Goal: Transaction & Acquisition: Purchase product/service

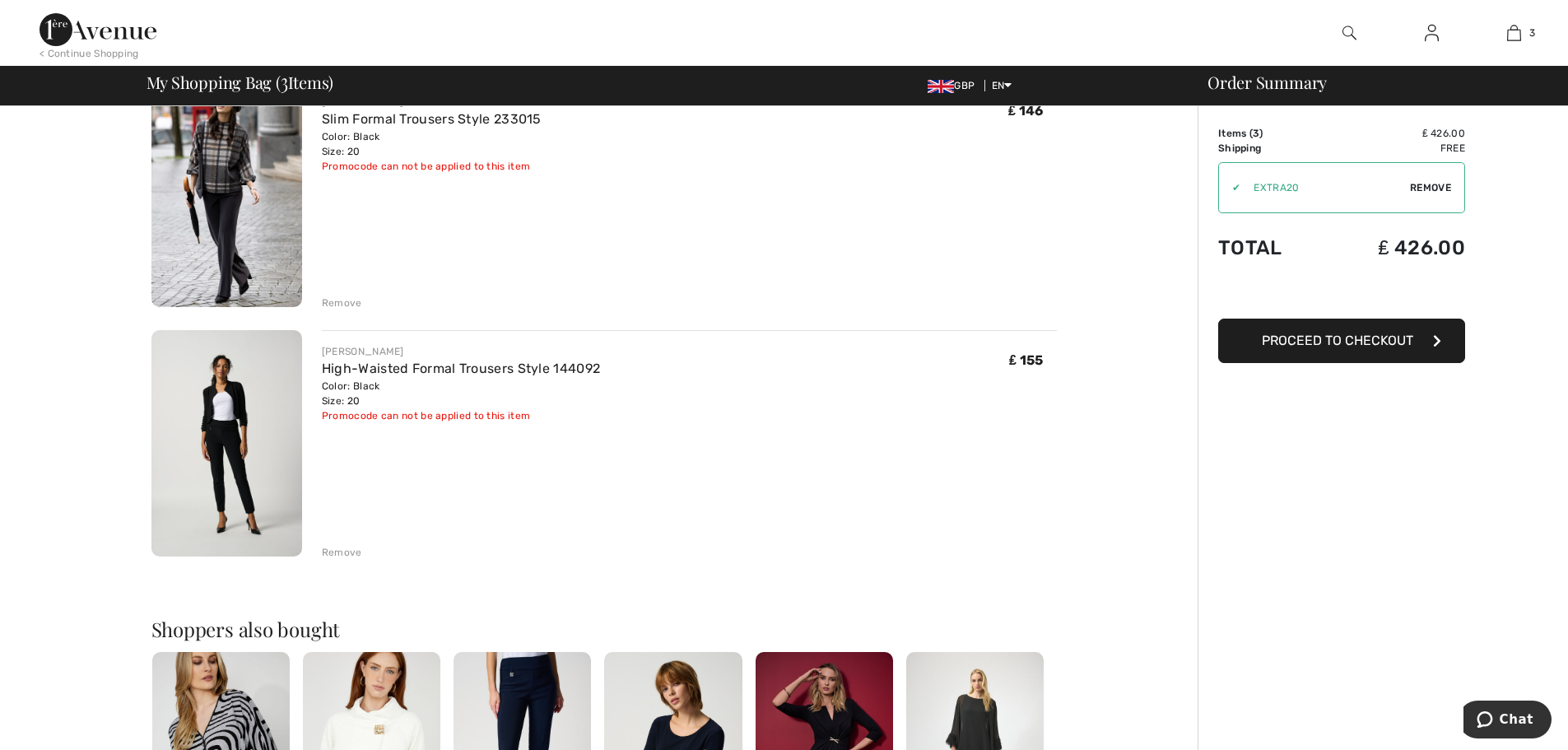
scroll to position [412, 0]
click at [336, 548] on div "Remove" at bounding box center [342, 551] width 40 height 15
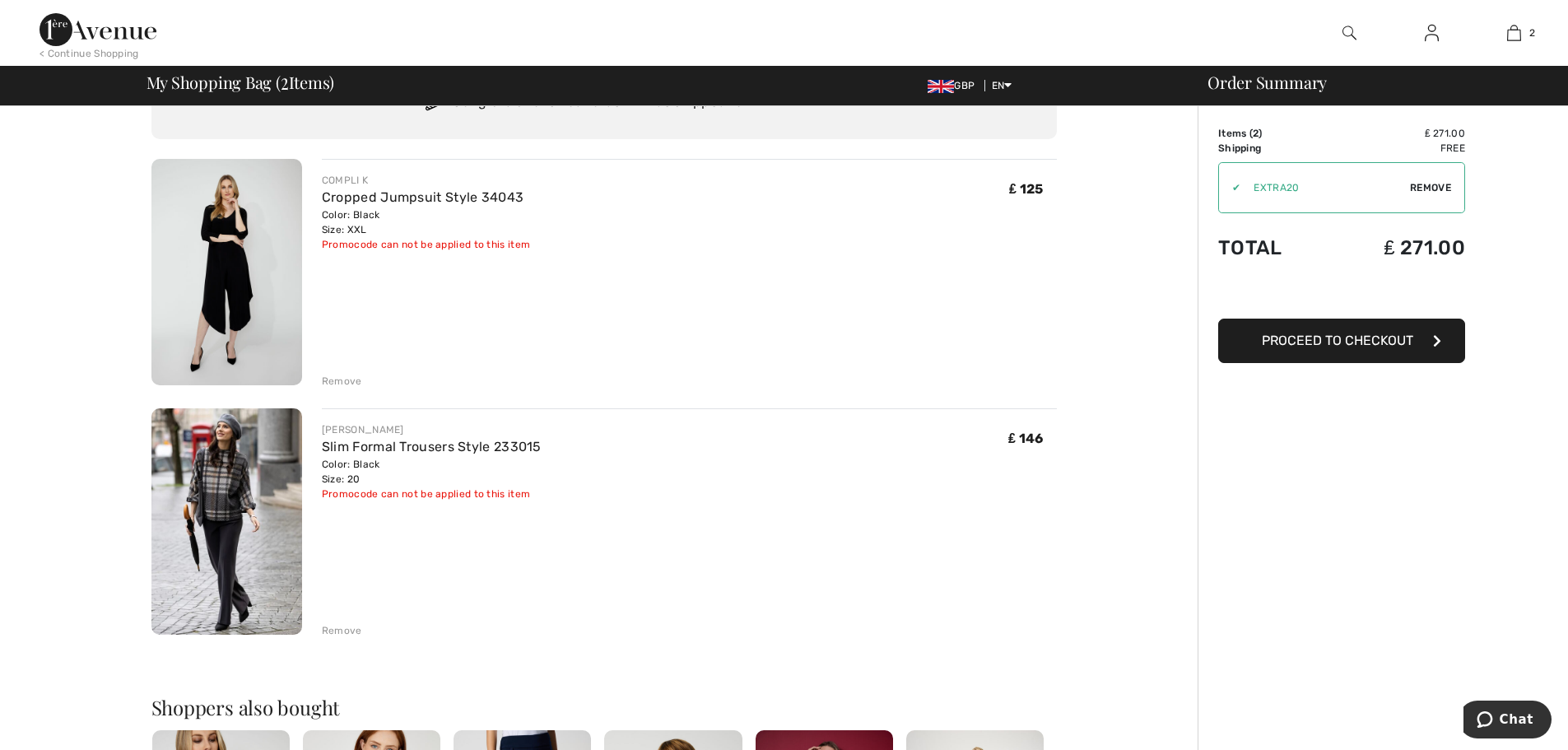
scroll to position [0, 0]
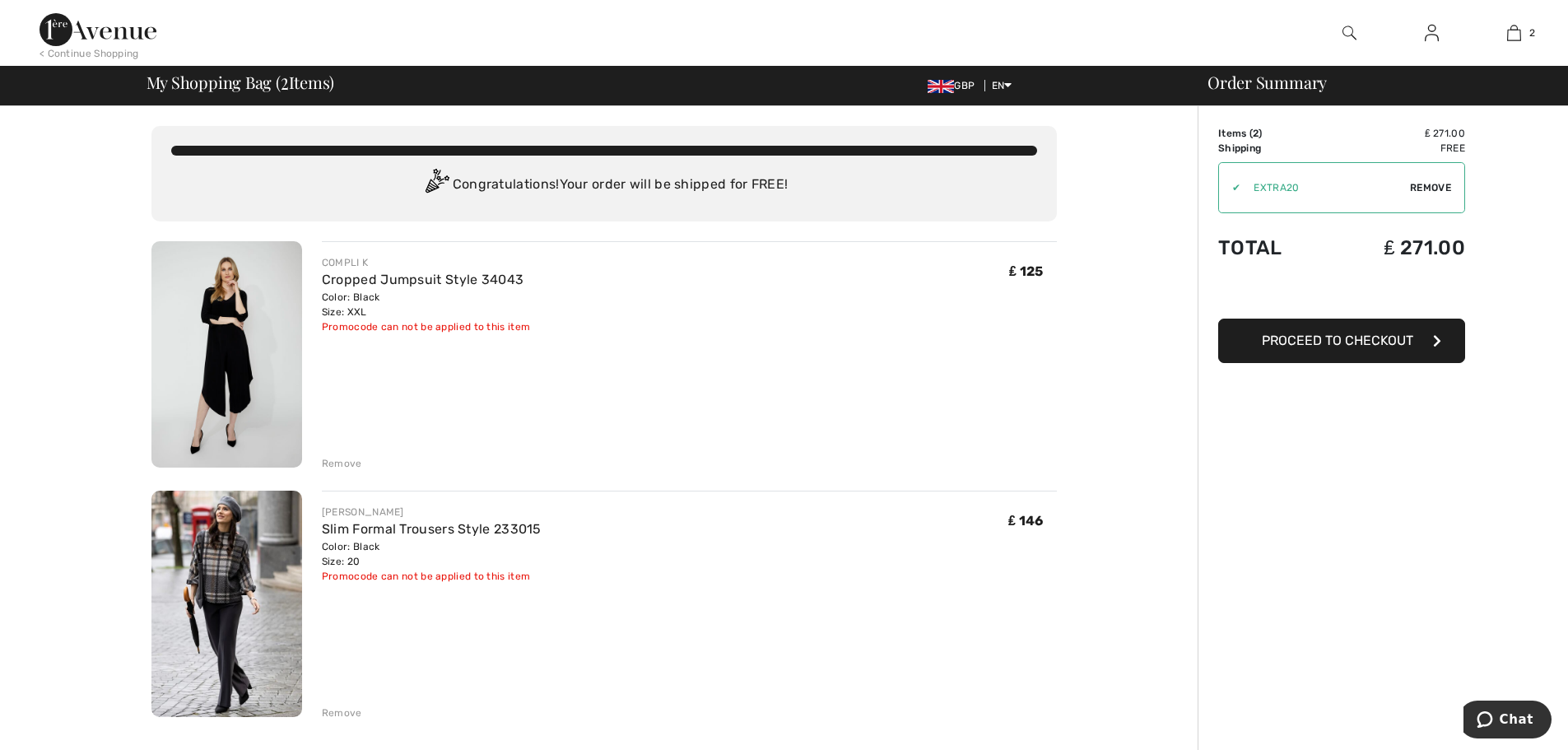
click at [334, 464] on div "Remove" at bounding box center [342, 463] width 40 height 15
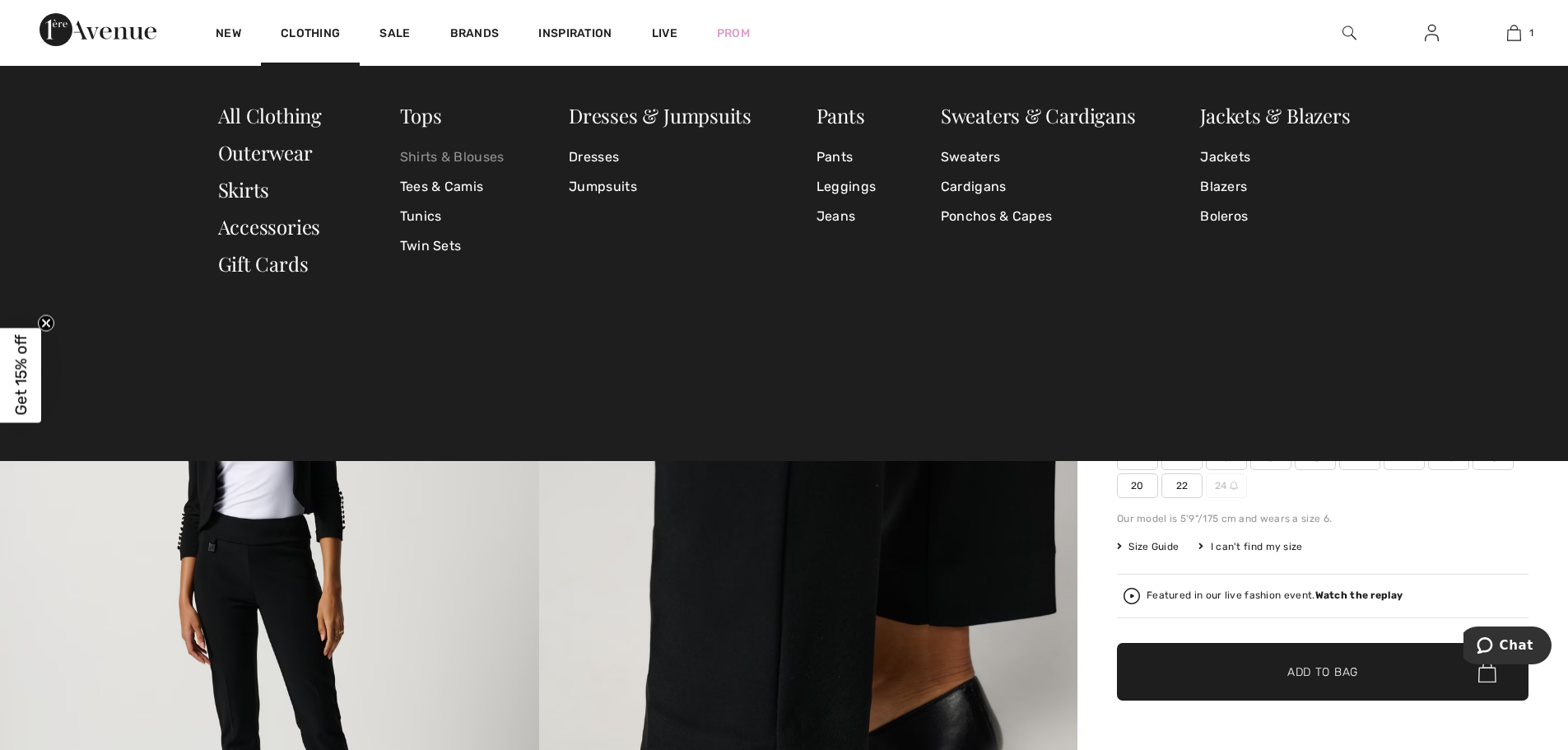
click at [413, 154] on link "Shirts & Blouses" at bounding box center [452, 157] width 104 height 30
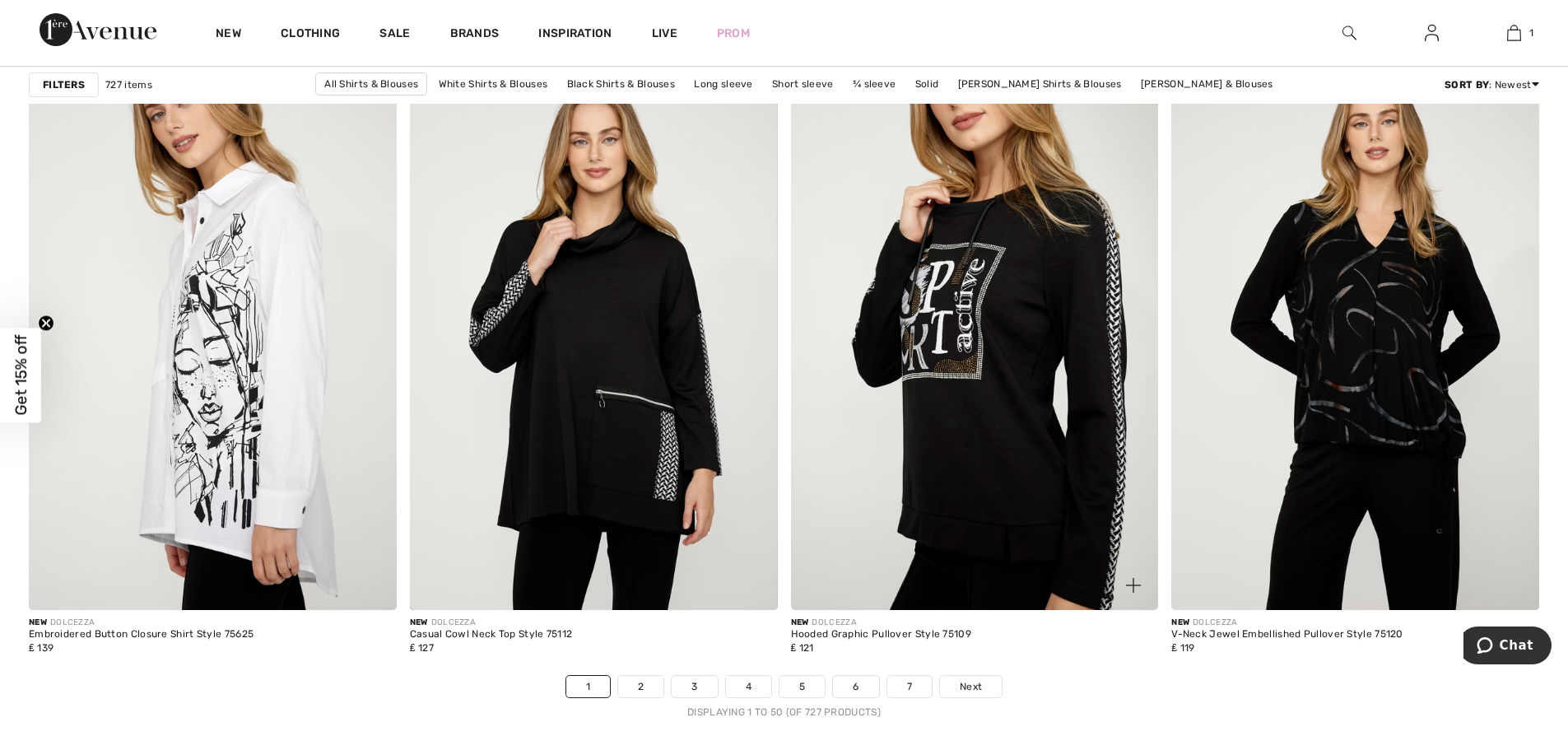
scroll to position [9305, 0]
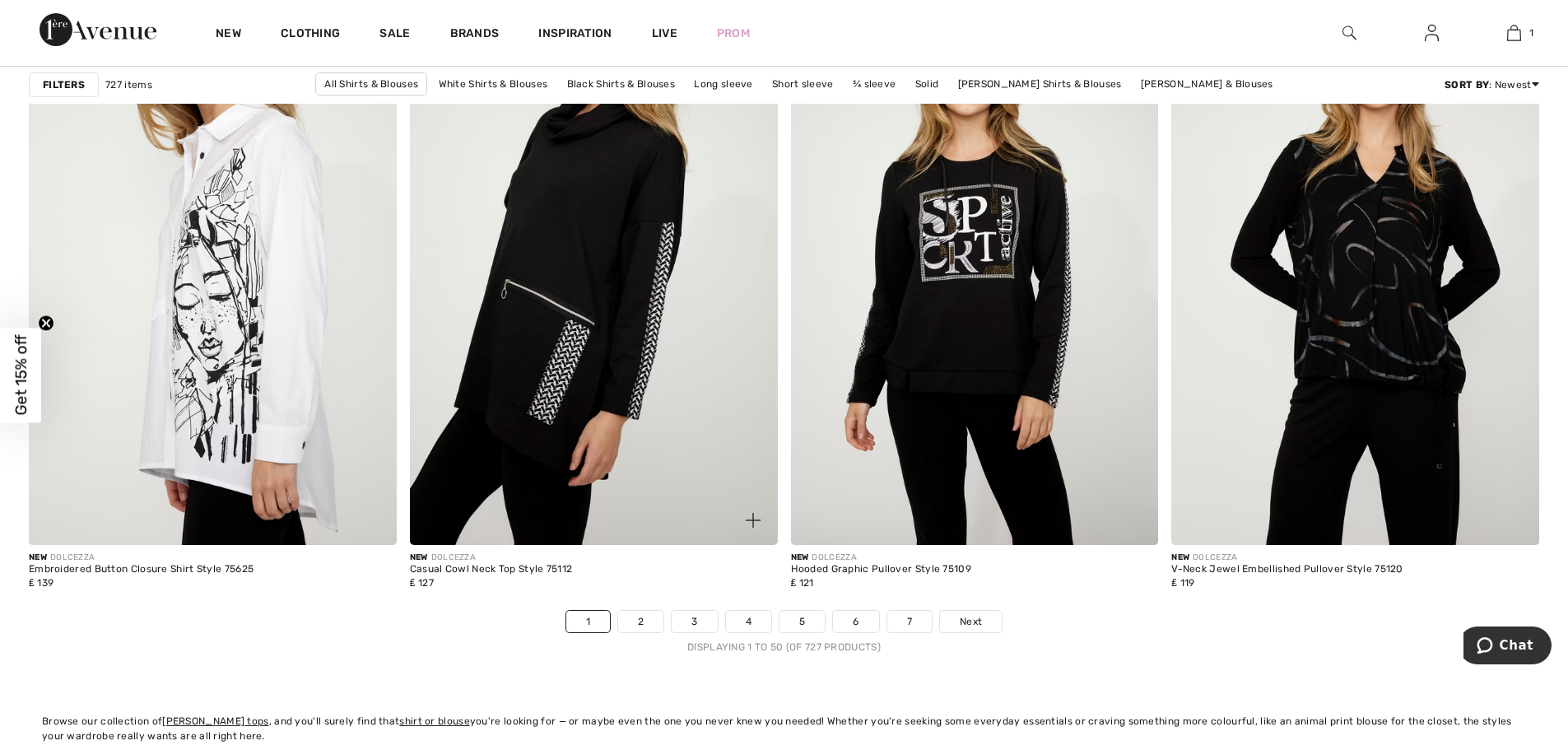
click at [595, 357] on img at bounding box center [594, 269] width 368 height 551
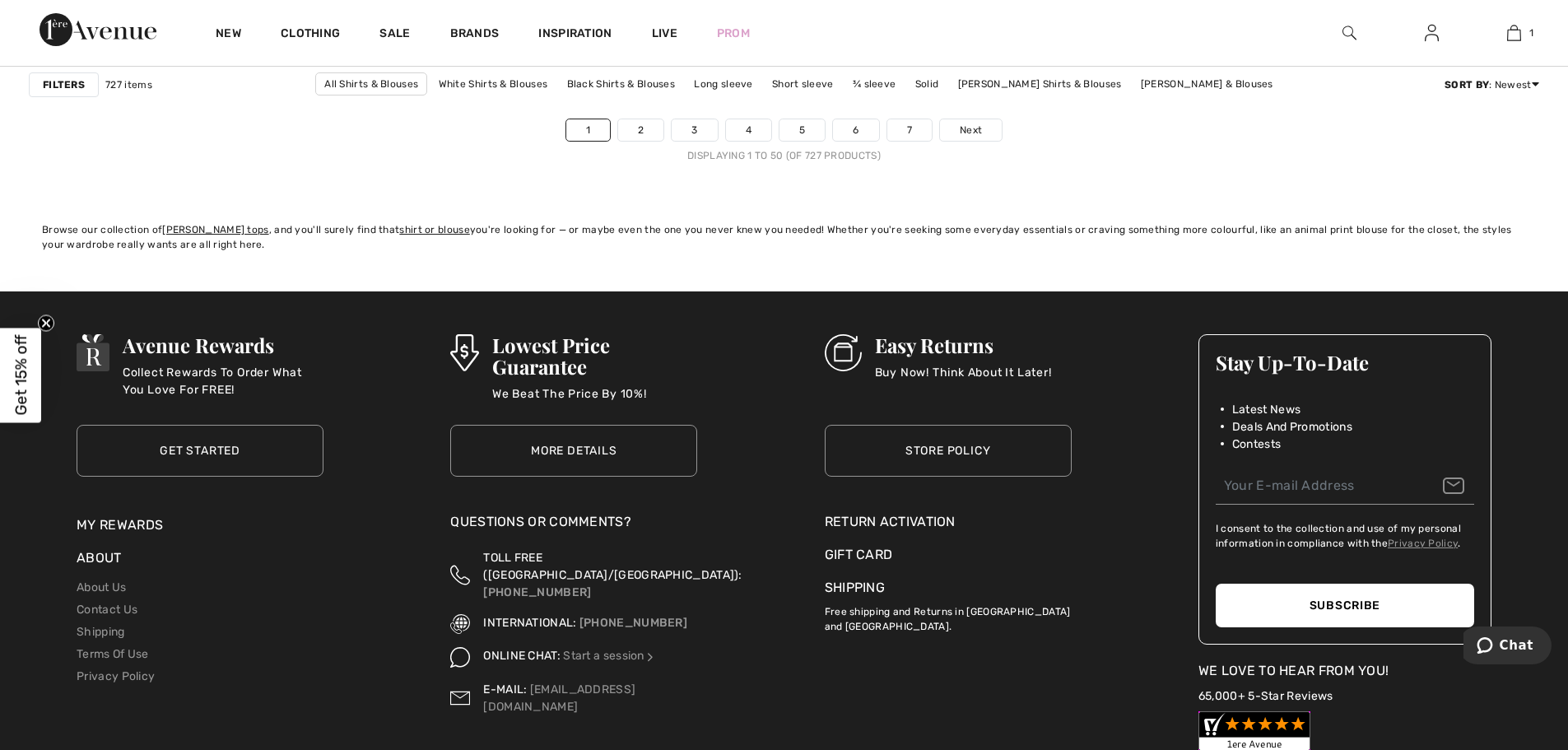
scroll to position [9799, 0]
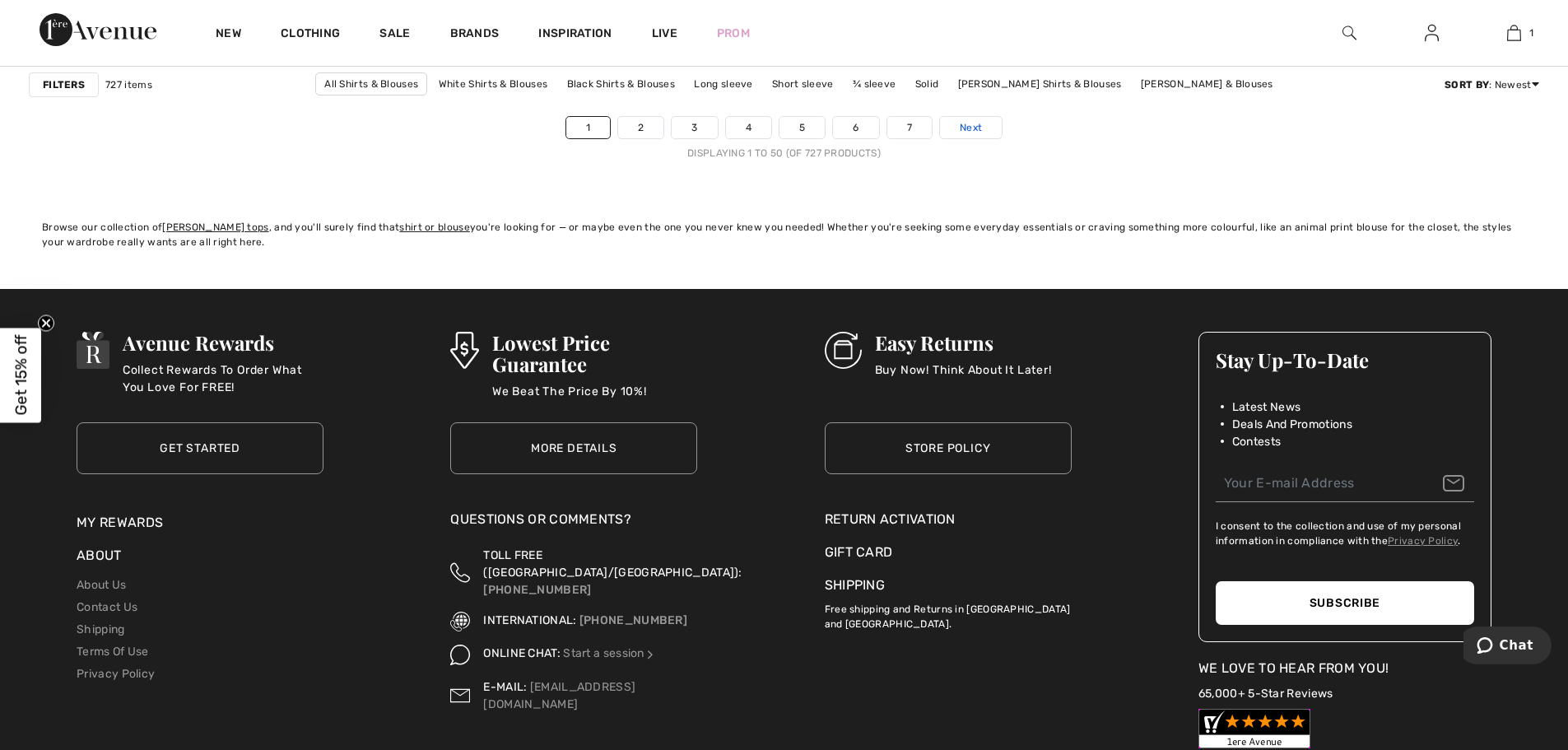
click at [963, 135] on span "Next" at bounding box center [971, 127] width 22 height 15
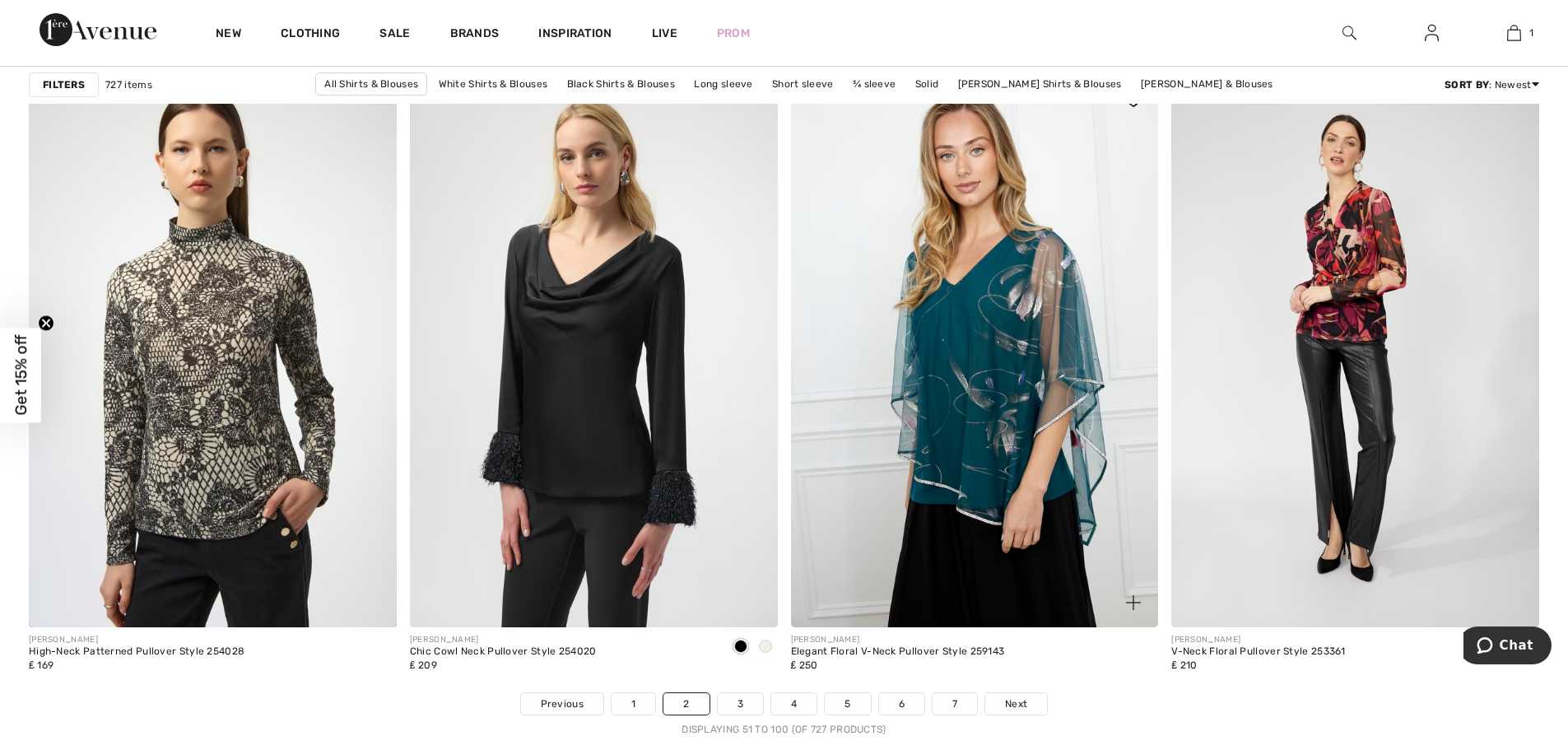
scroll to position [9470, 0]
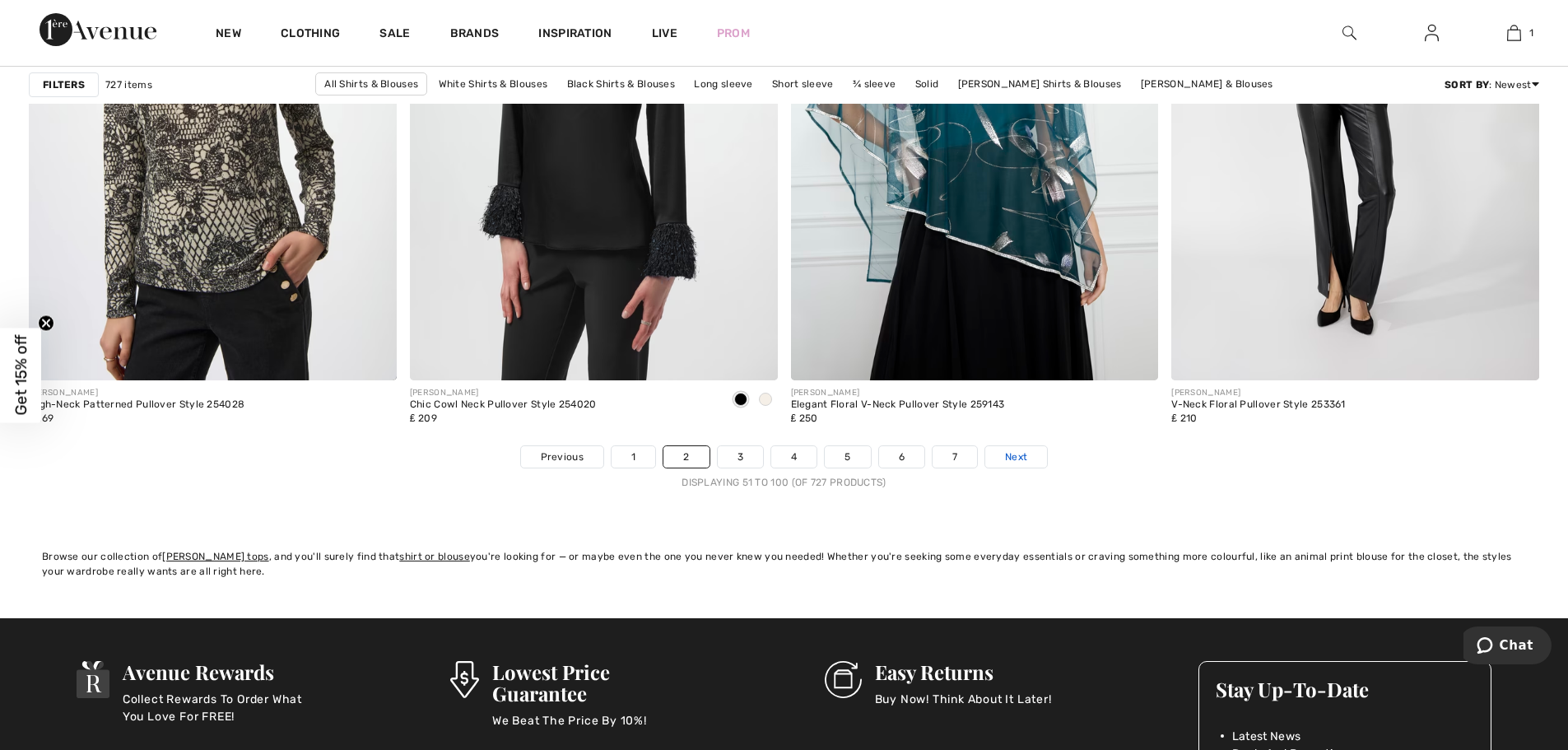
click at [1015, 455] on span "Next" at bounding box center [1016, 456] width 22 height 15
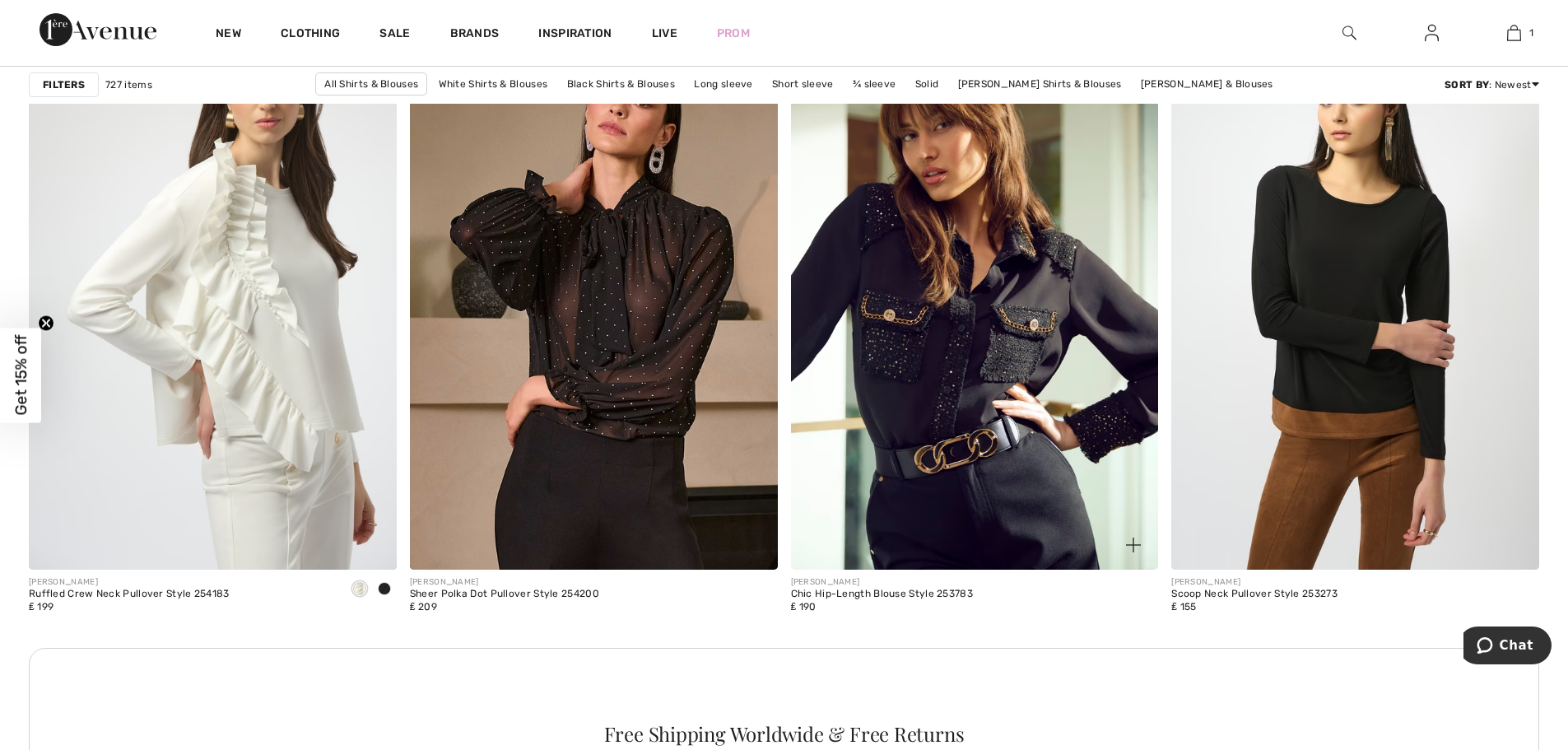
scroll to position [2223, 0]
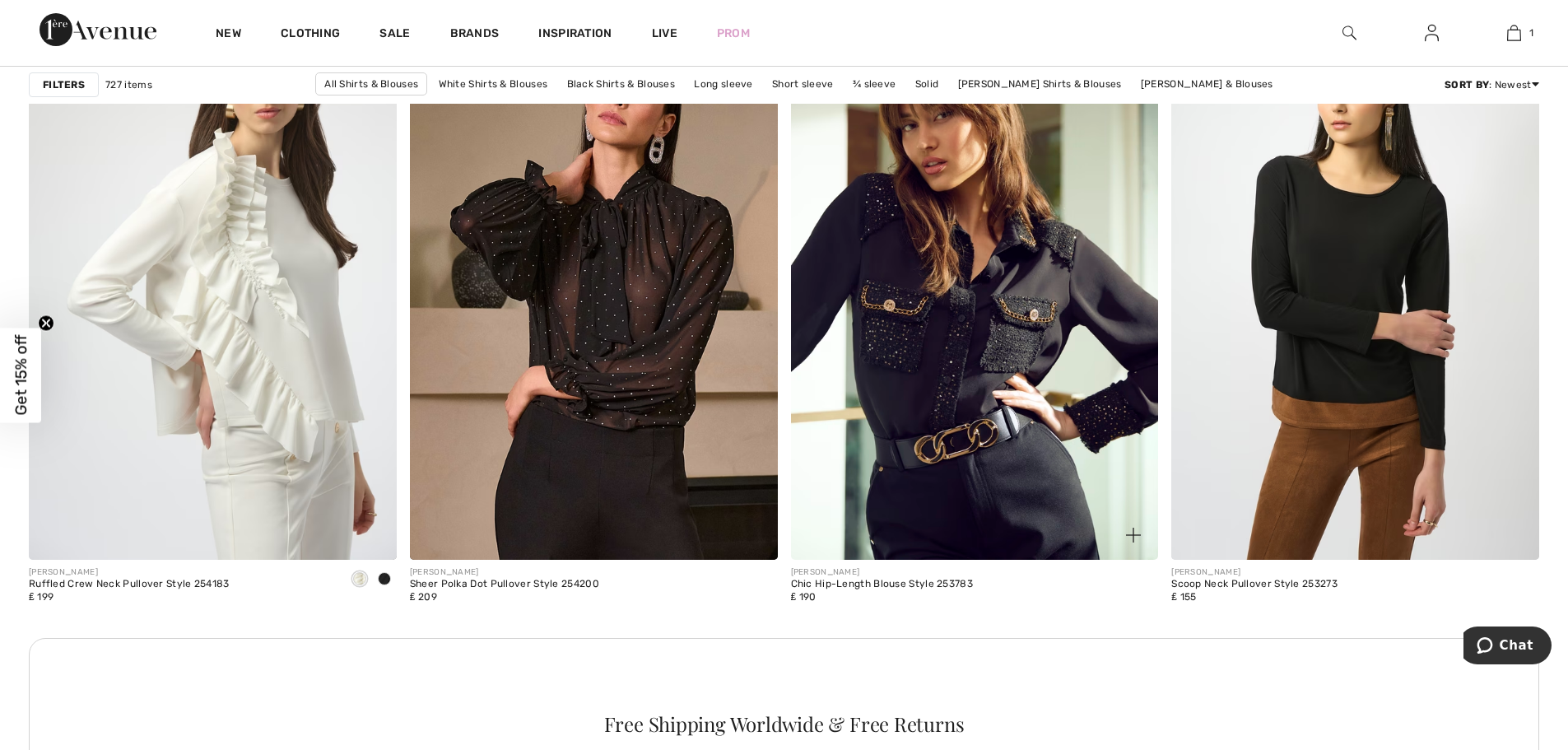
click at [956, 356] on img at bounding box center [975, 283] width 368 height 551
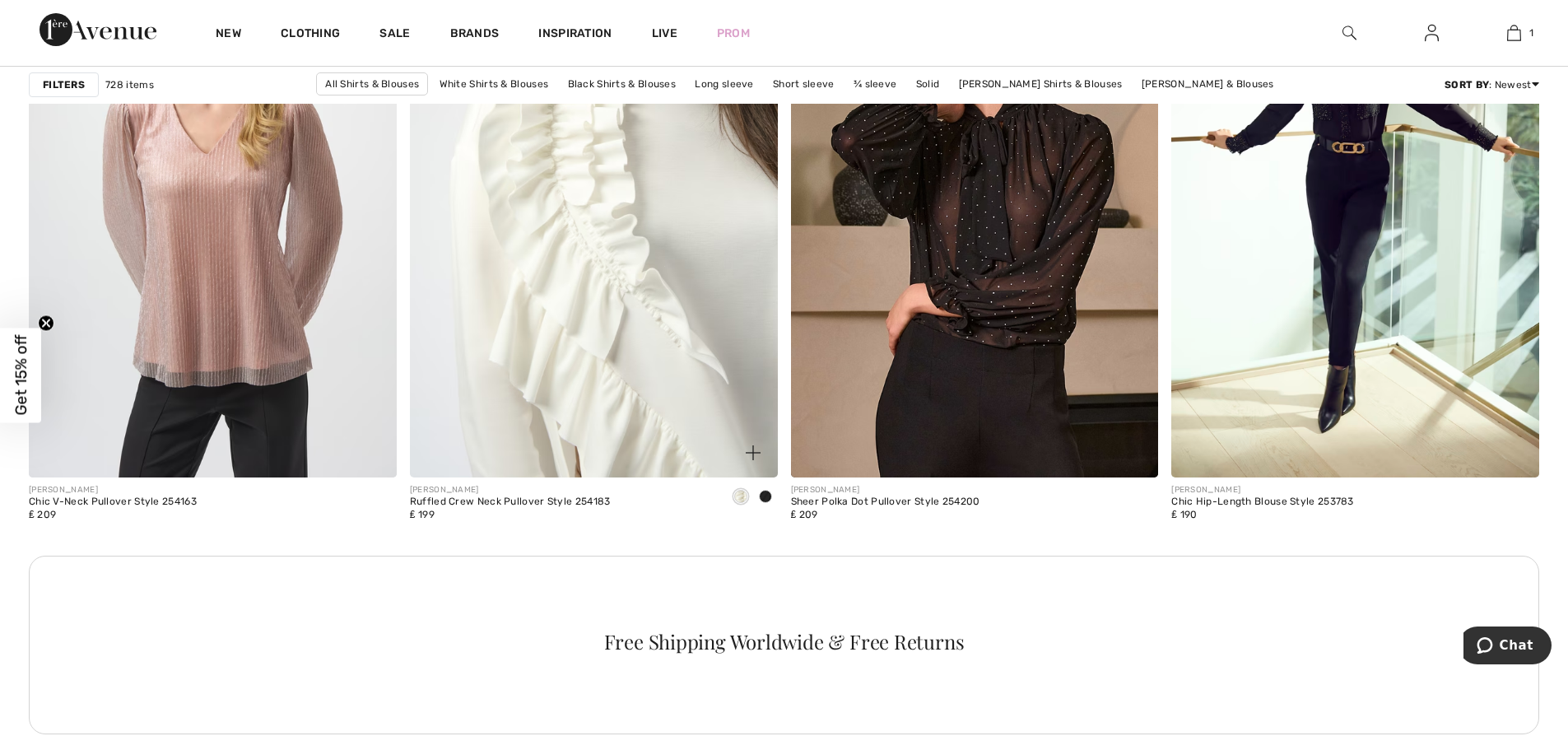
scroll to position [2141, 0]
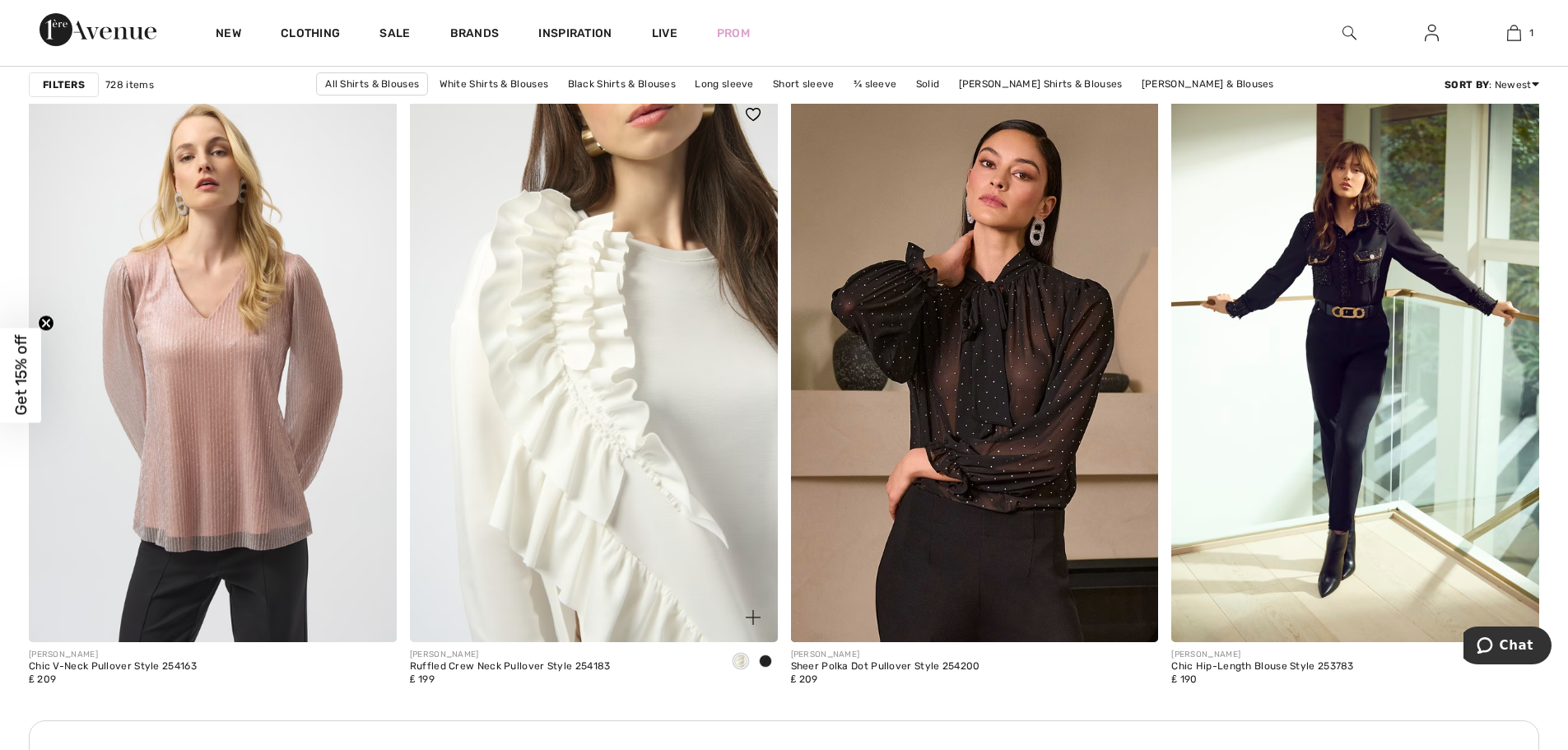
click at [625, 373] on img at bounding box center [594, 366] width 368 height 551
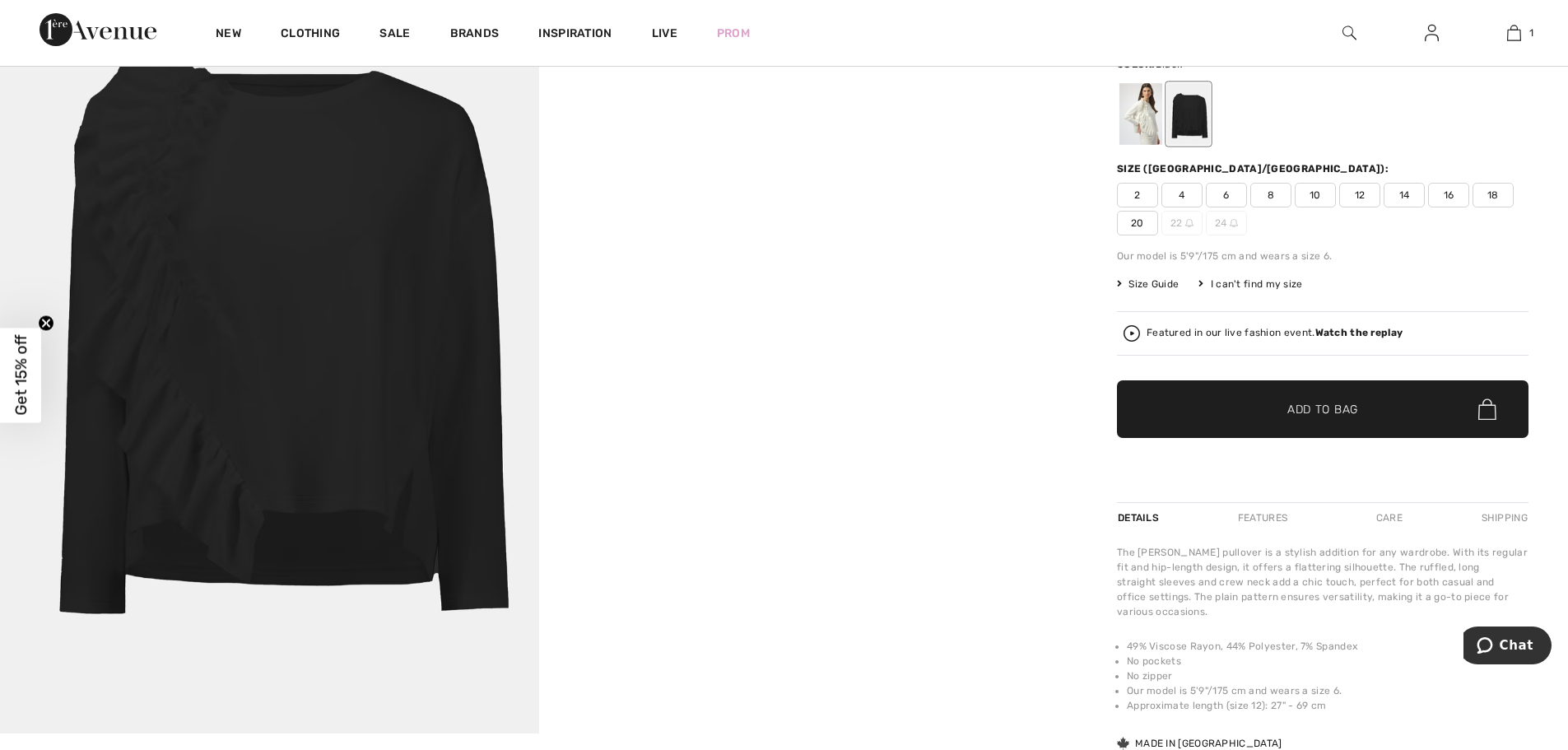
scroll to position [164, 0]
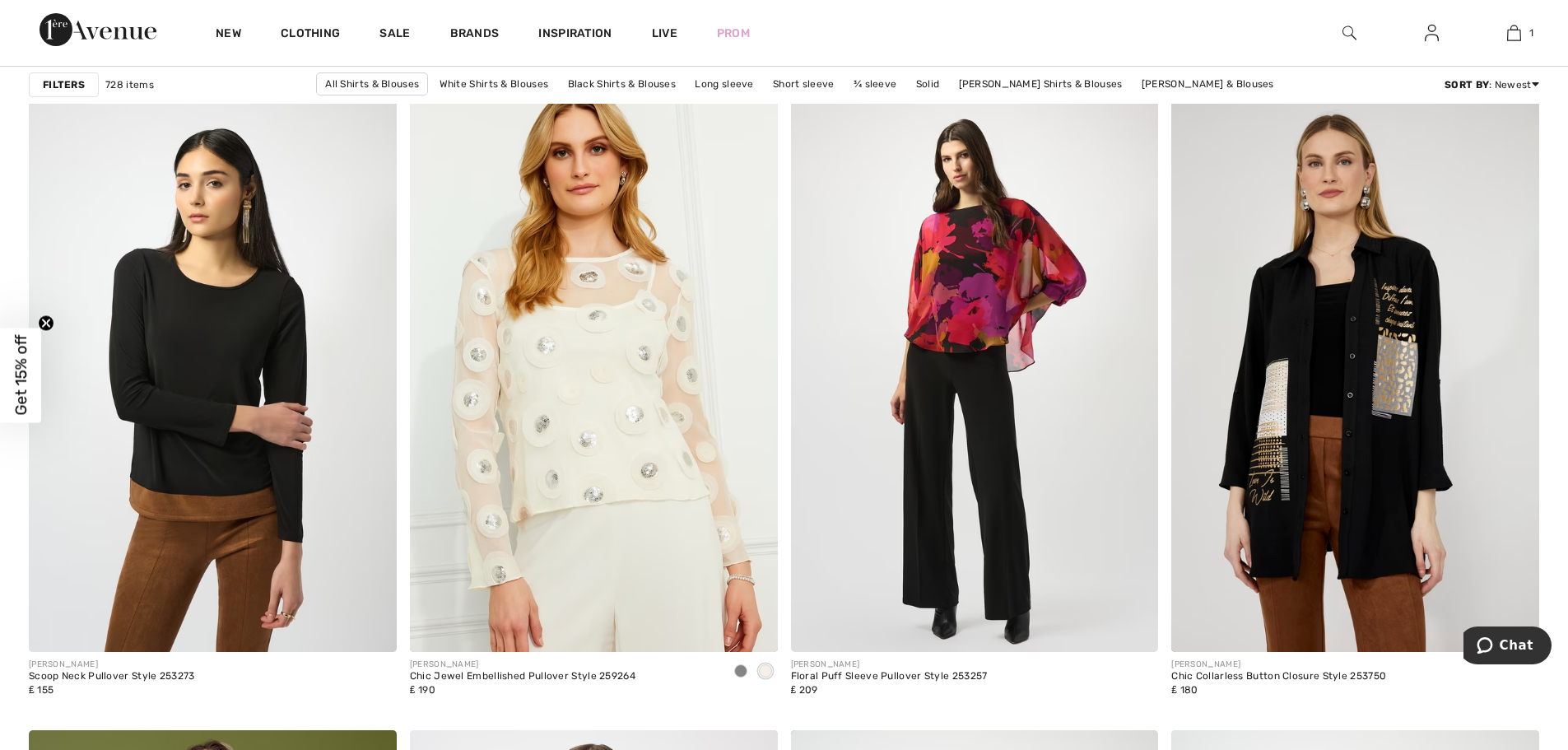
scroll to position [3047, 0]
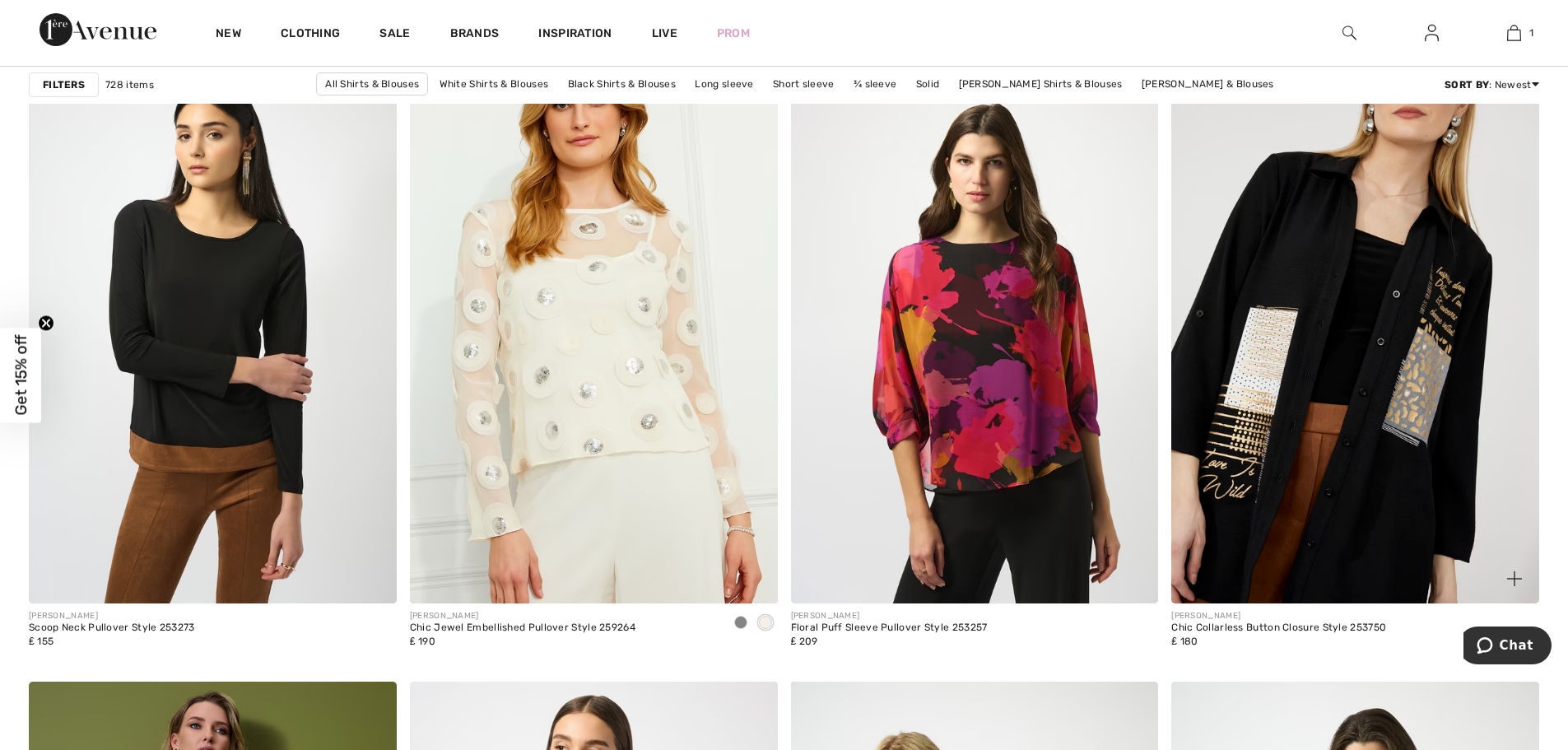
click at [1335, 357] on img at bounding box center [1356, 328] width 368 height 551
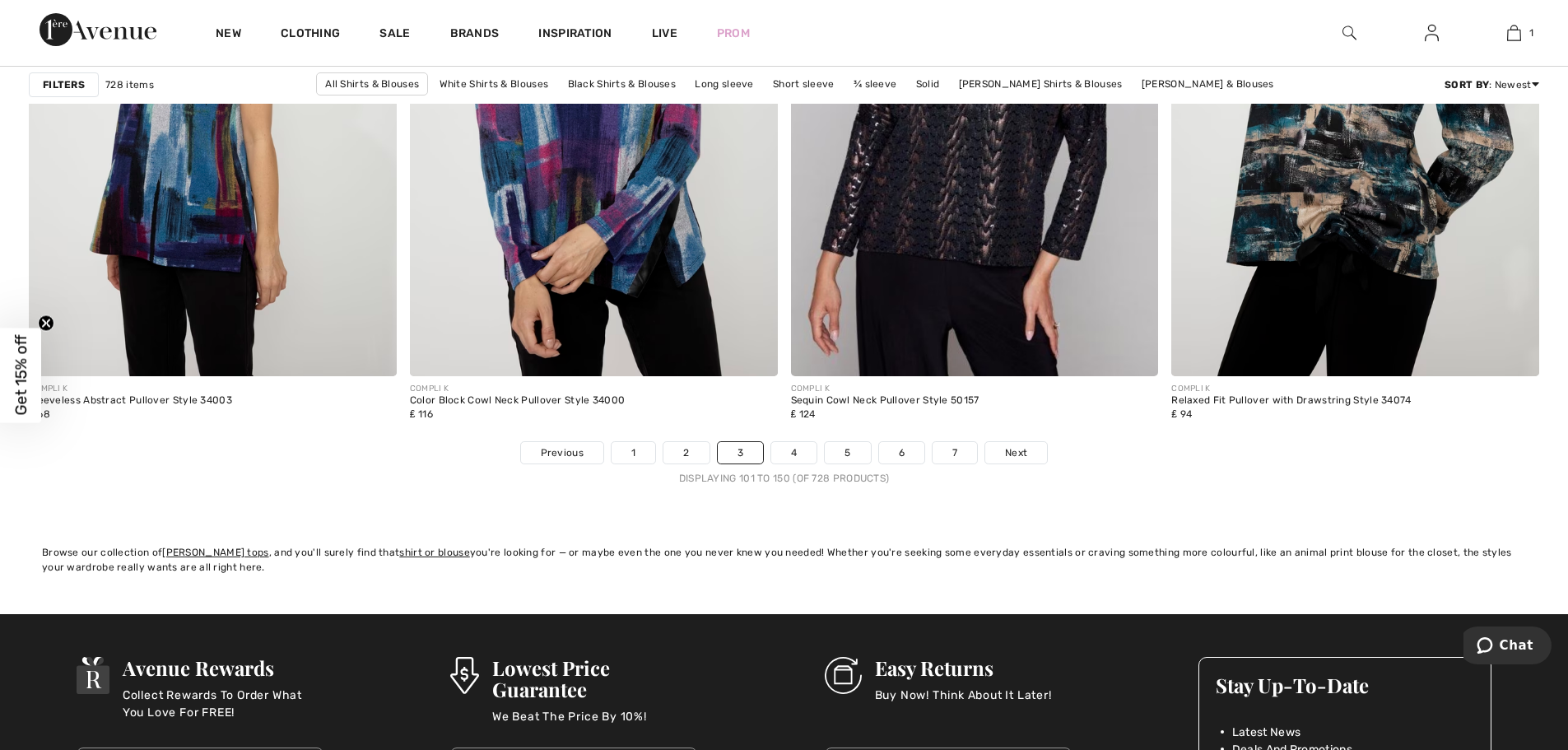
scroll to position [9552, 0]
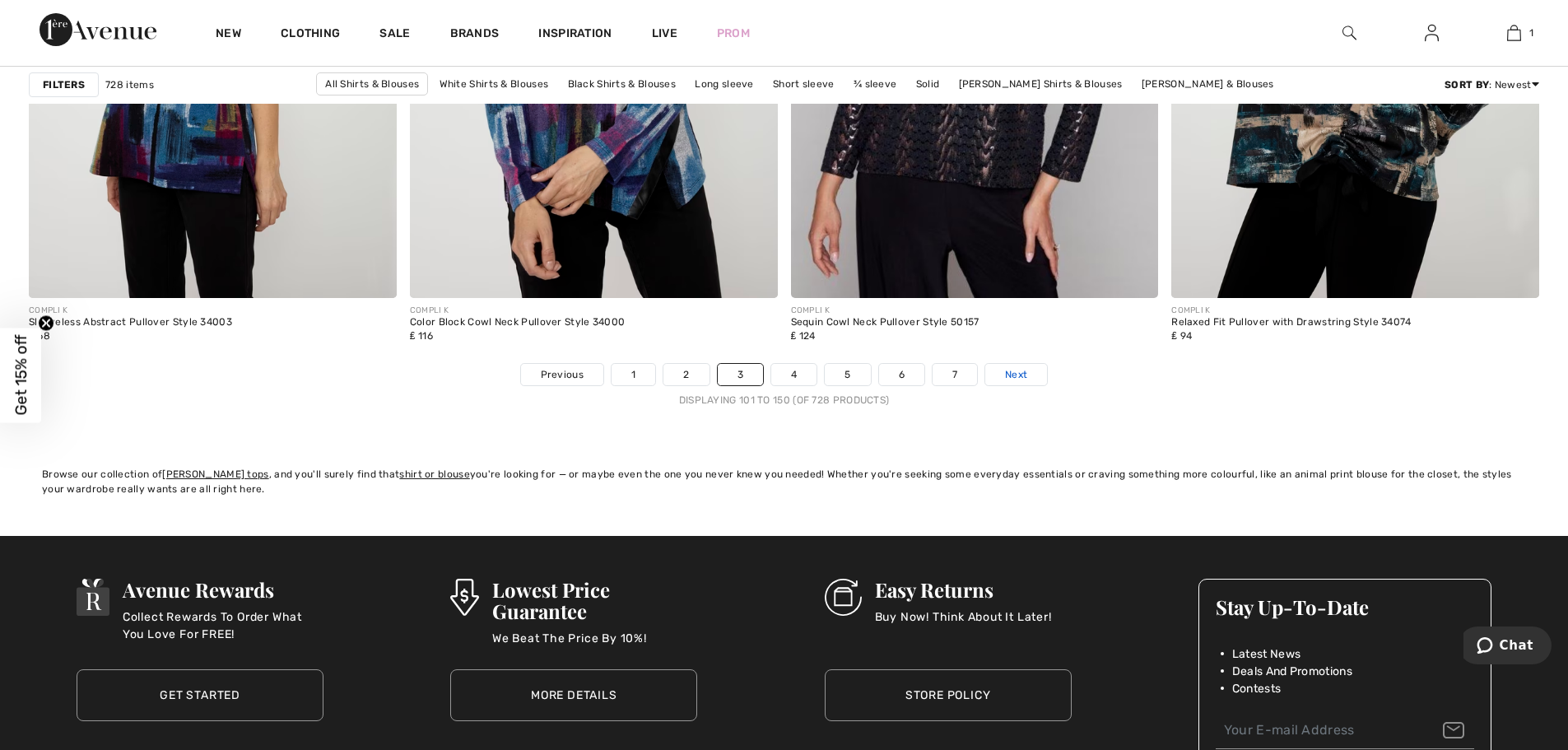
click at [1002, 371] on link "Next" at bounding box center [1016, 374] width 62 height 21
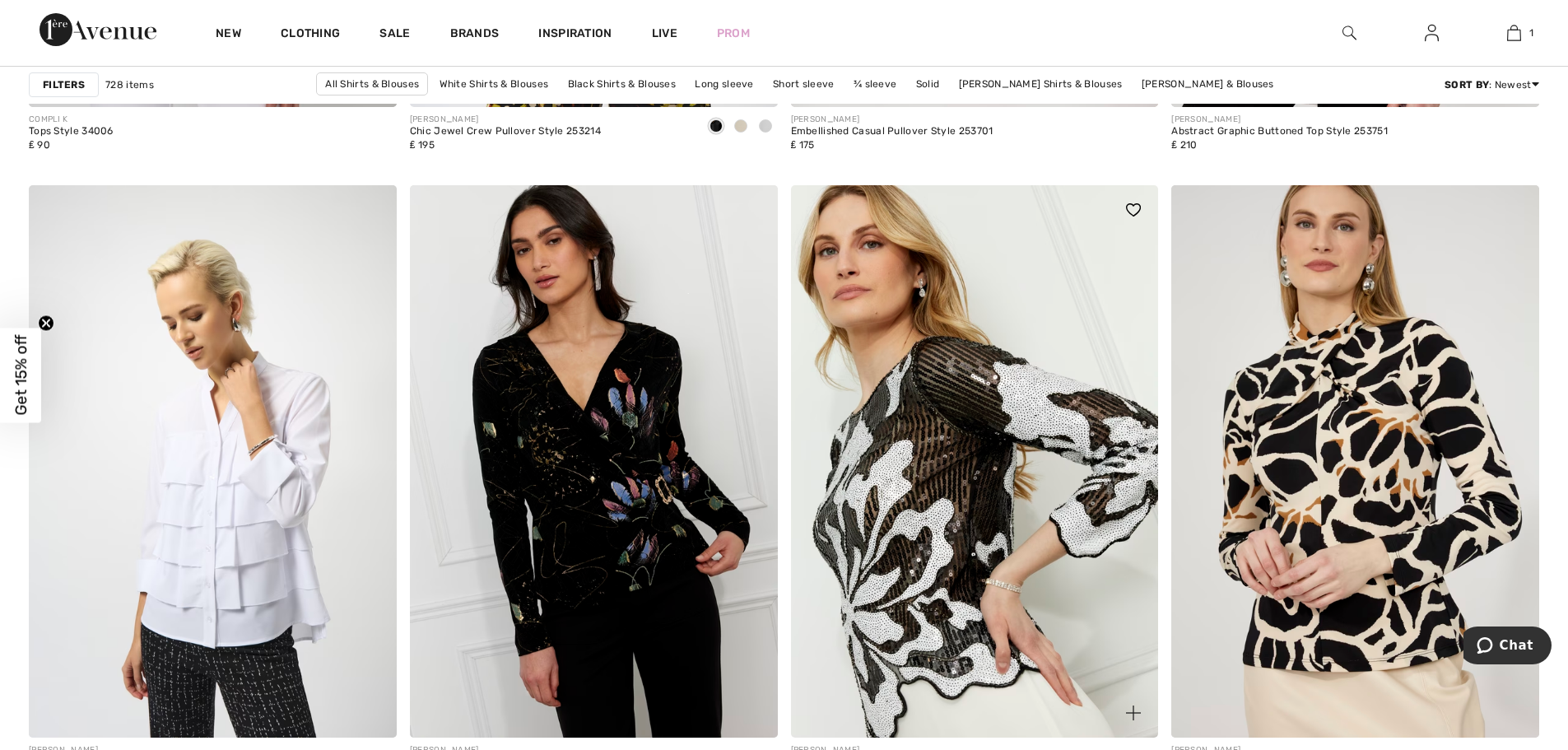
scroll to position [2058, 0]
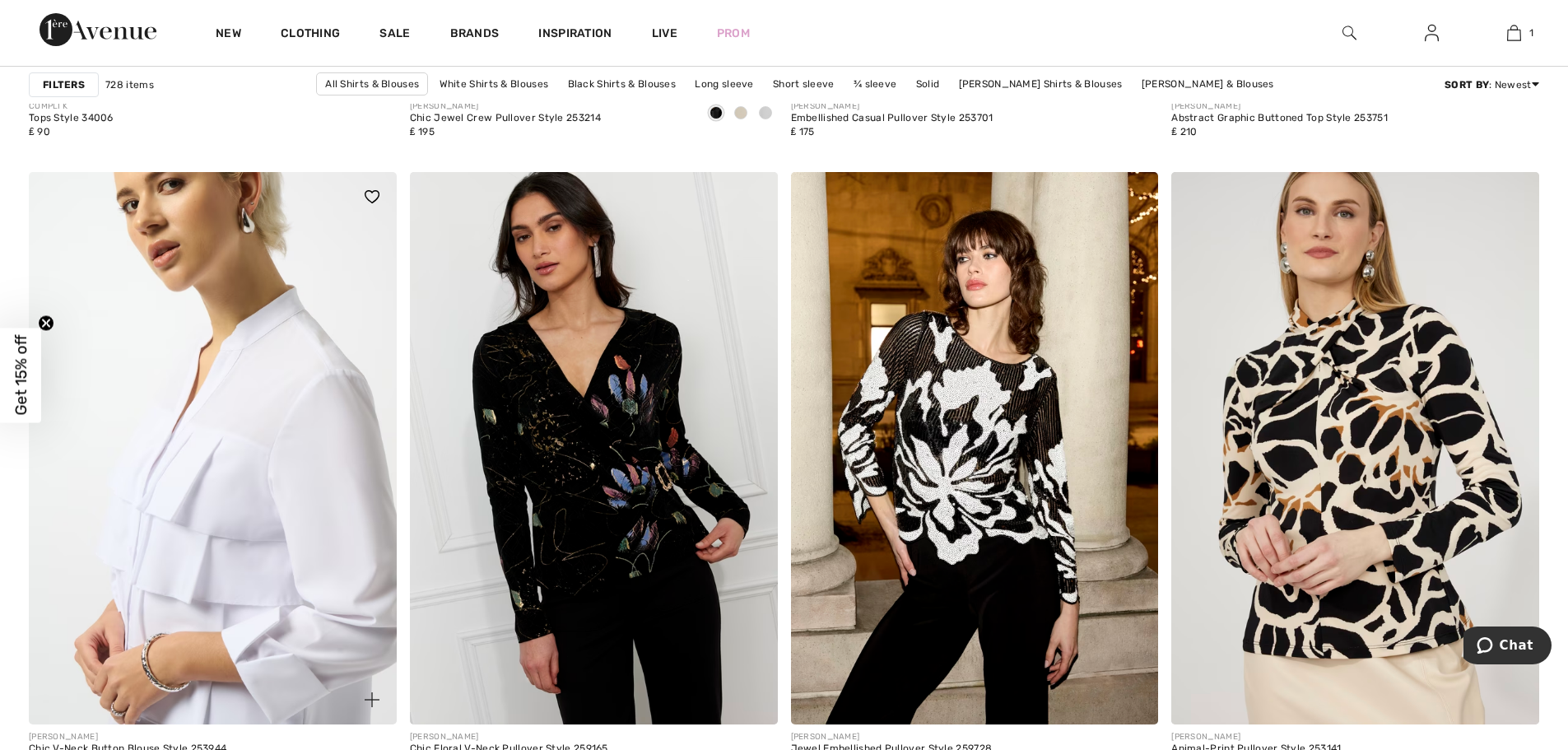
click at [217, 463] on img at bounding box center [213, 448] width 368 height 551
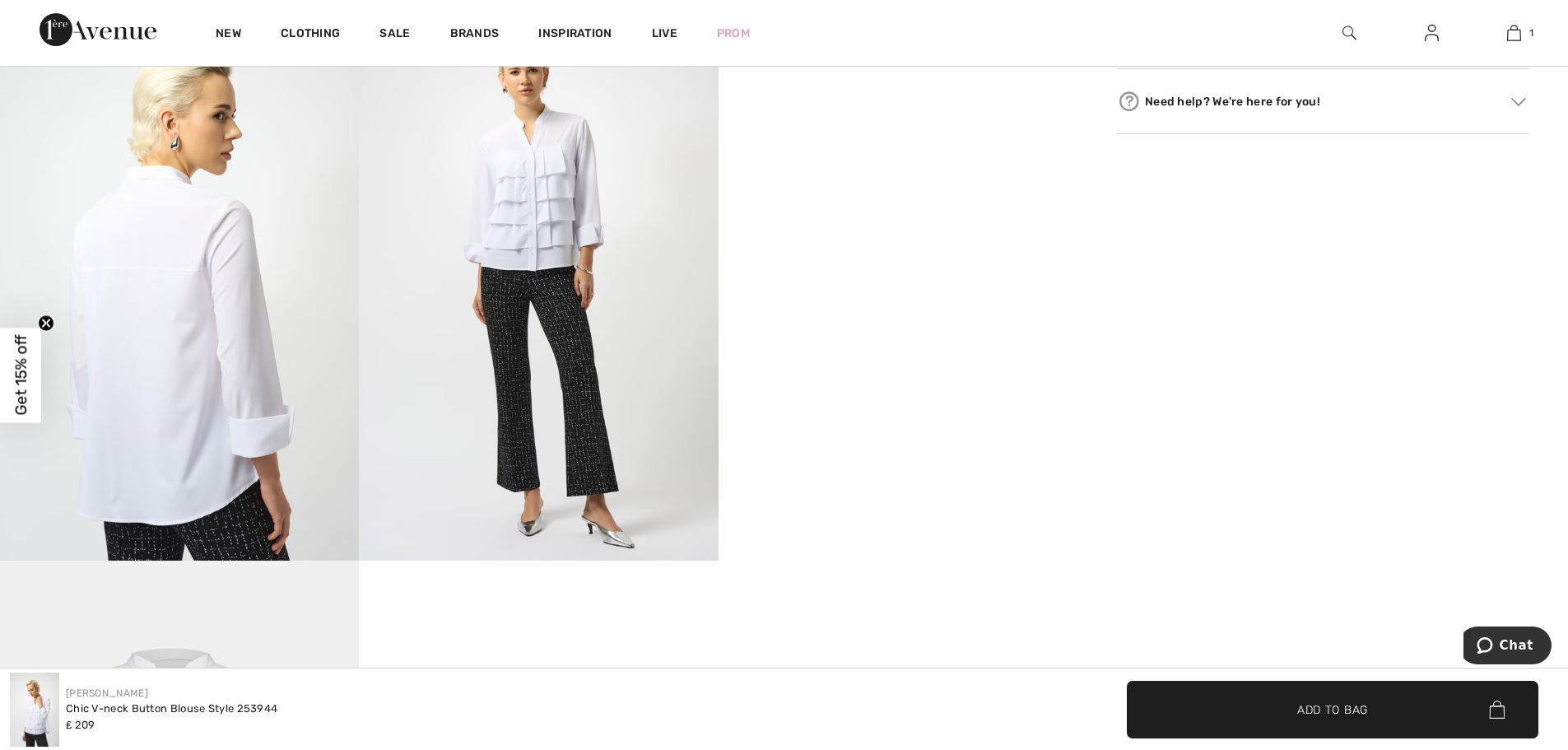
scroll to position [988, 0]
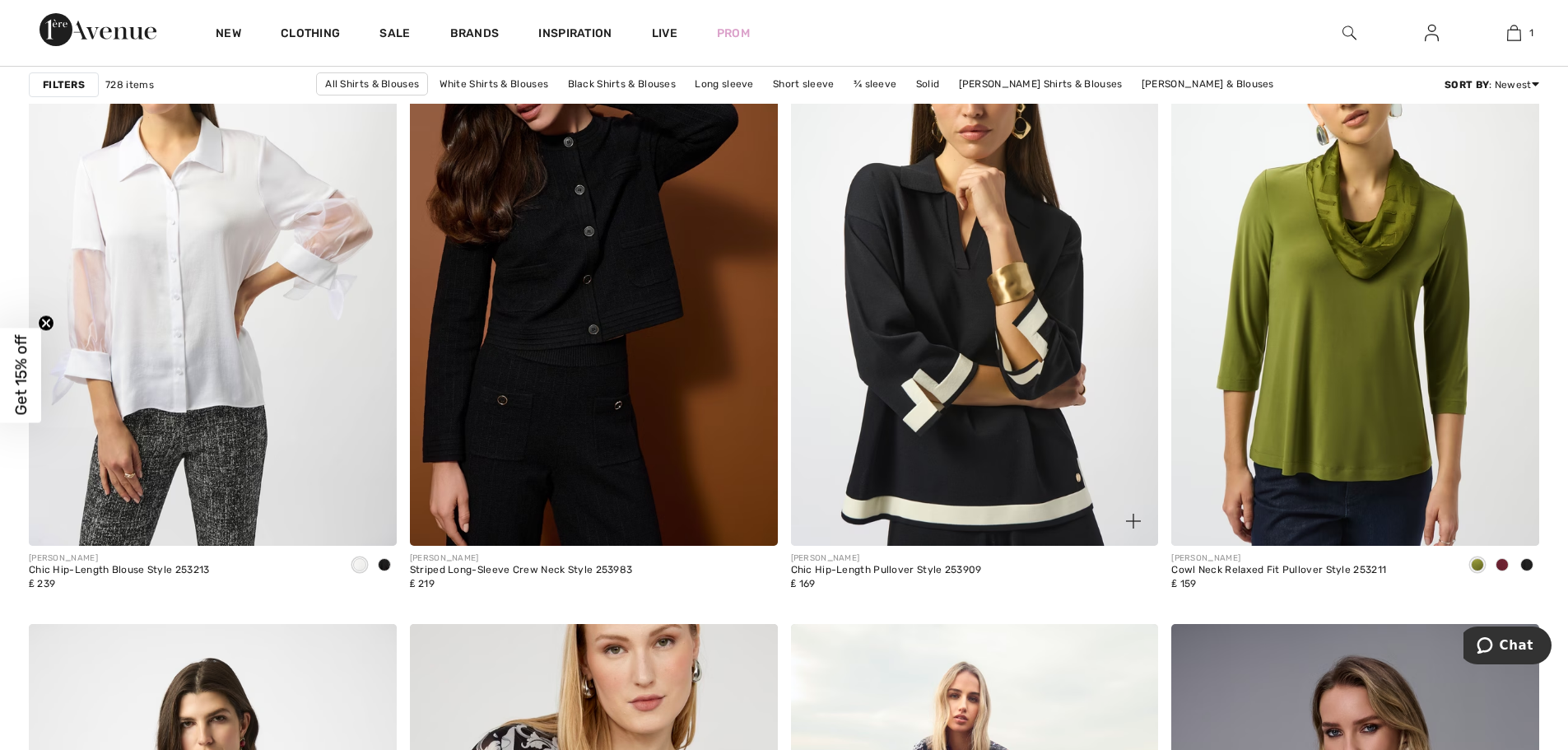
scroll to position [3705, 0]
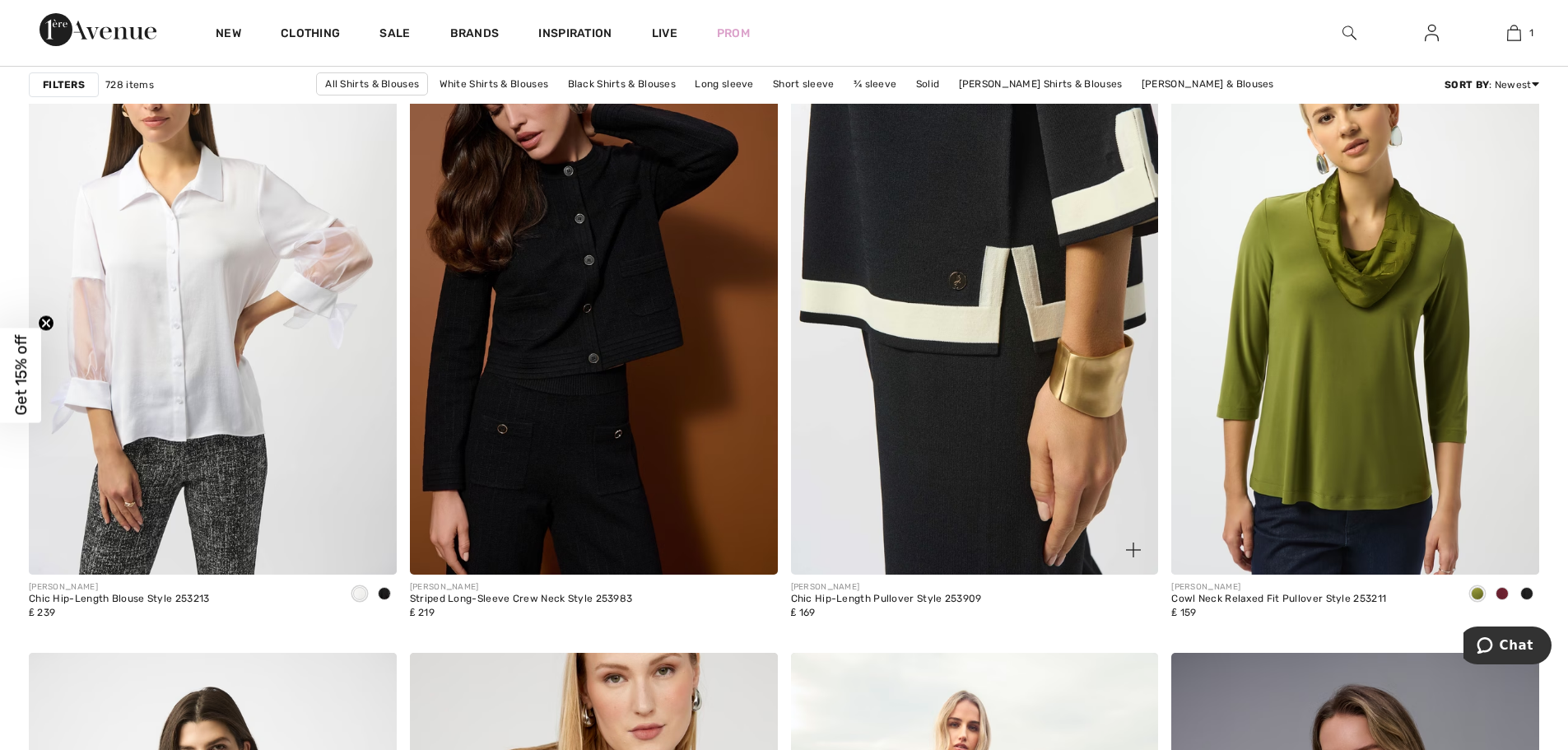
click at [957, 415] on img at bounding box center [975, 299] width 368 height 551
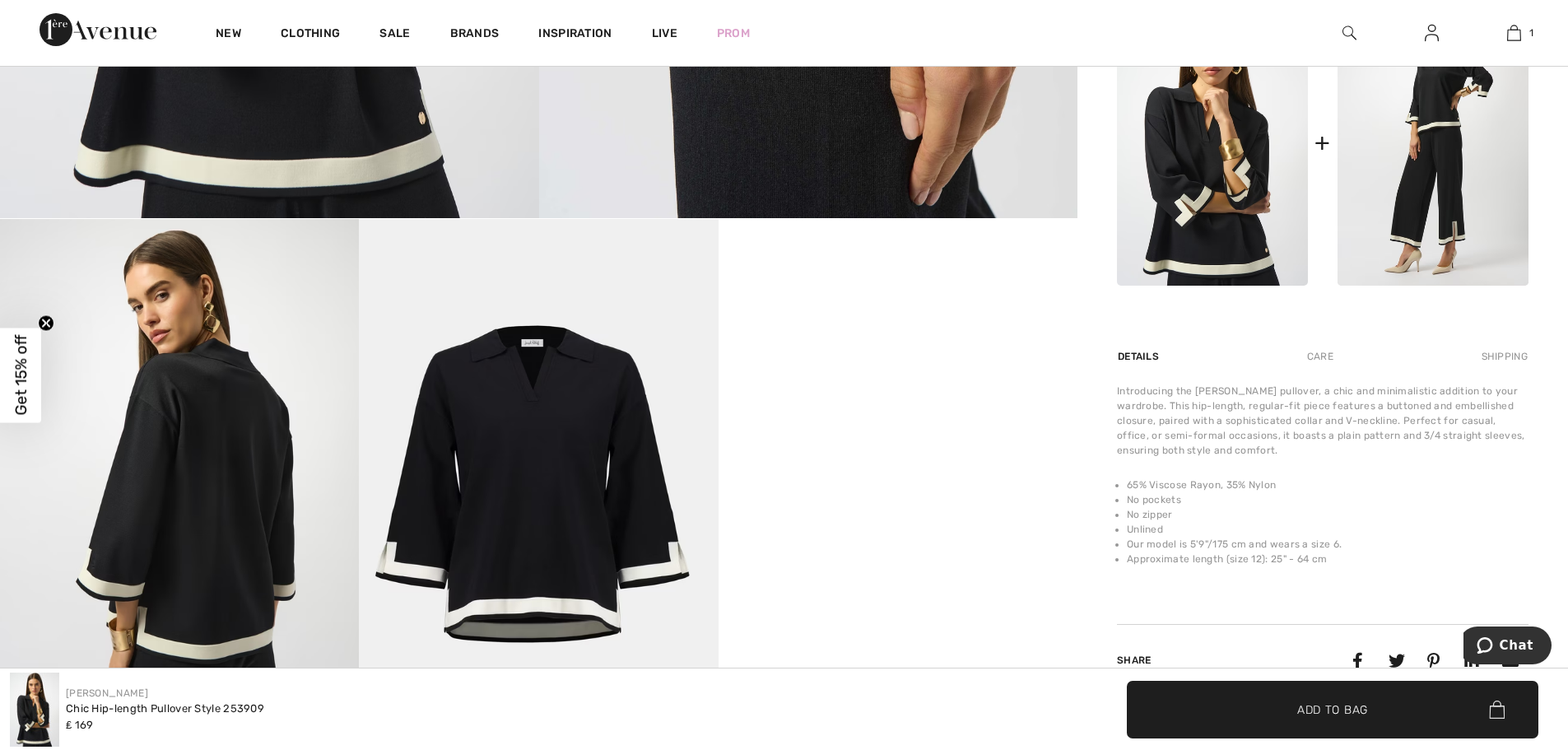
scroll to position [824, 0]
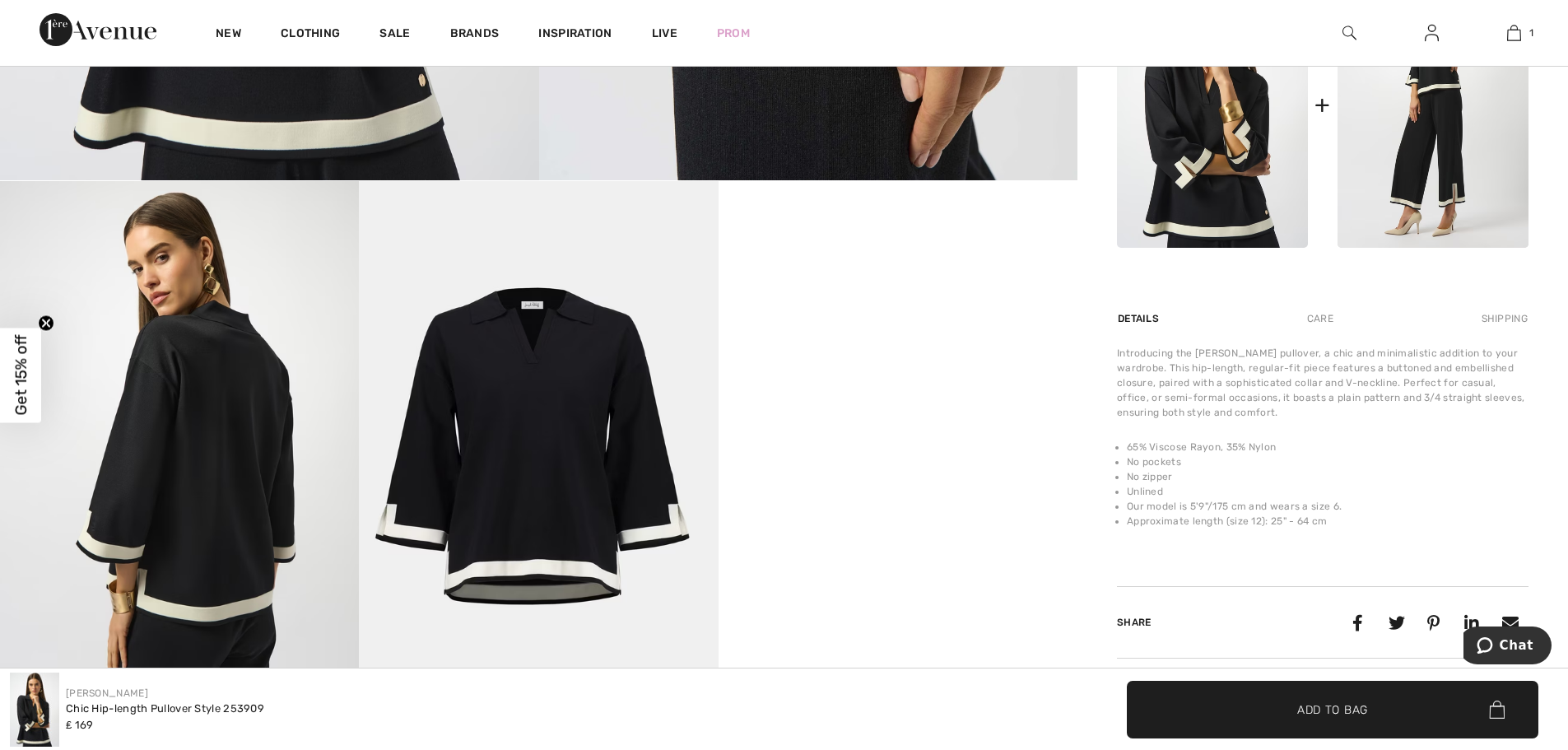
click at [217, 514] on img at bounding box center [179, 450] width 359 height 539
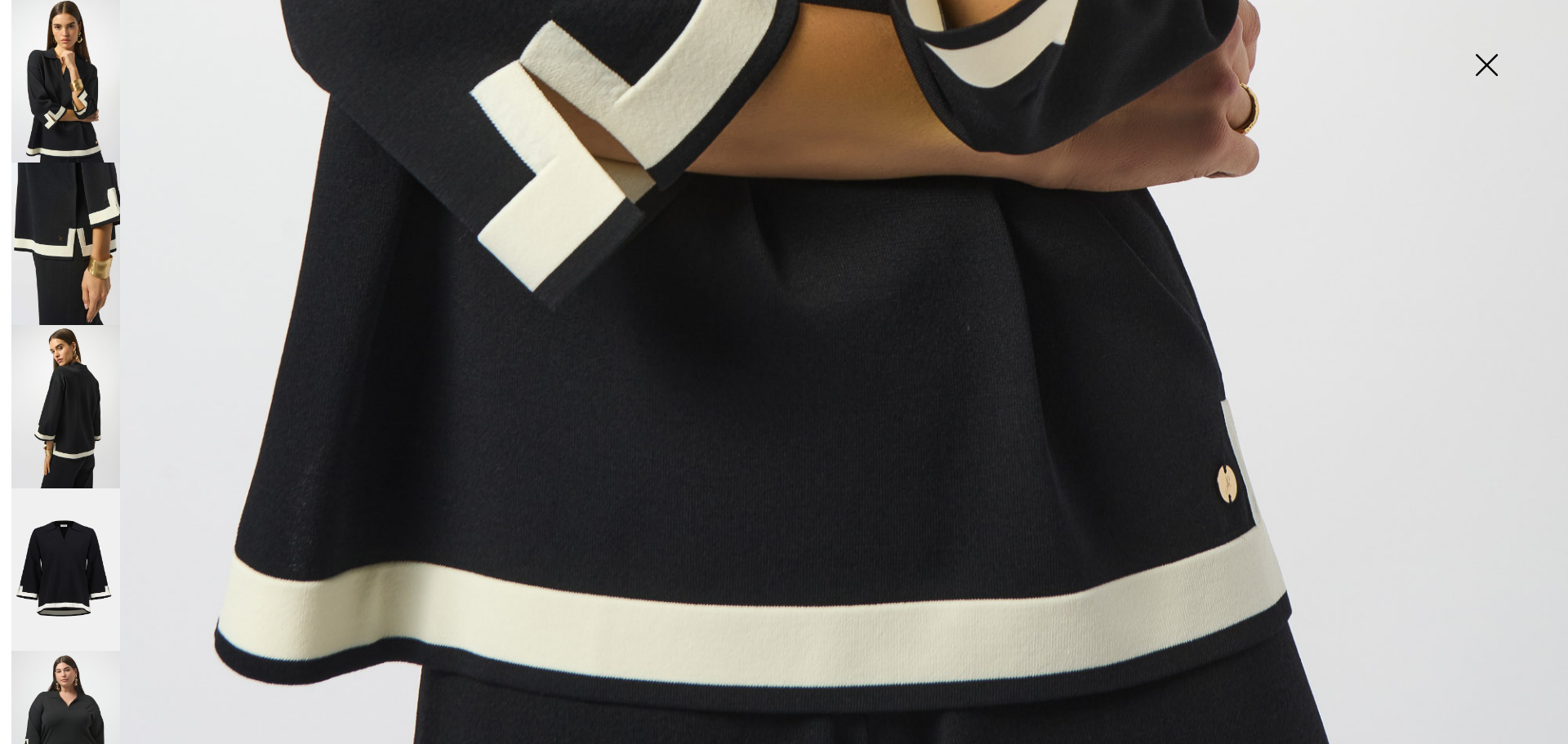
scroll to position [1588, 0]
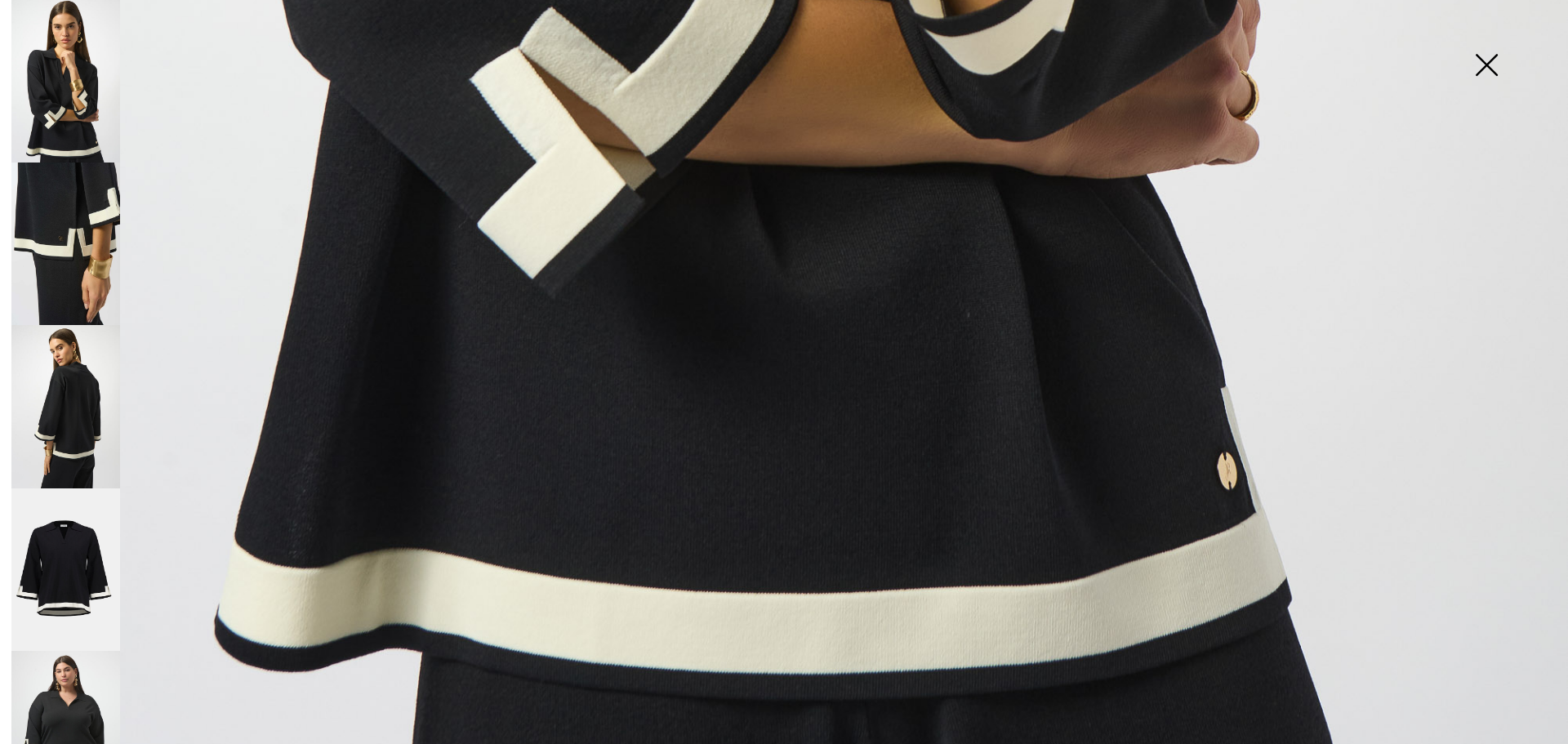
click at [81, 664] on img at bounding box center [65, 732] width 109 height 162
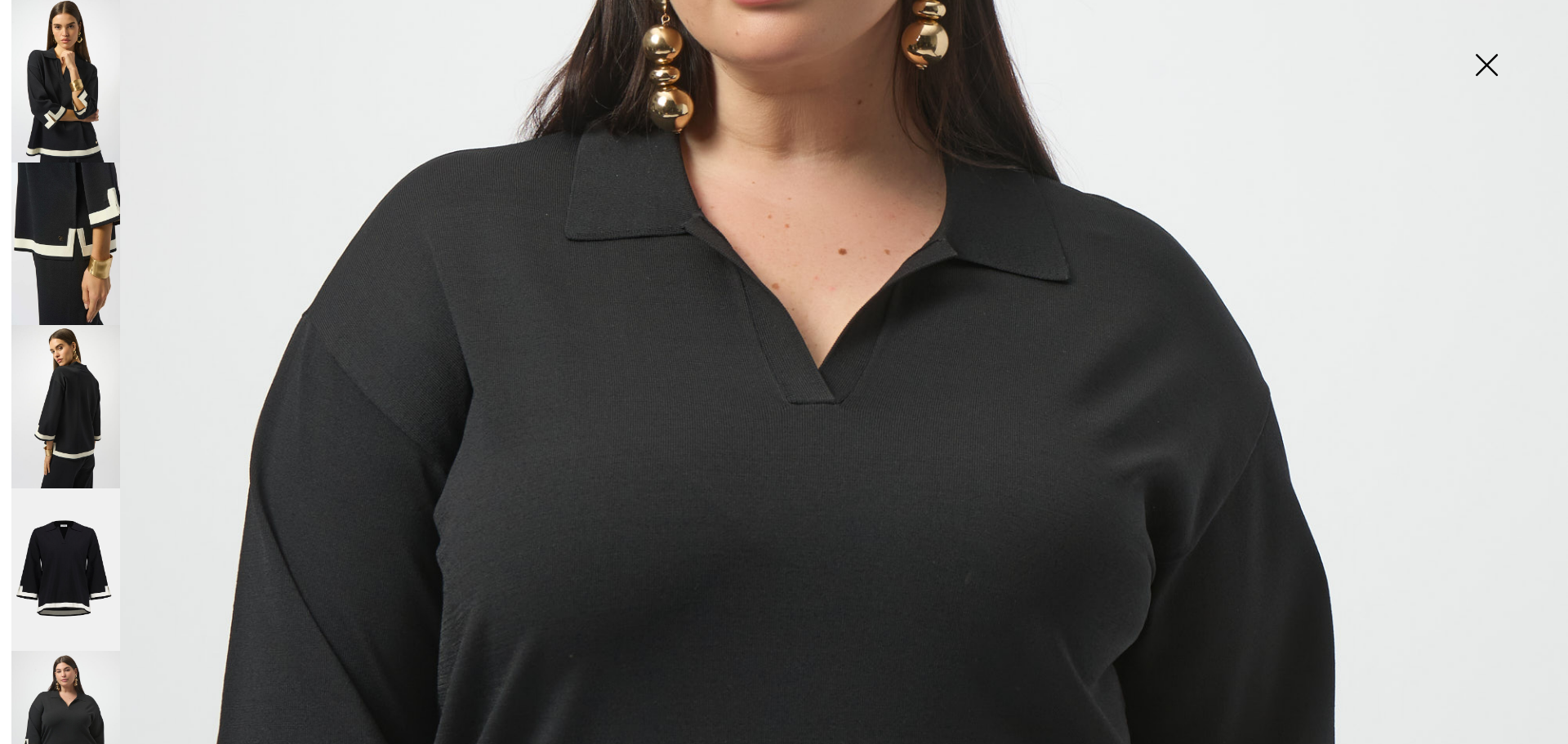
scroll to position [200, 0]
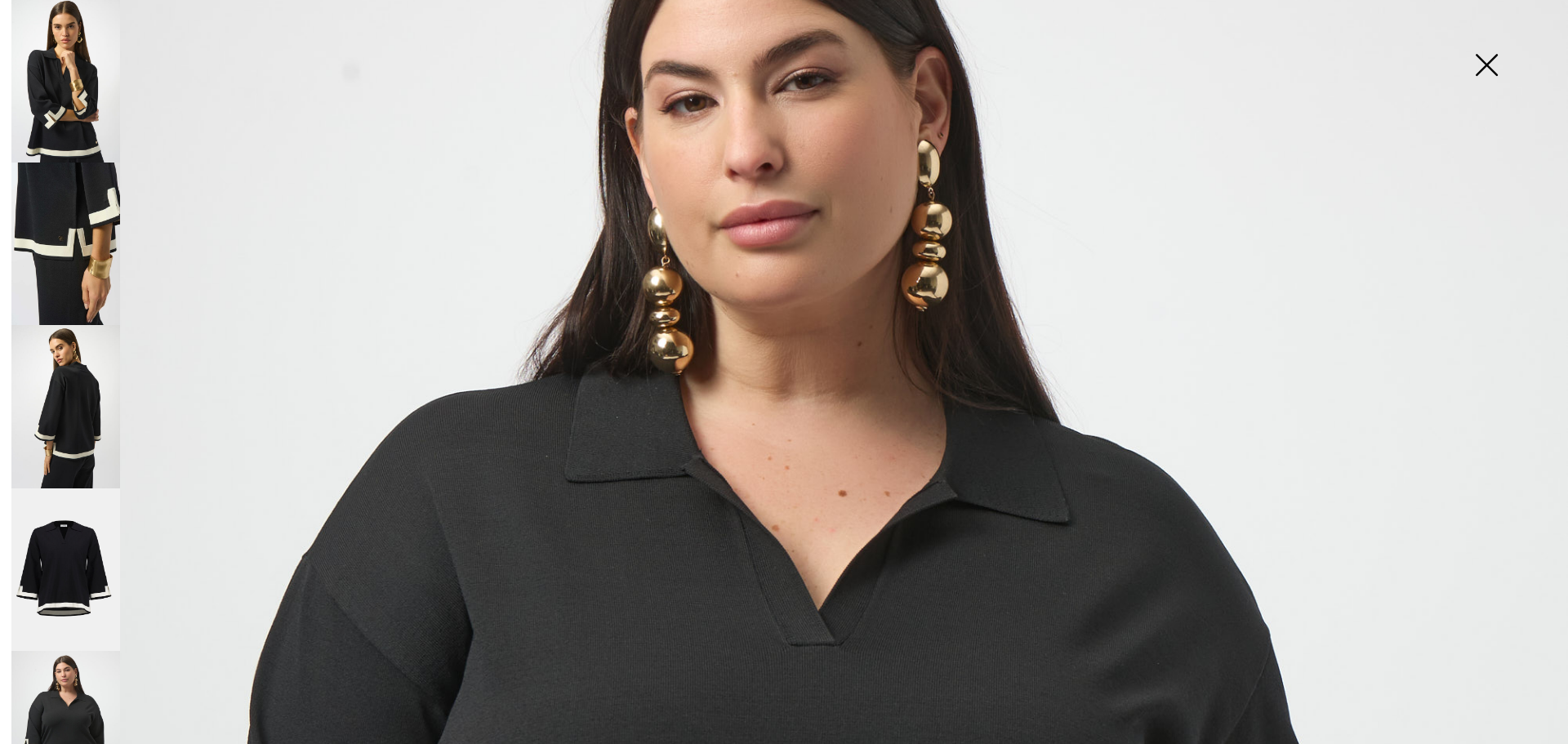
click at [1481, 66] on img at bounding box center [1486, 66] width 81 height 84
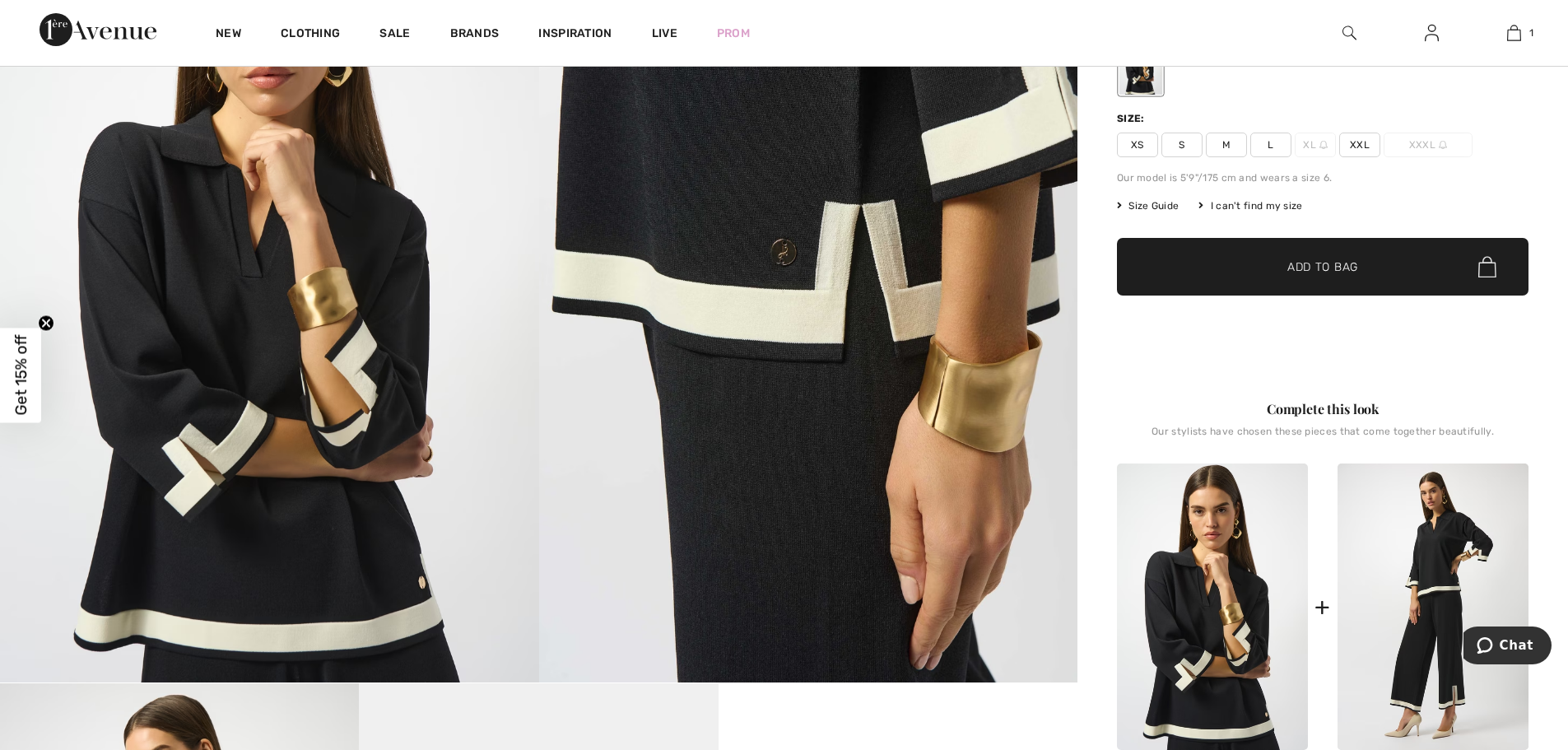
scroll to position [164, 0]
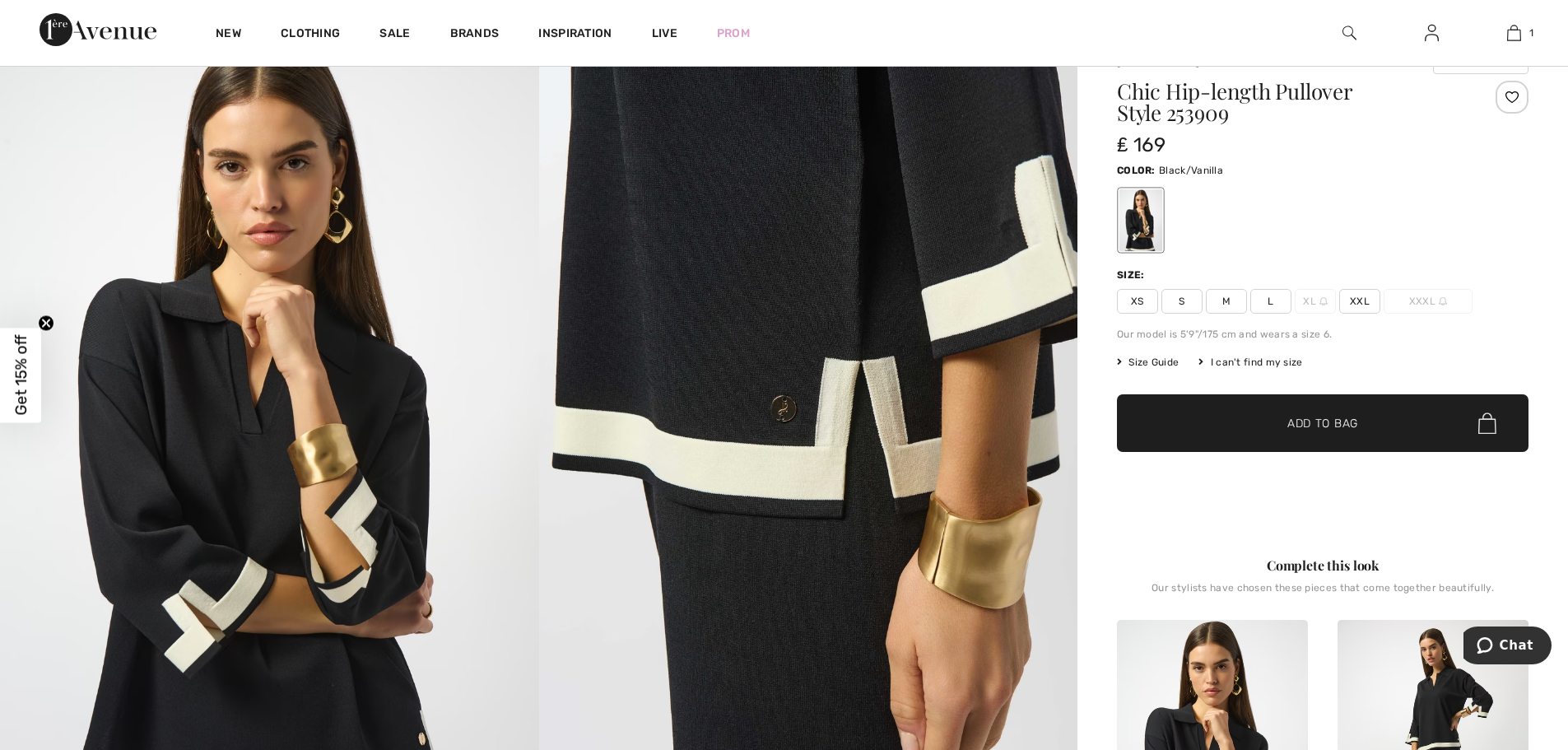
click at [1143, 362] on span "Size Guide" at bounding box center [1148, 362] width 62 height 15
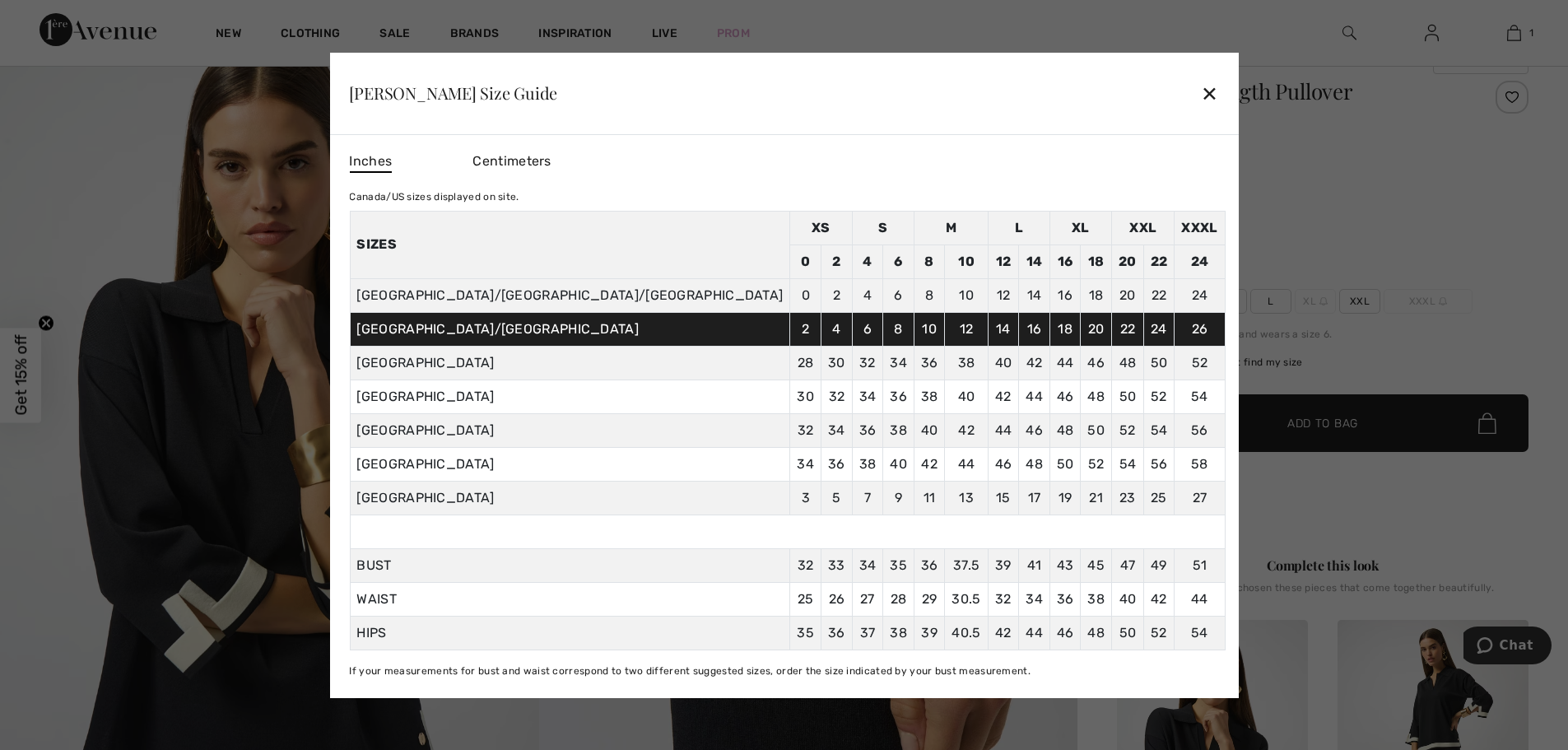
click at [1420, 173] on div at bounding box center [784, 375] width 1568 height 750
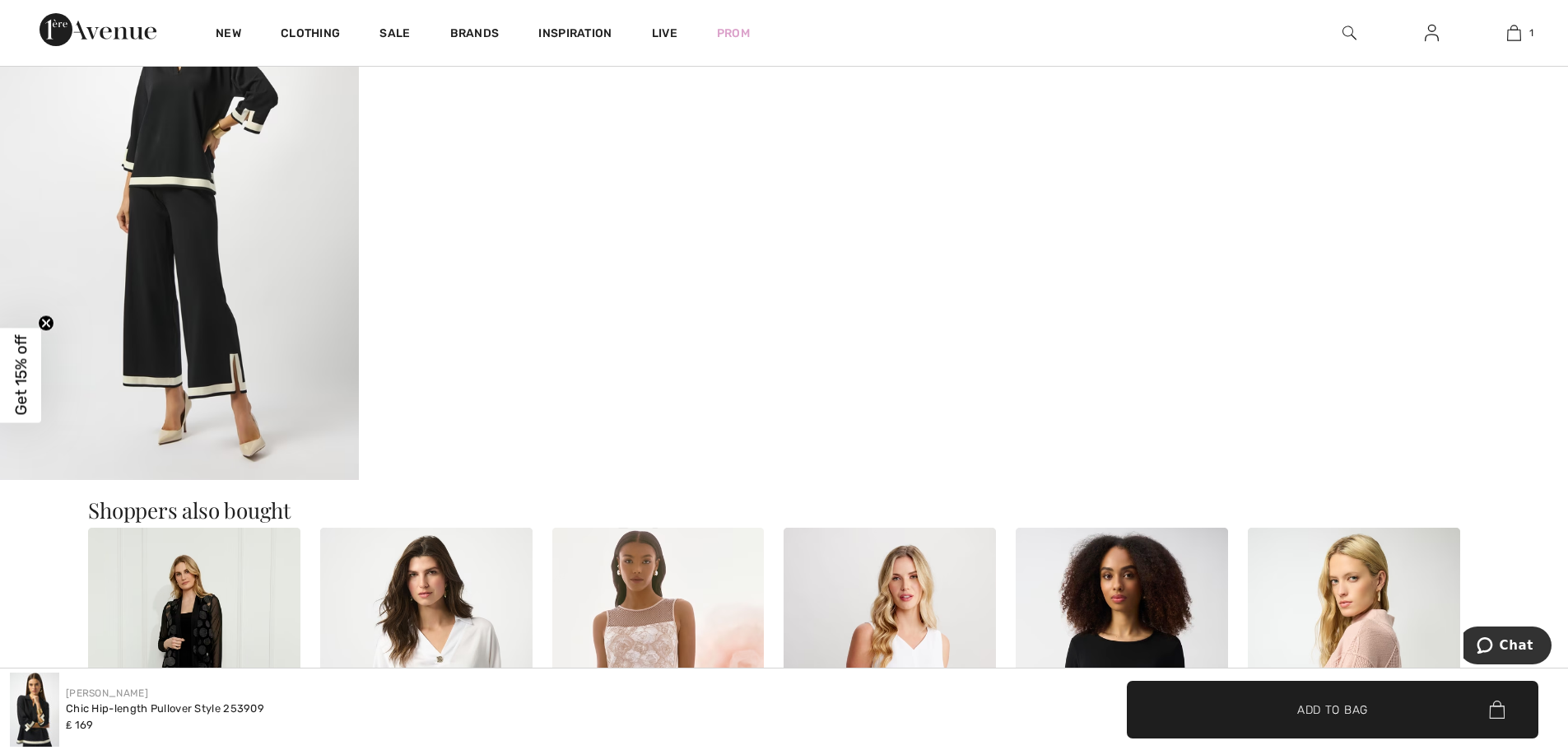
scroll to position [2058, 0]
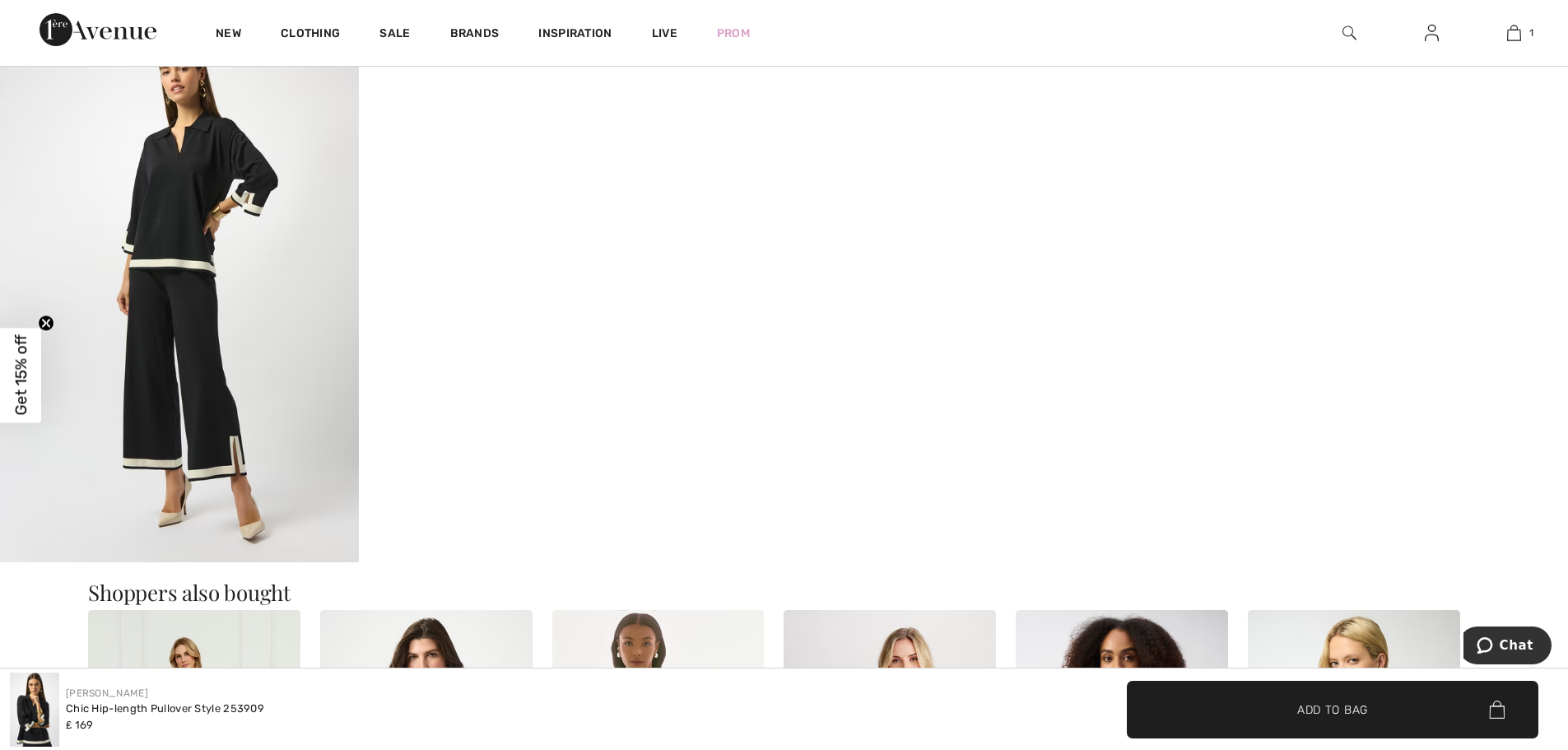
click at [203, 366] on img at bounding box center [179, 293] width 359 height 539
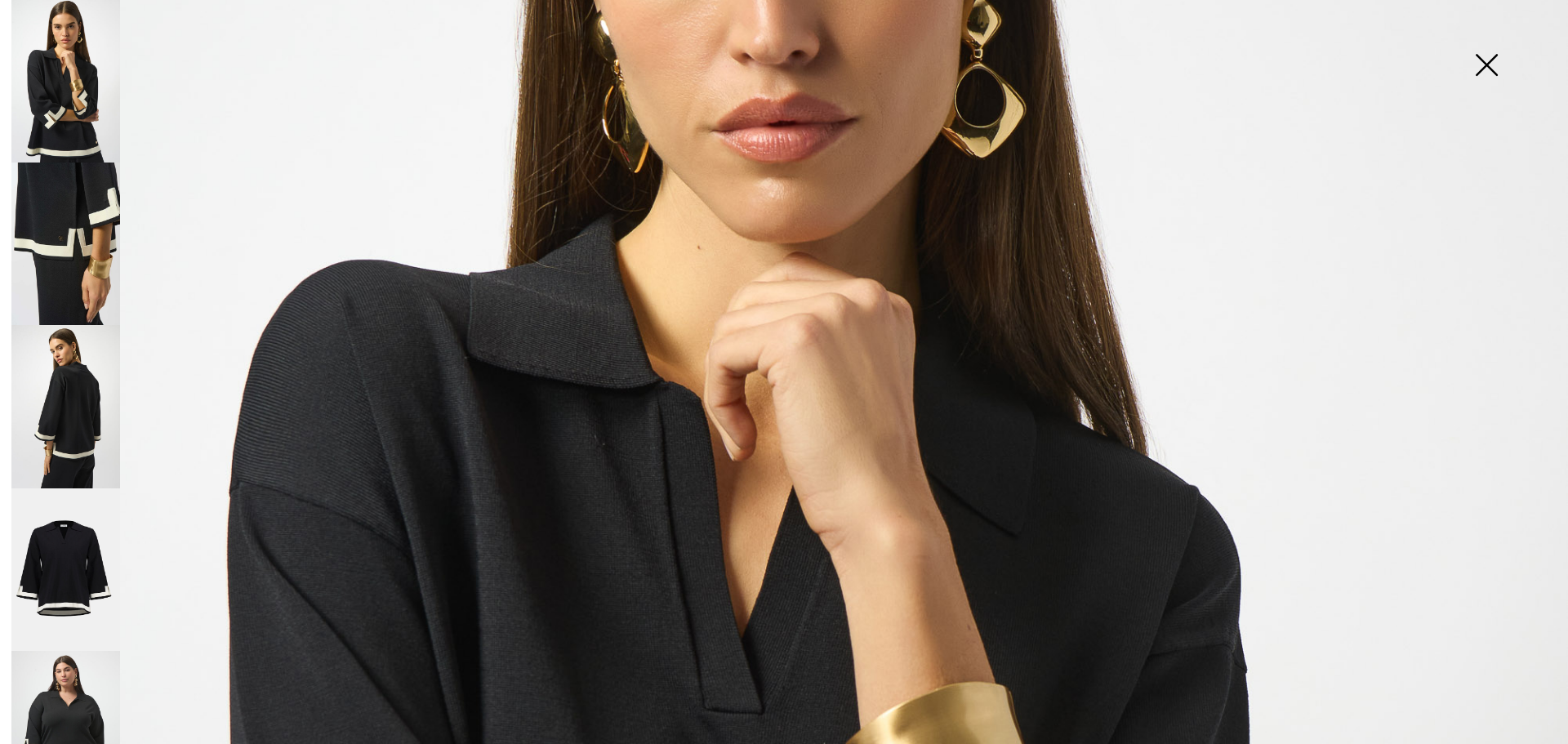
scroll to position [444, 0]
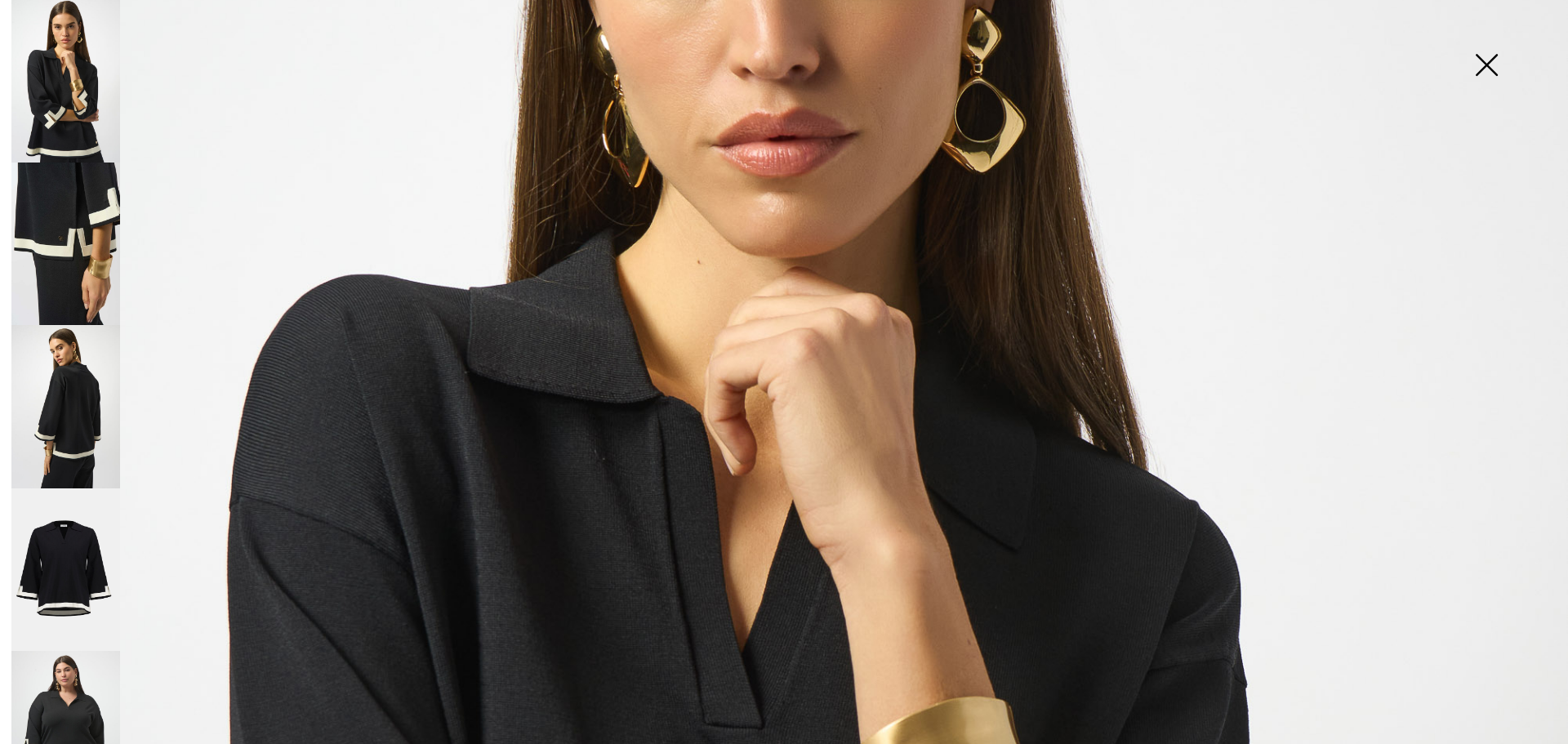
click at [1486, 61] on img at bounding box center [1486, 66] width 81 height 84
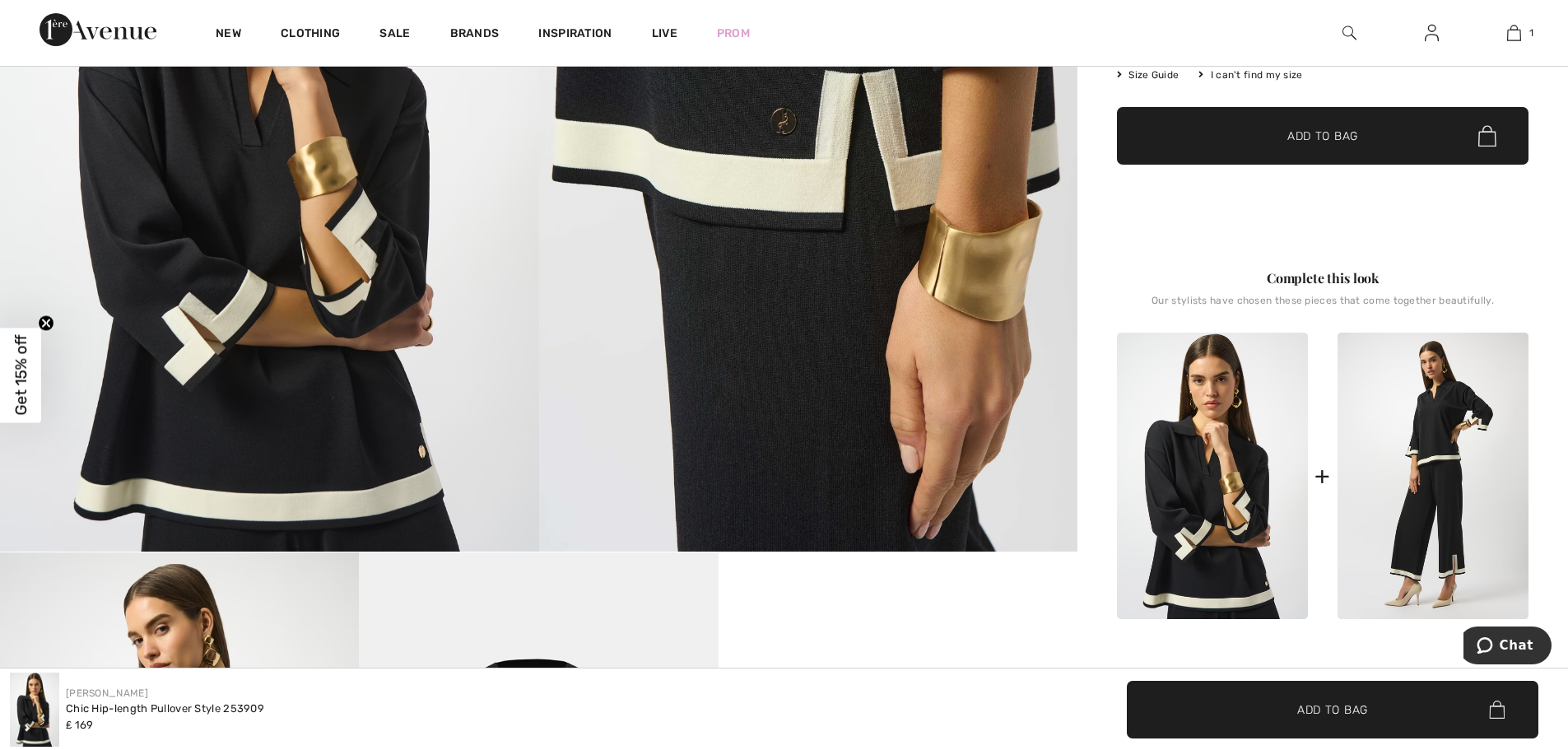
scroll to position [412, 0]
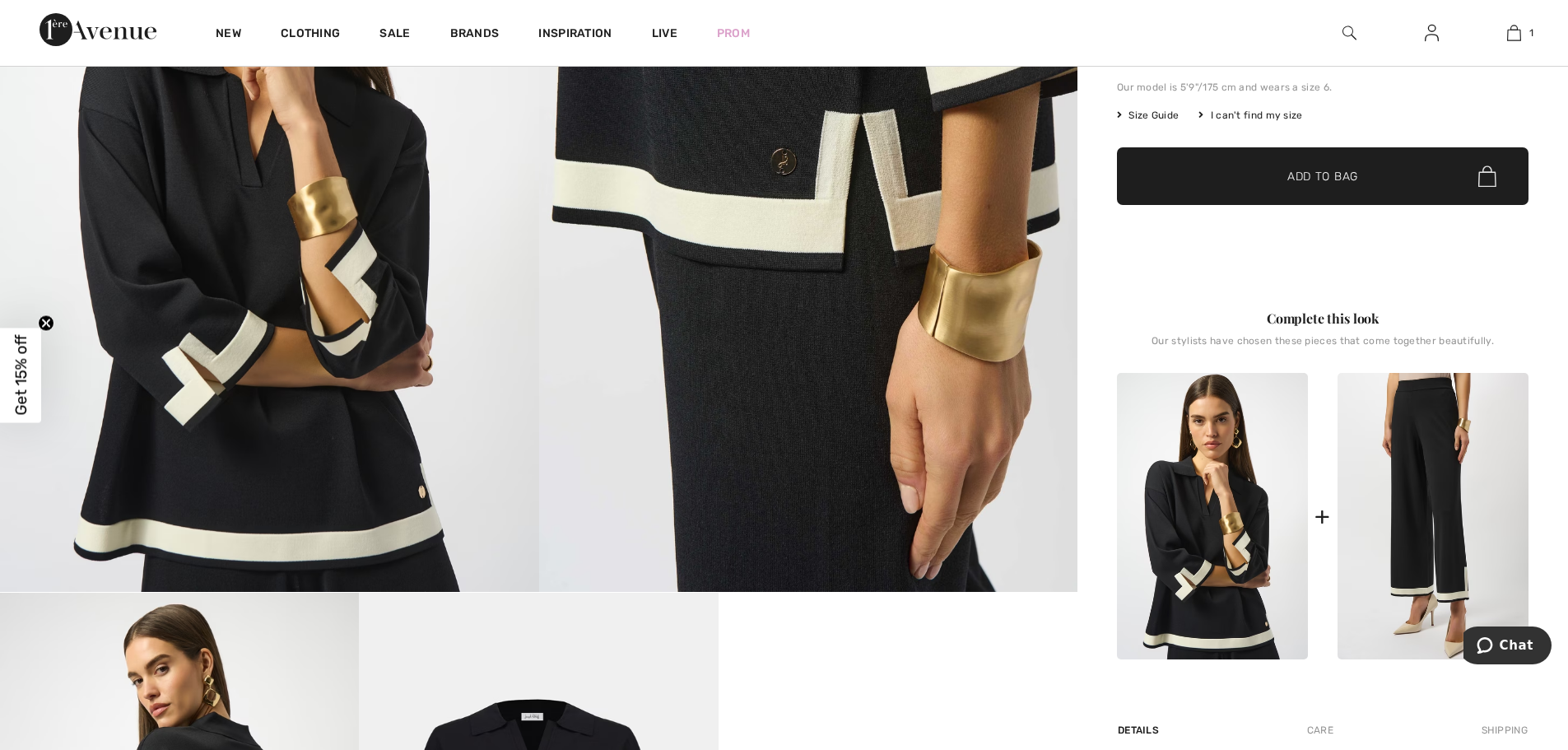
click at [1435, 472] on img at bounding box center [1433, 516] width 191 height 287
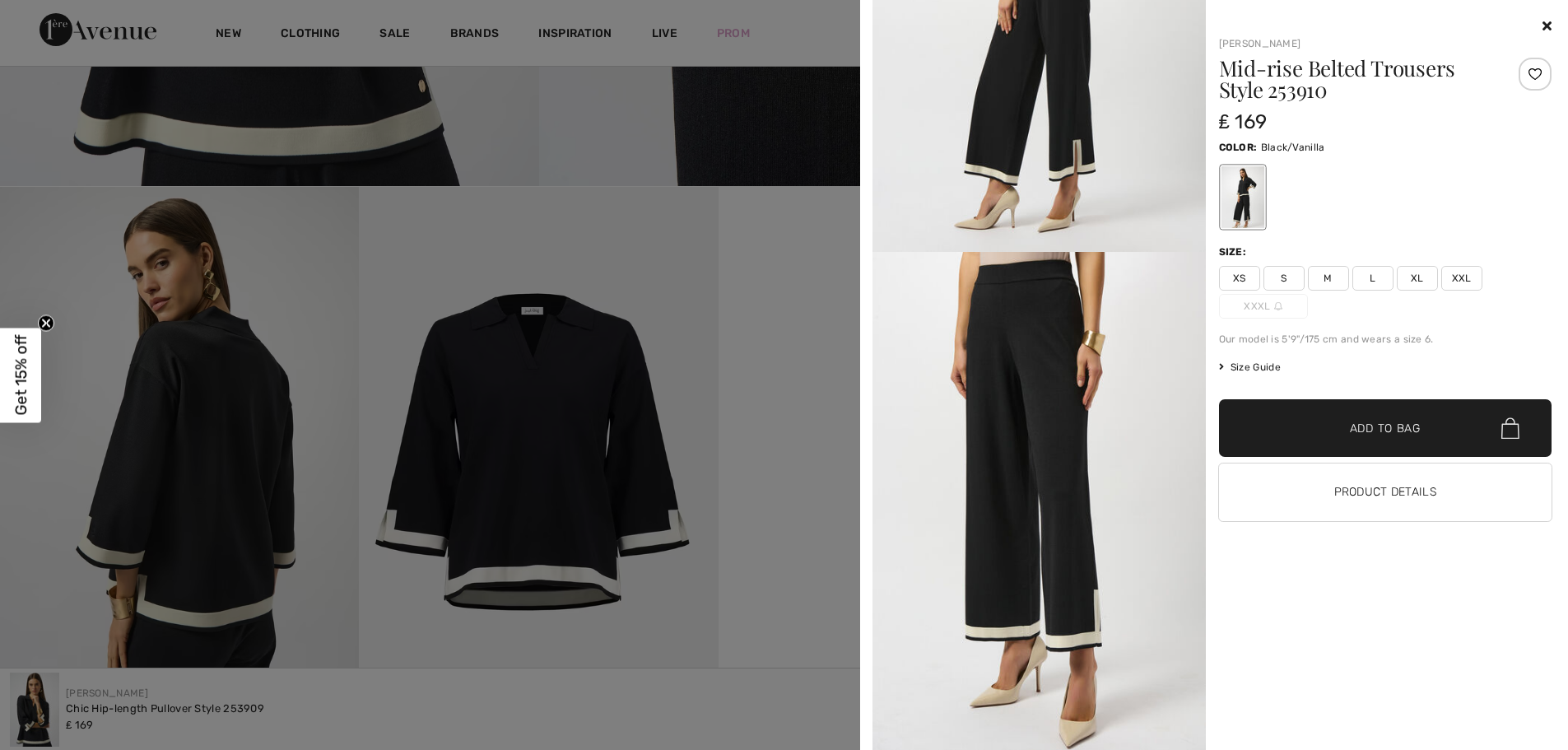
scroll to position [824, 0]
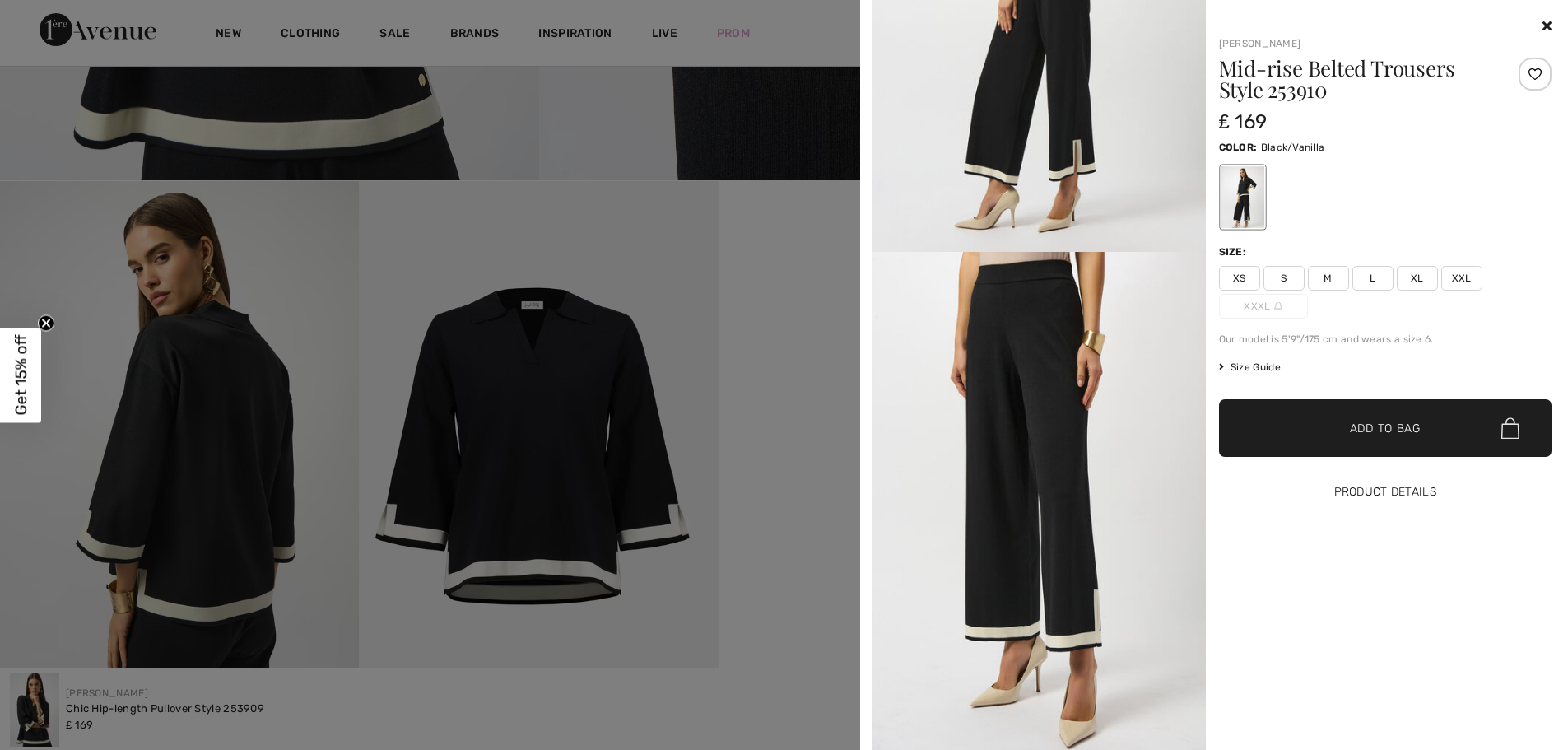
click at [1285, 490] on button "Product Details" at bounding box center [1386, 491] width 334 height 57
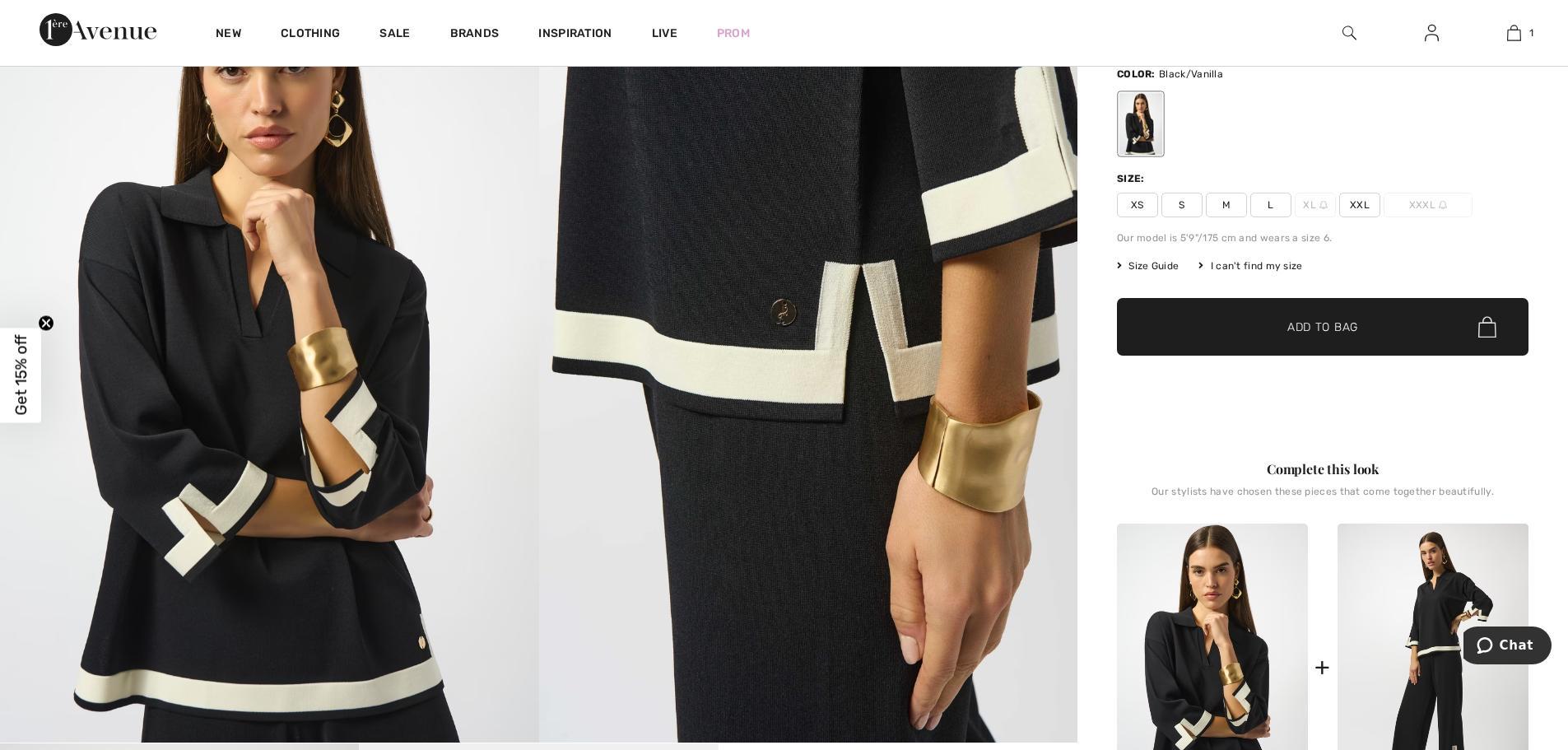
scroll to position [11, 0]
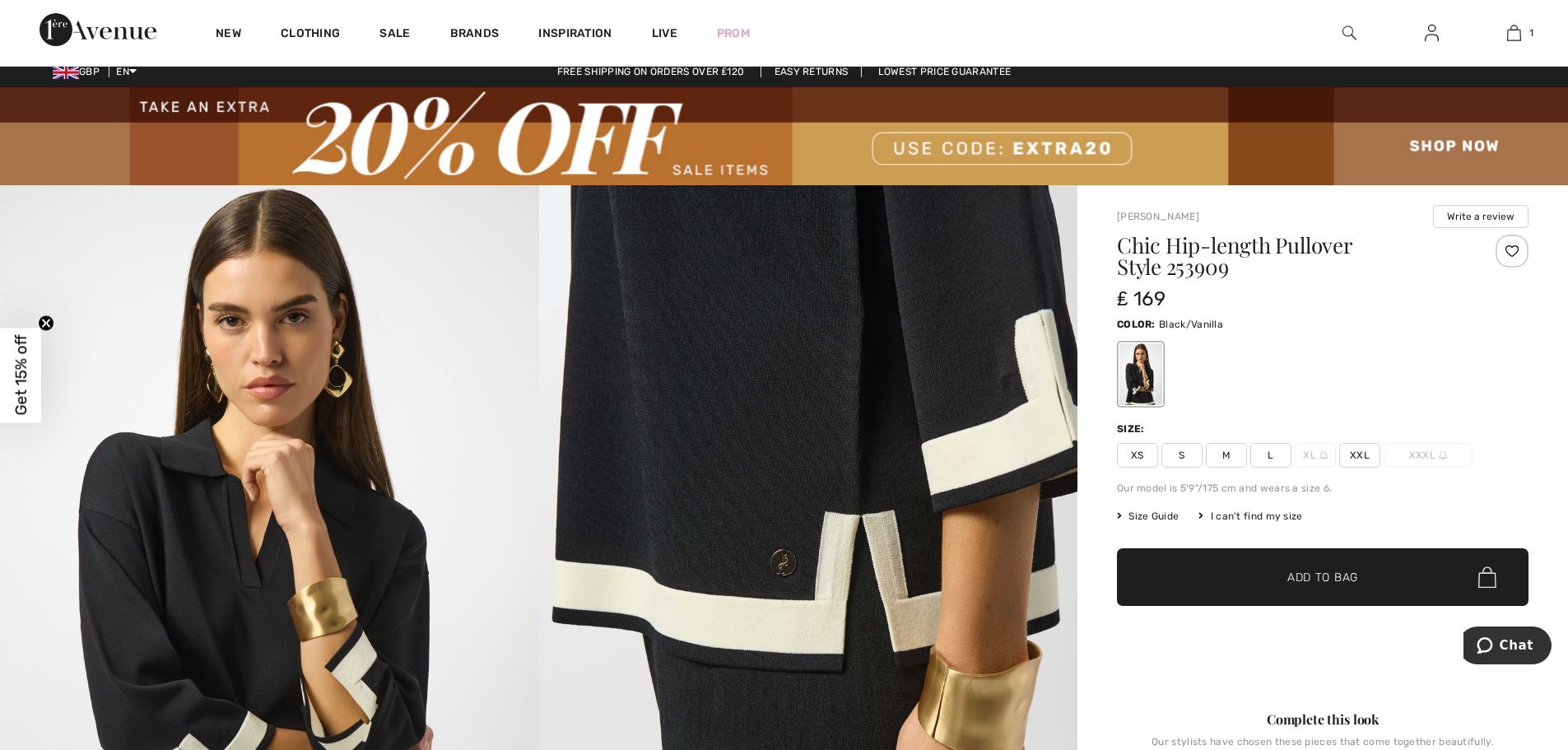
click at [1363, 459] on span "XXL" at bounding box center [1360, 455] width 41 height 25
click at [1317, 573] on span "Add to Bag" at bounding box center [1322, 578] width 71 height 17
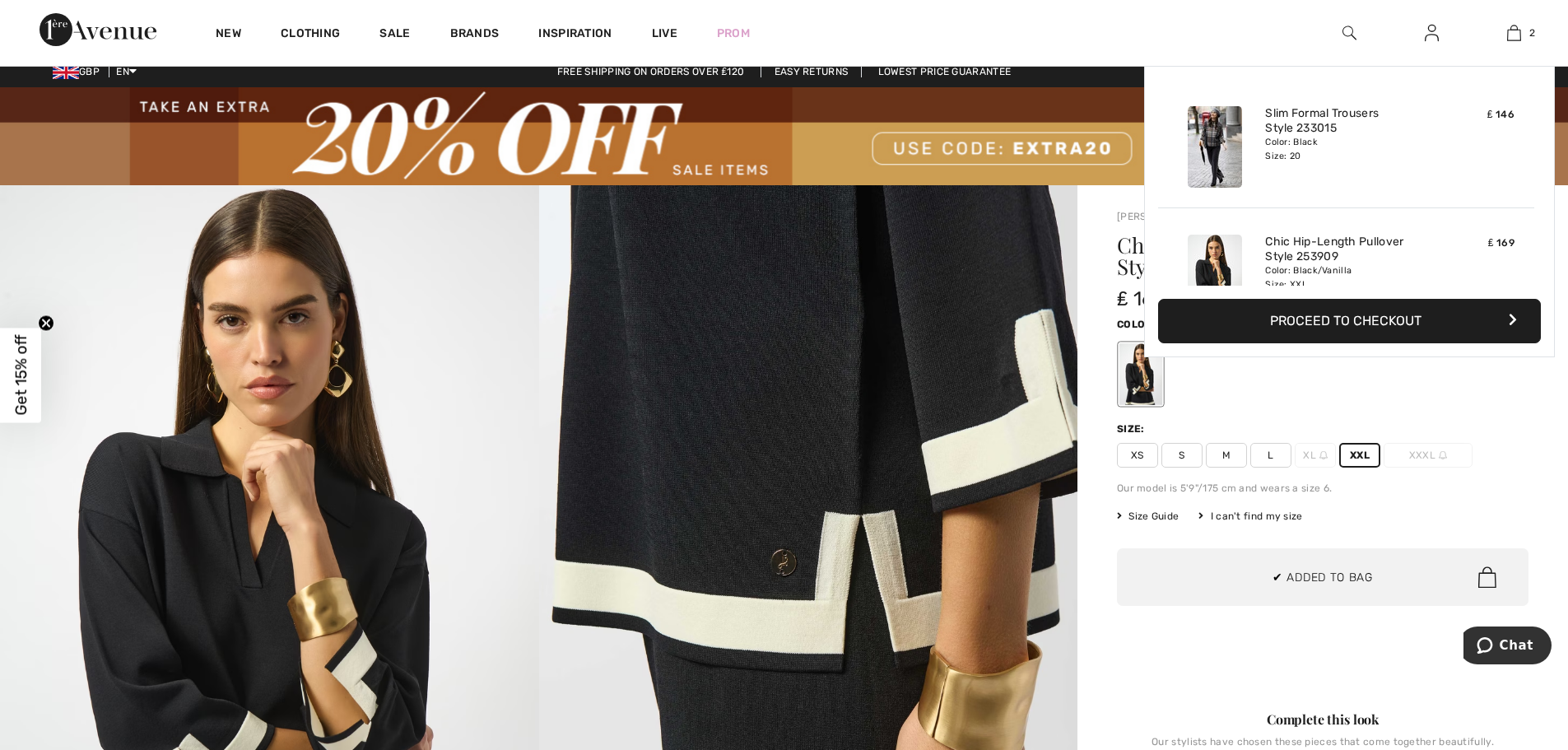
scroll to position [51, 0]
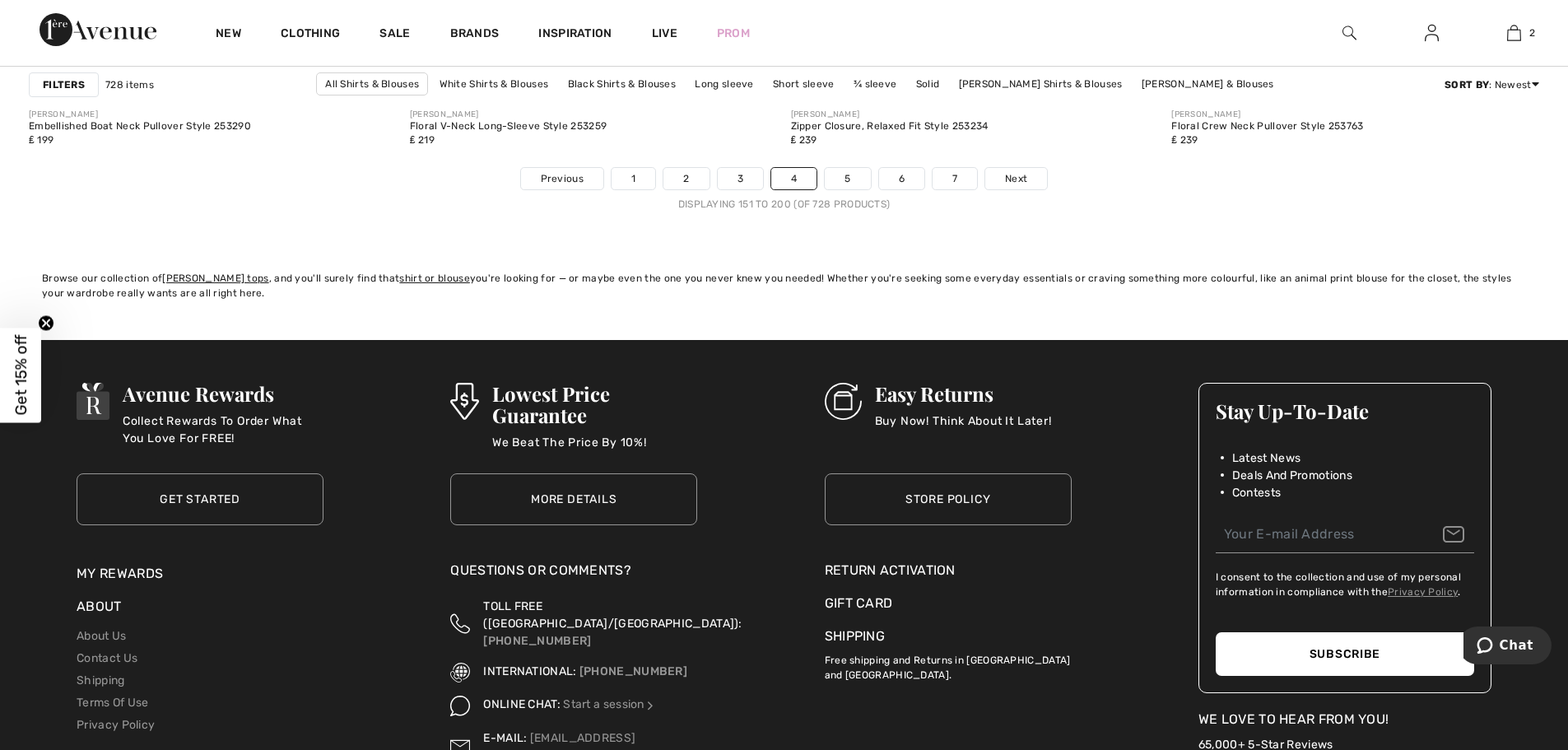
scroll to position [9799, 0]
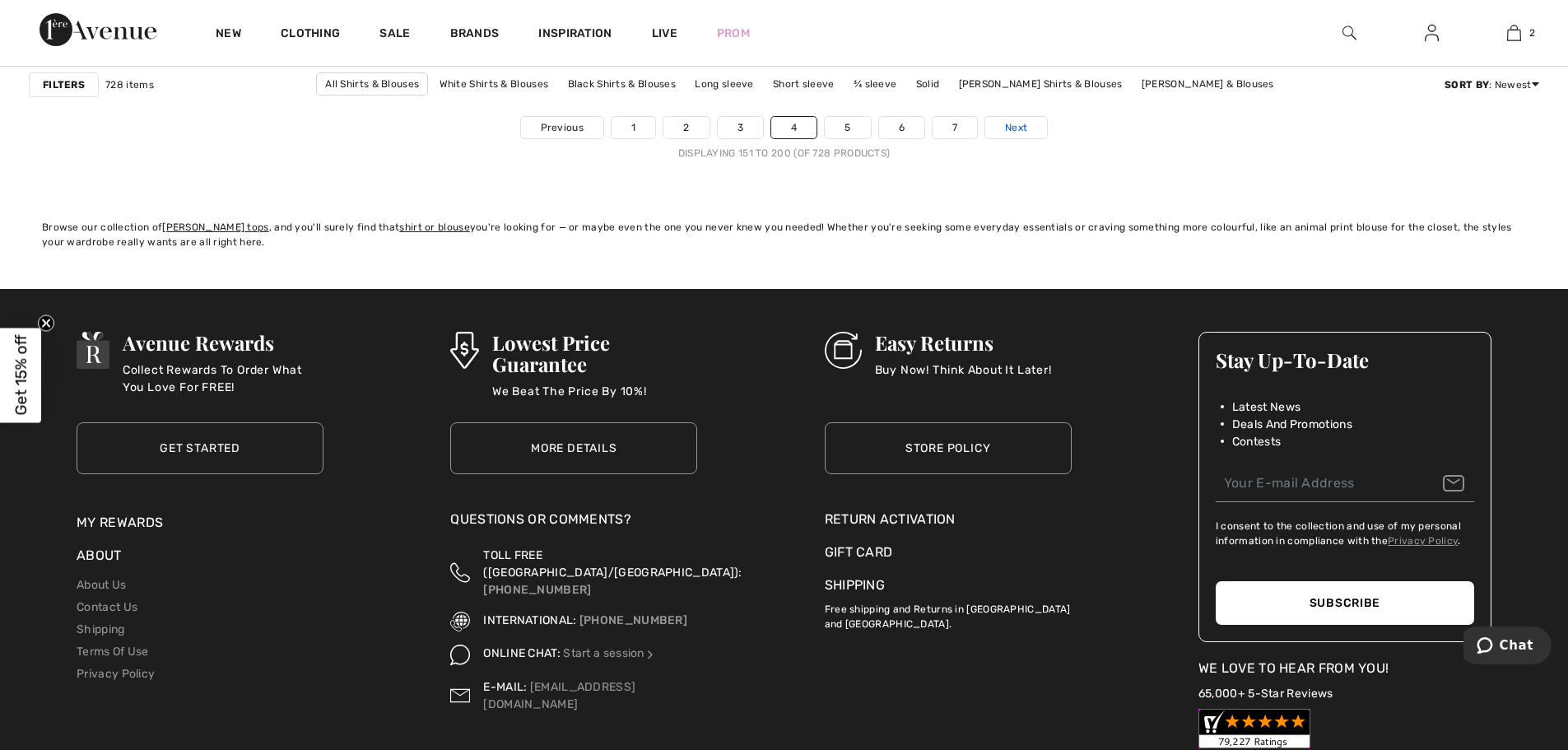
click at [1001, 128] on link "Next" at bounding box center [1016, 128] width 62 height 21
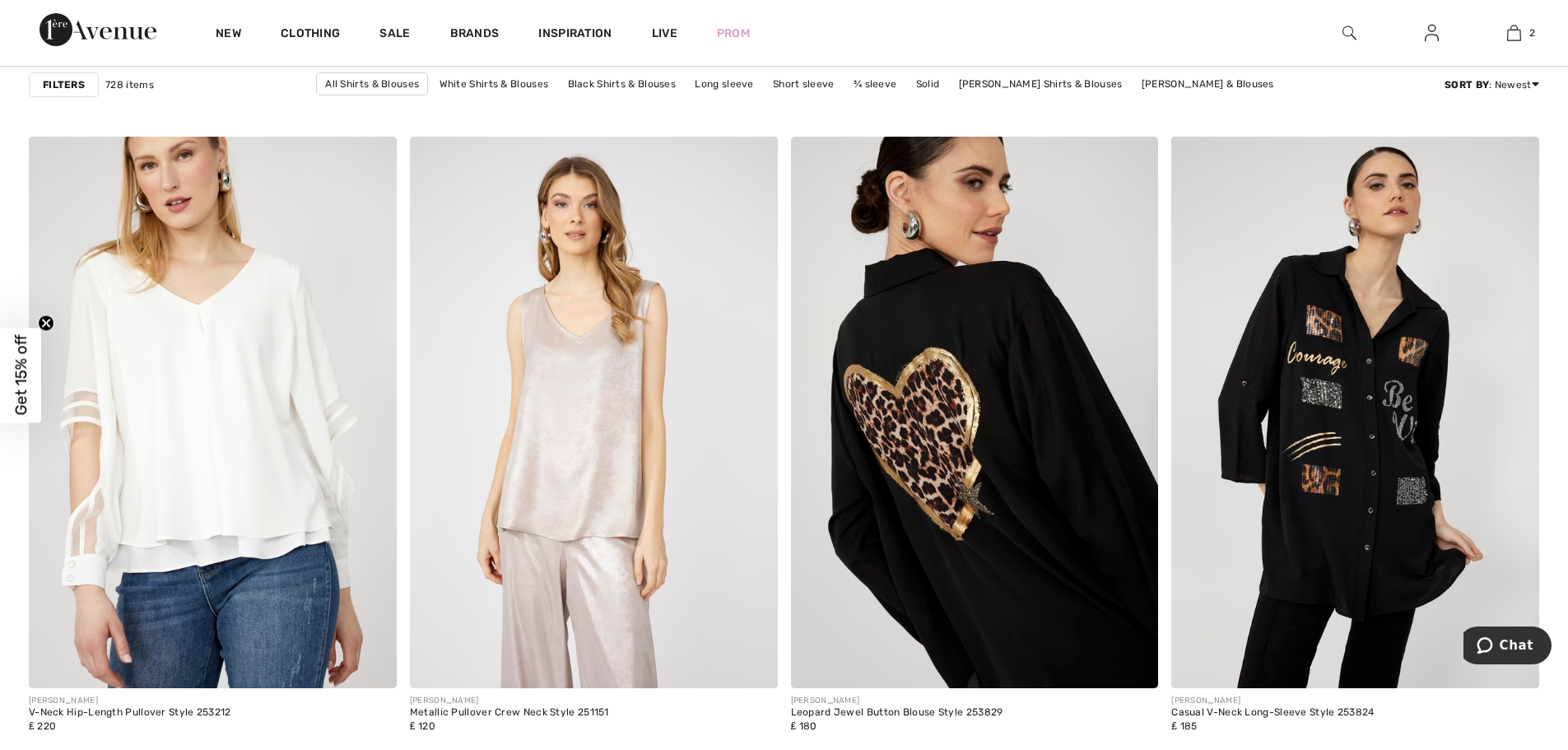
scroll to position [6999, 0]
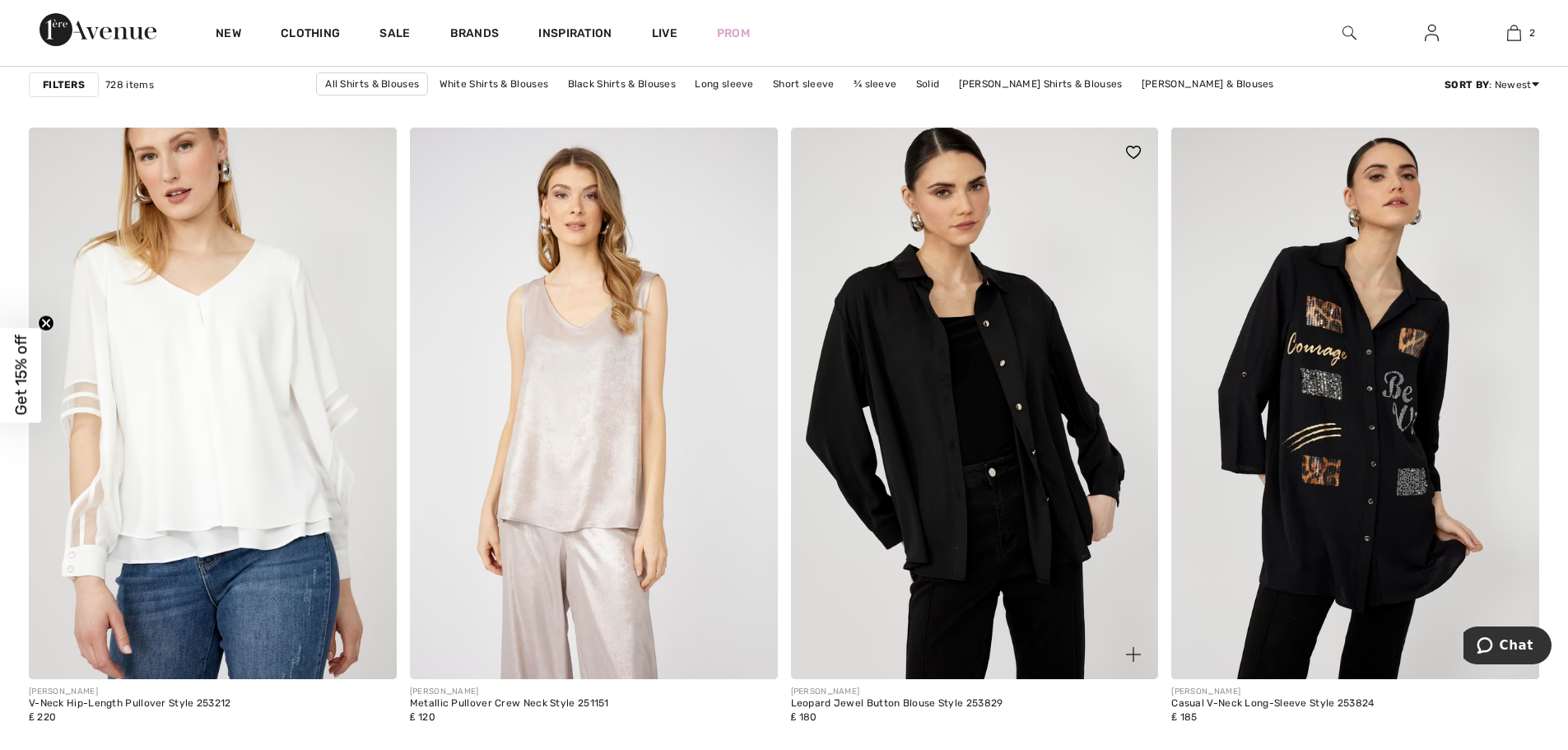
click at [941, 432] on img at bounding box center [975, 403] width 368 height 551
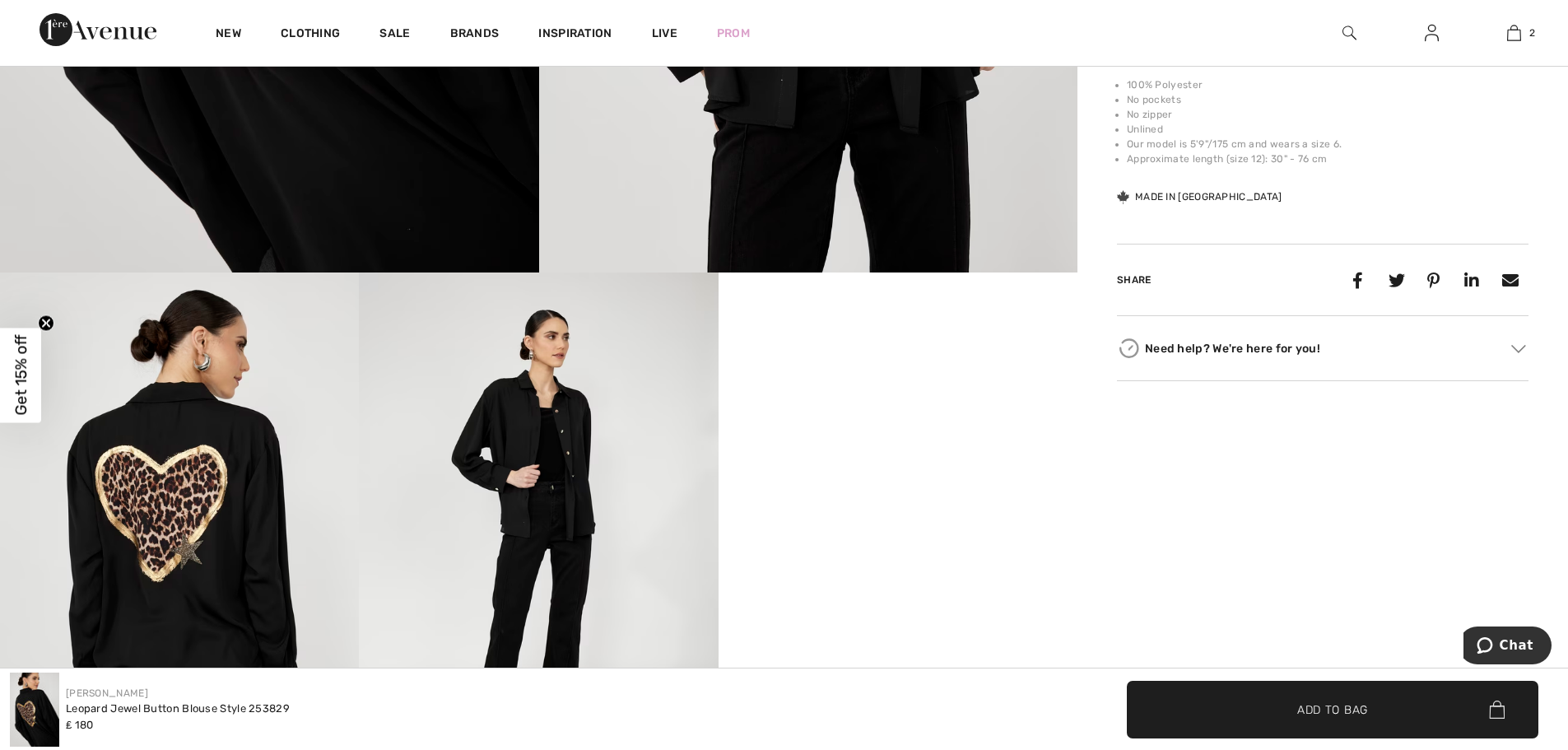
scroll to position [906, 0]
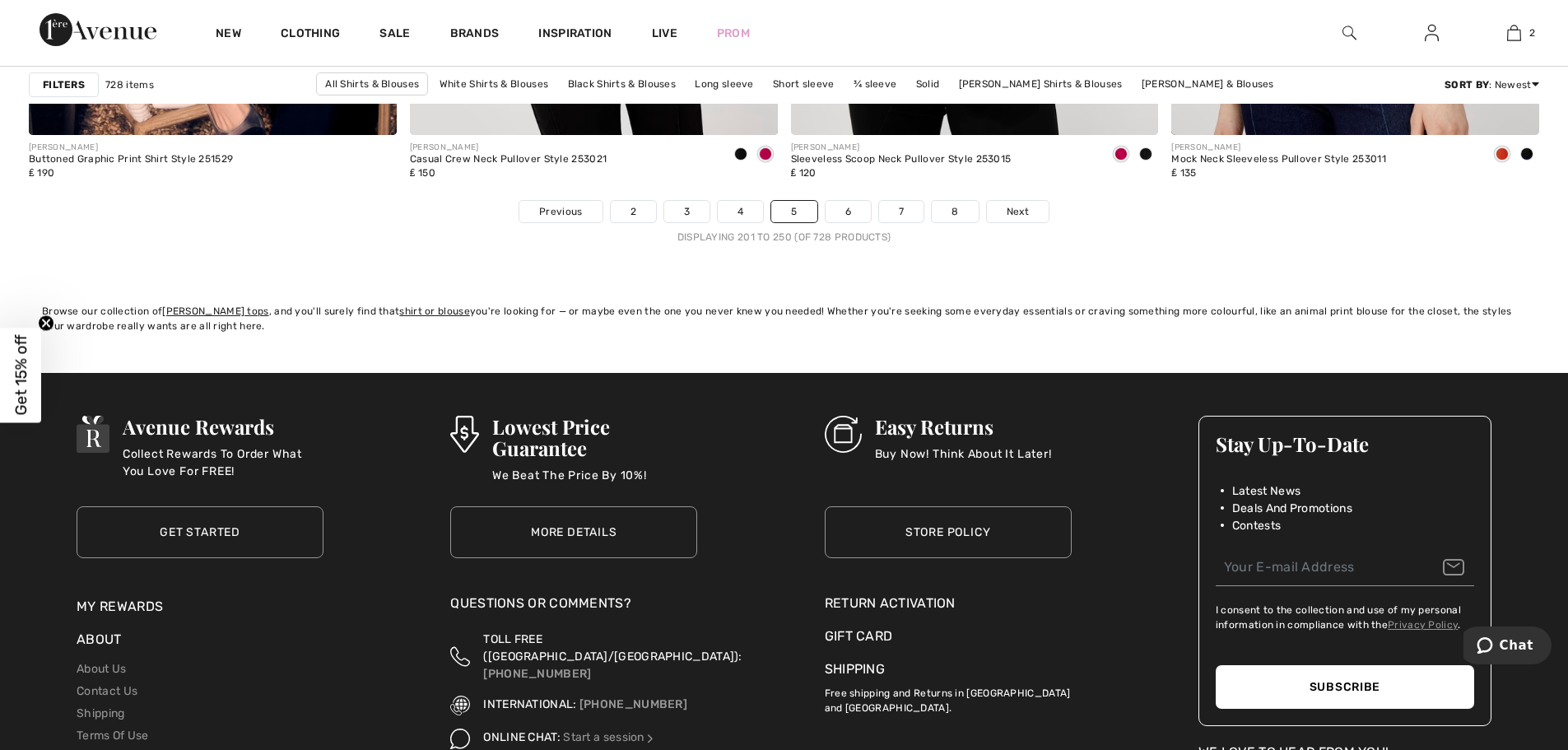
scroll to position [9716, 0]
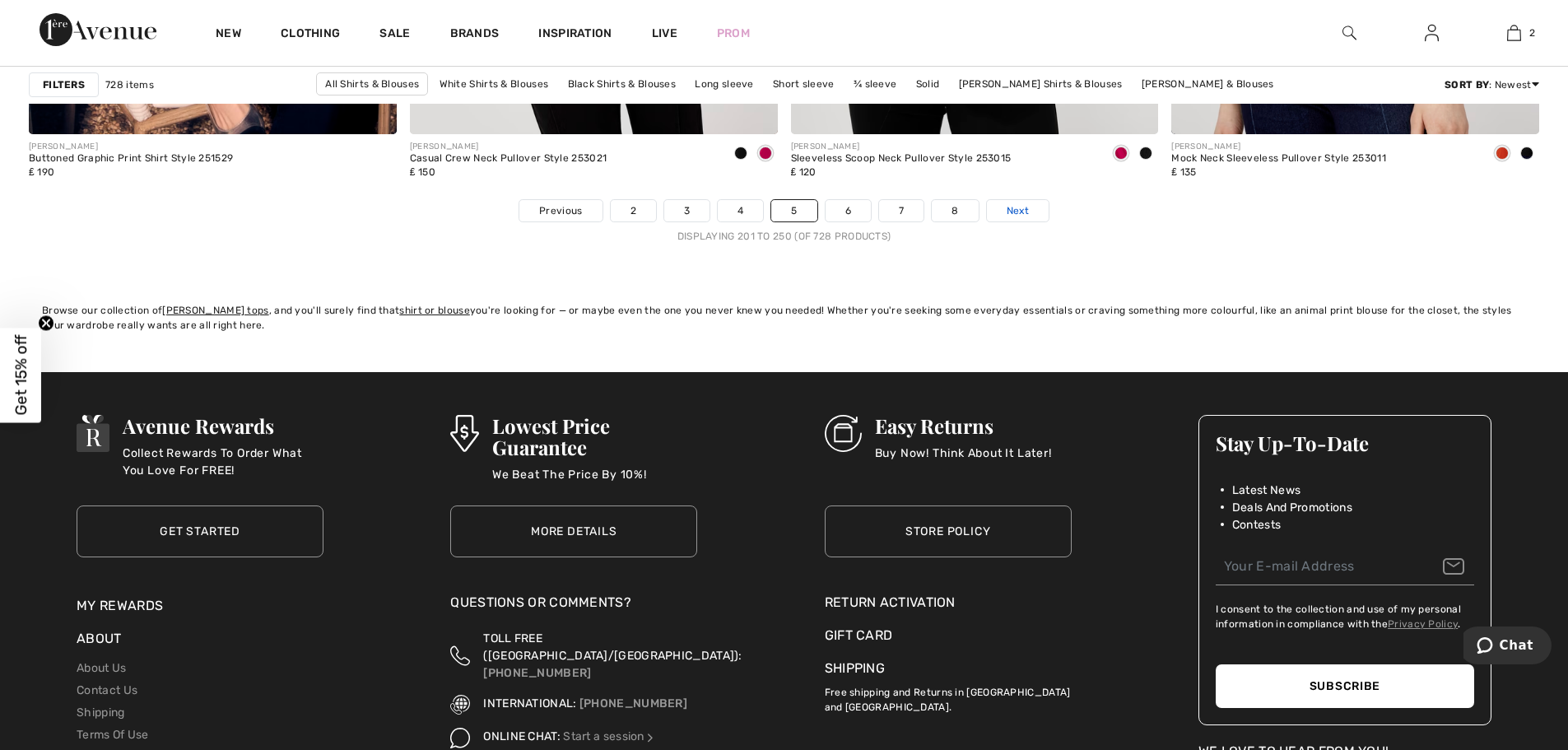
click at [1011, 212] on span "Next" at bounding box center [1018, 211] width 22 height 15
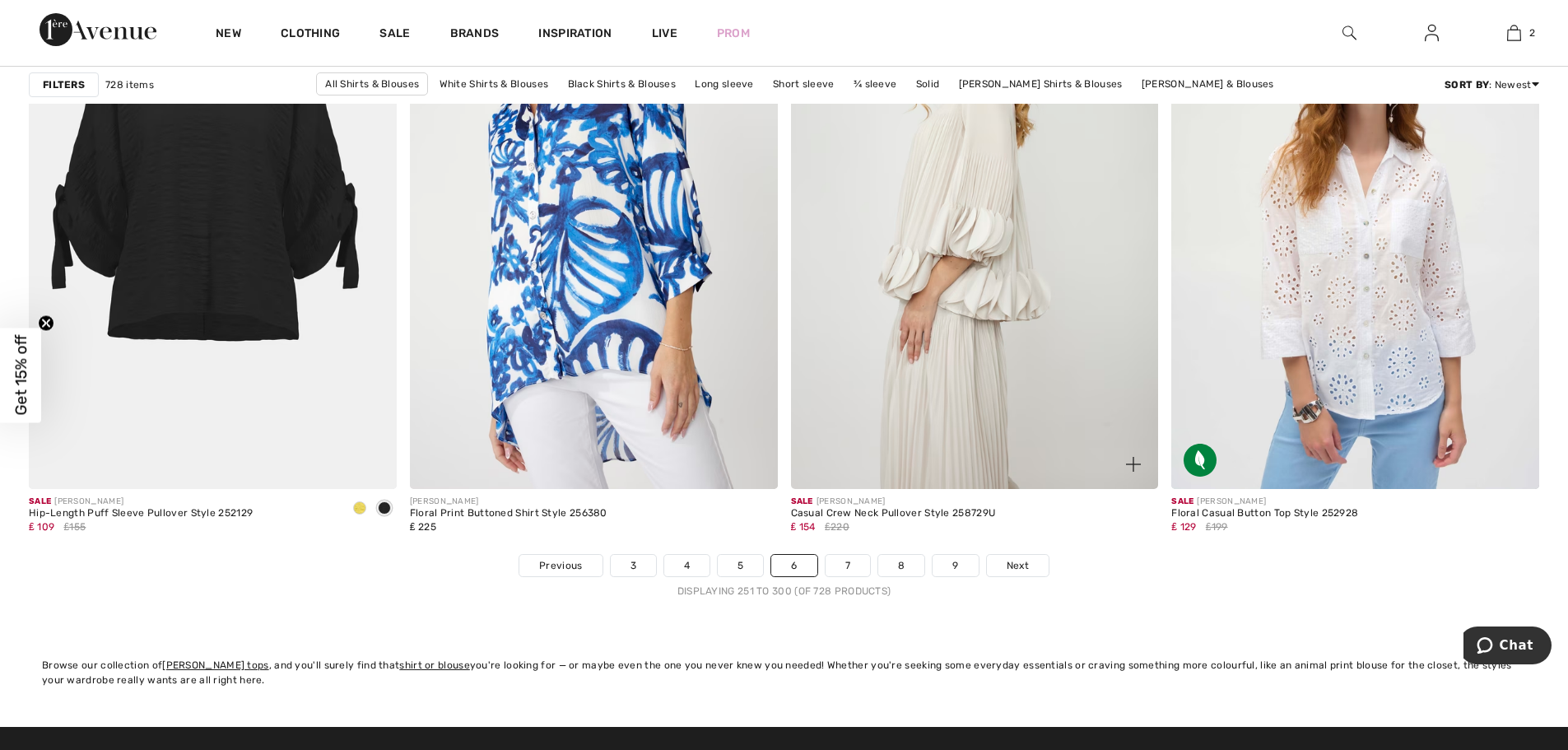
scroll to position [9470, 0]
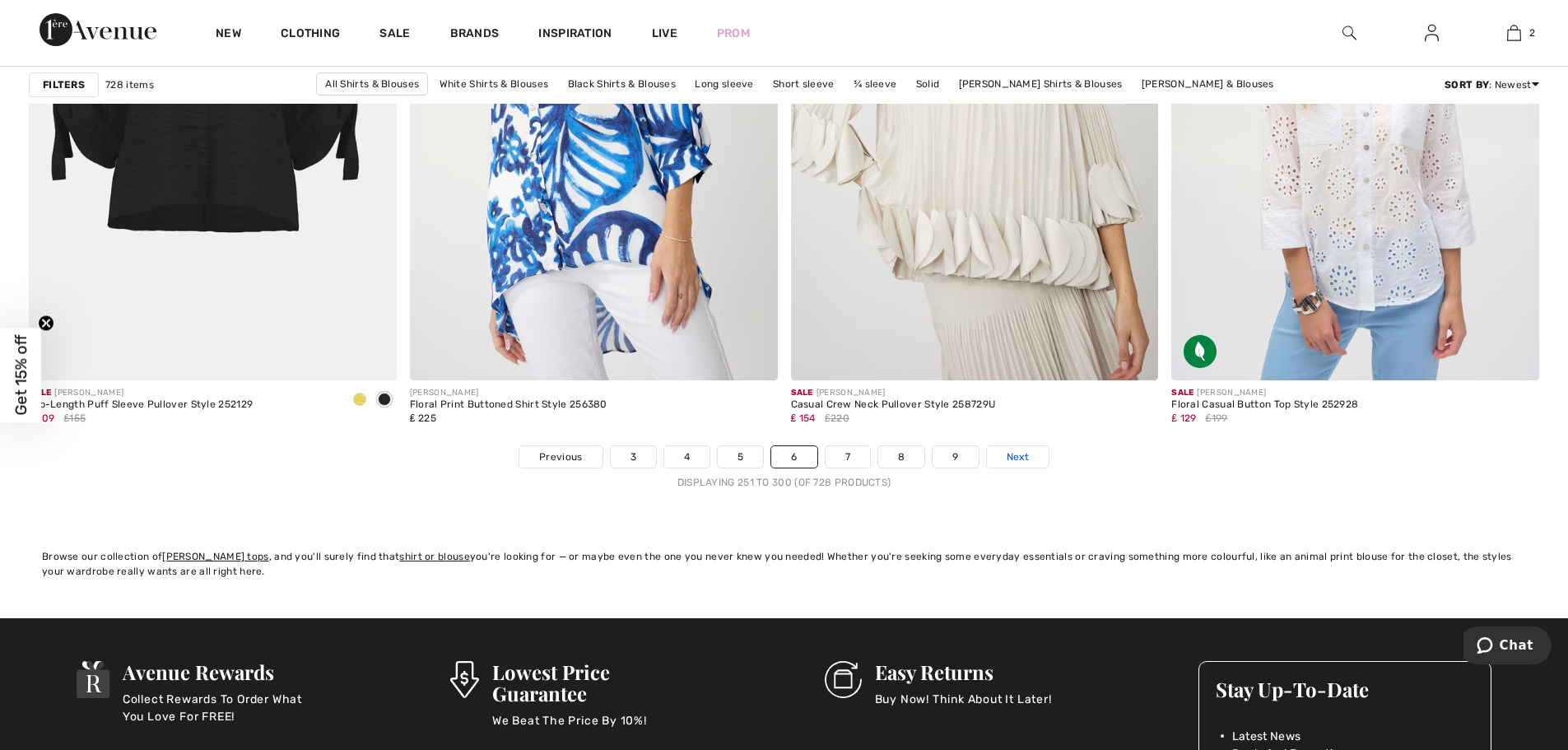
click at [1010, 459] on span "Next" at bounding box center [1018, 456] width 22 height 15
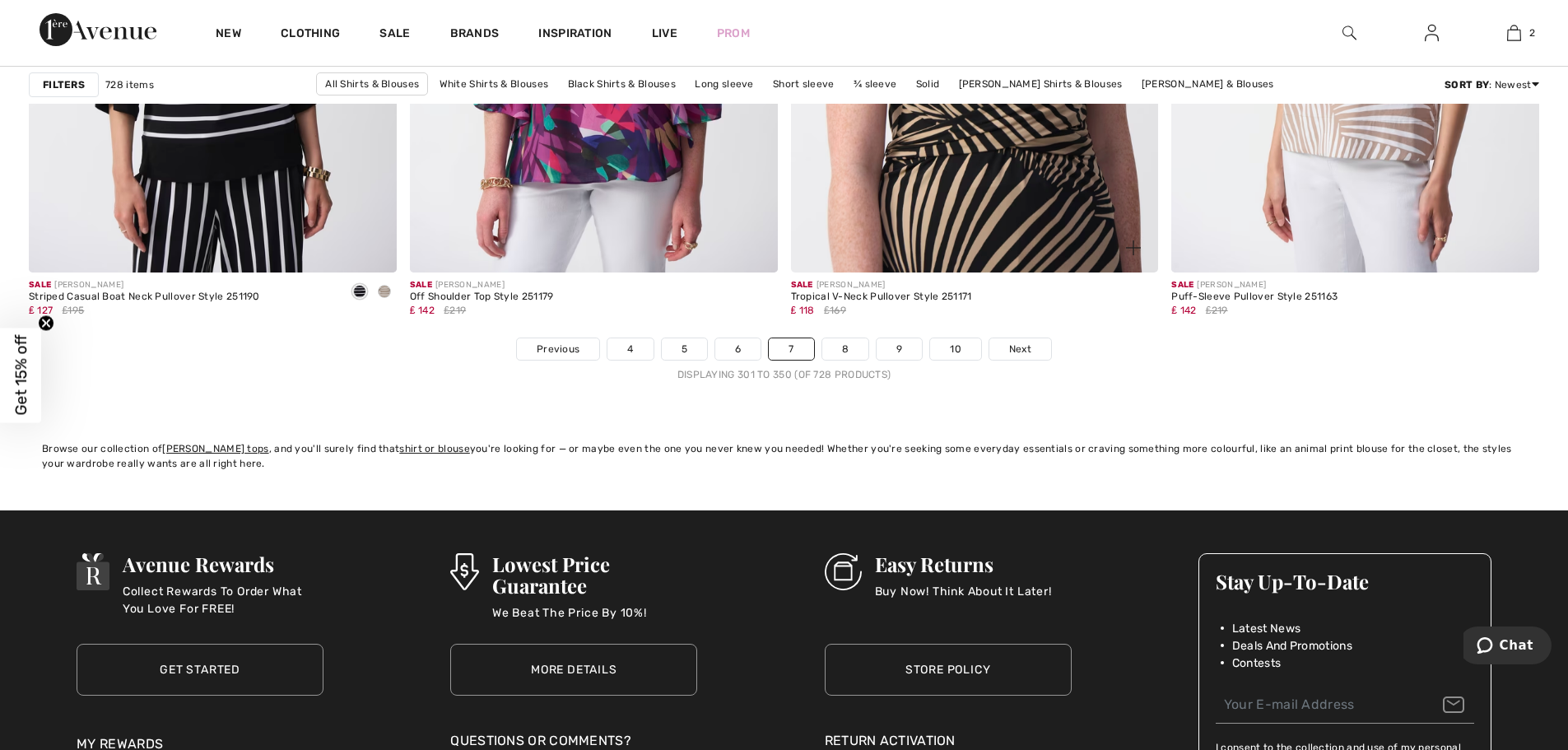
scroll to position [9634, 0]
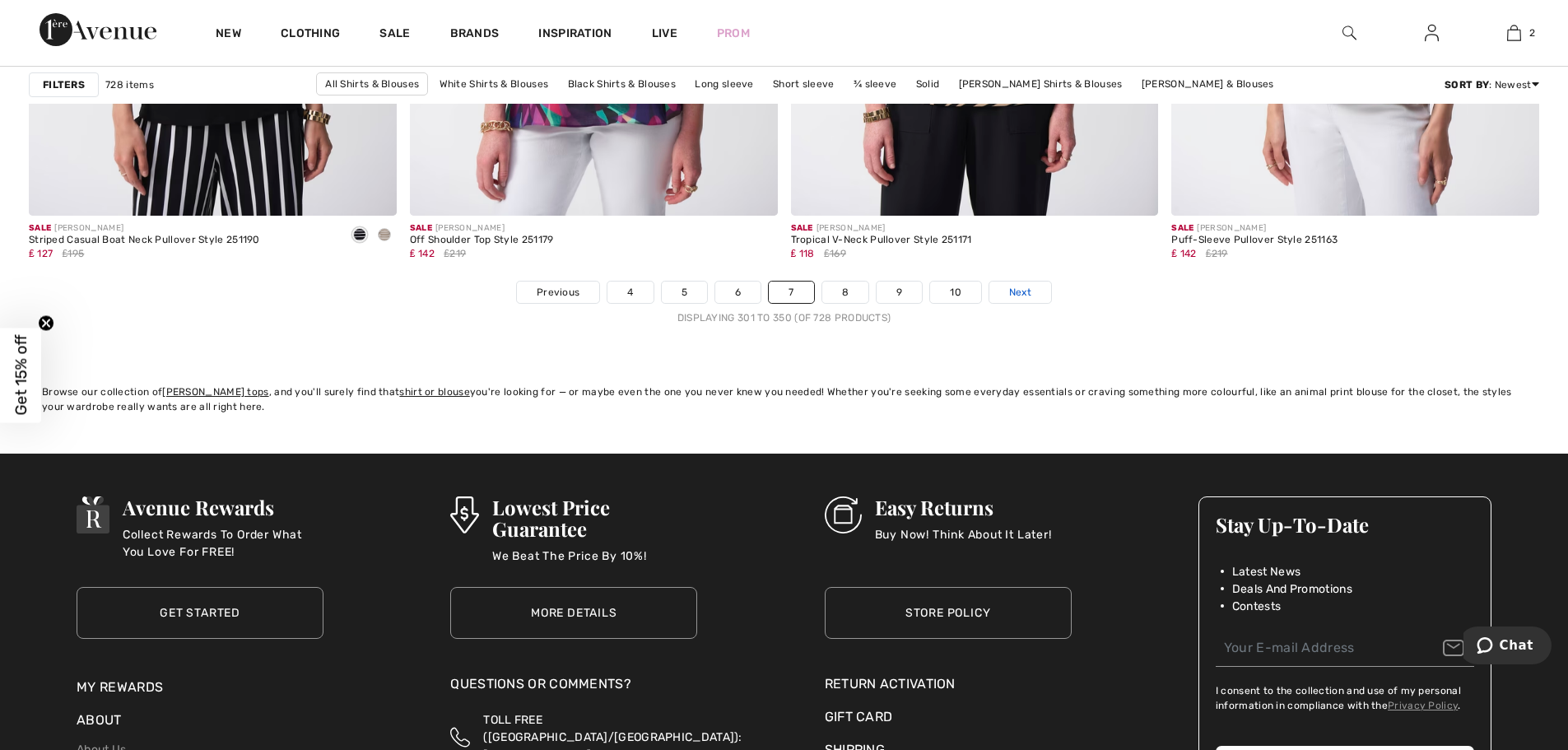
click at [1017, 291] on span "Next" at bounding box center [1020, 292] width 22 height 15
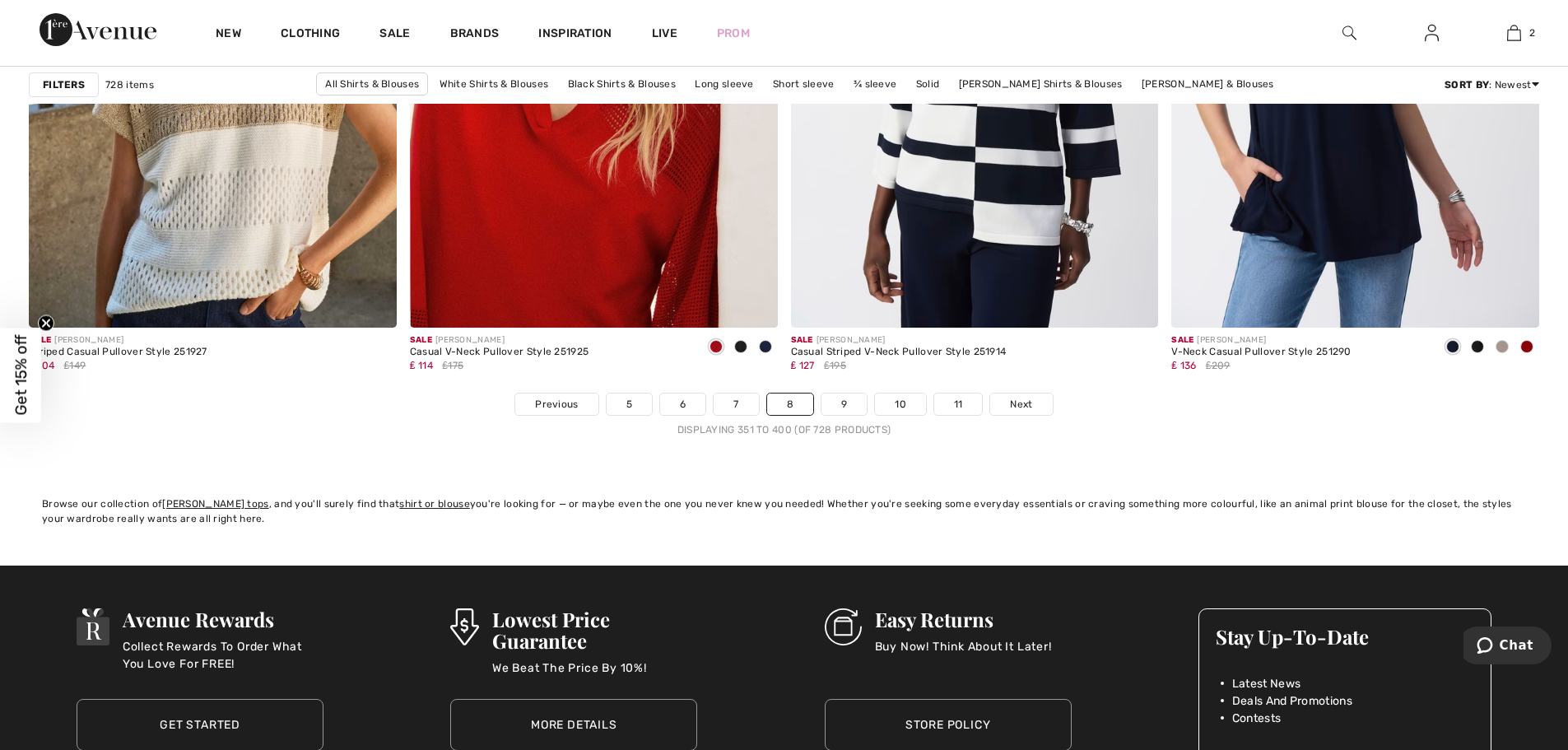
scroll to position [9552, 0]
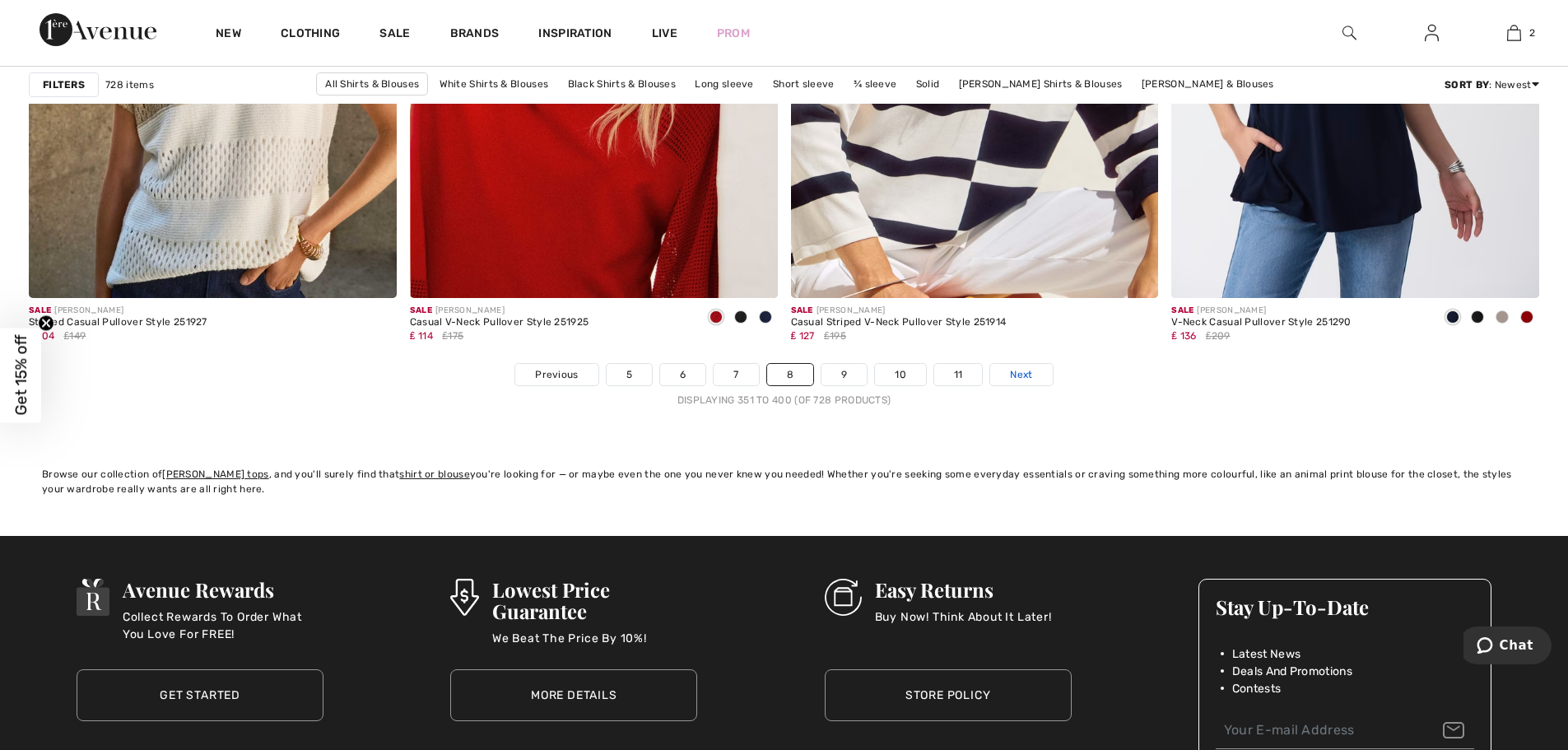
click at [1015, 376] on span "Next" at bounding box center [1021, 374] width 22 height 15
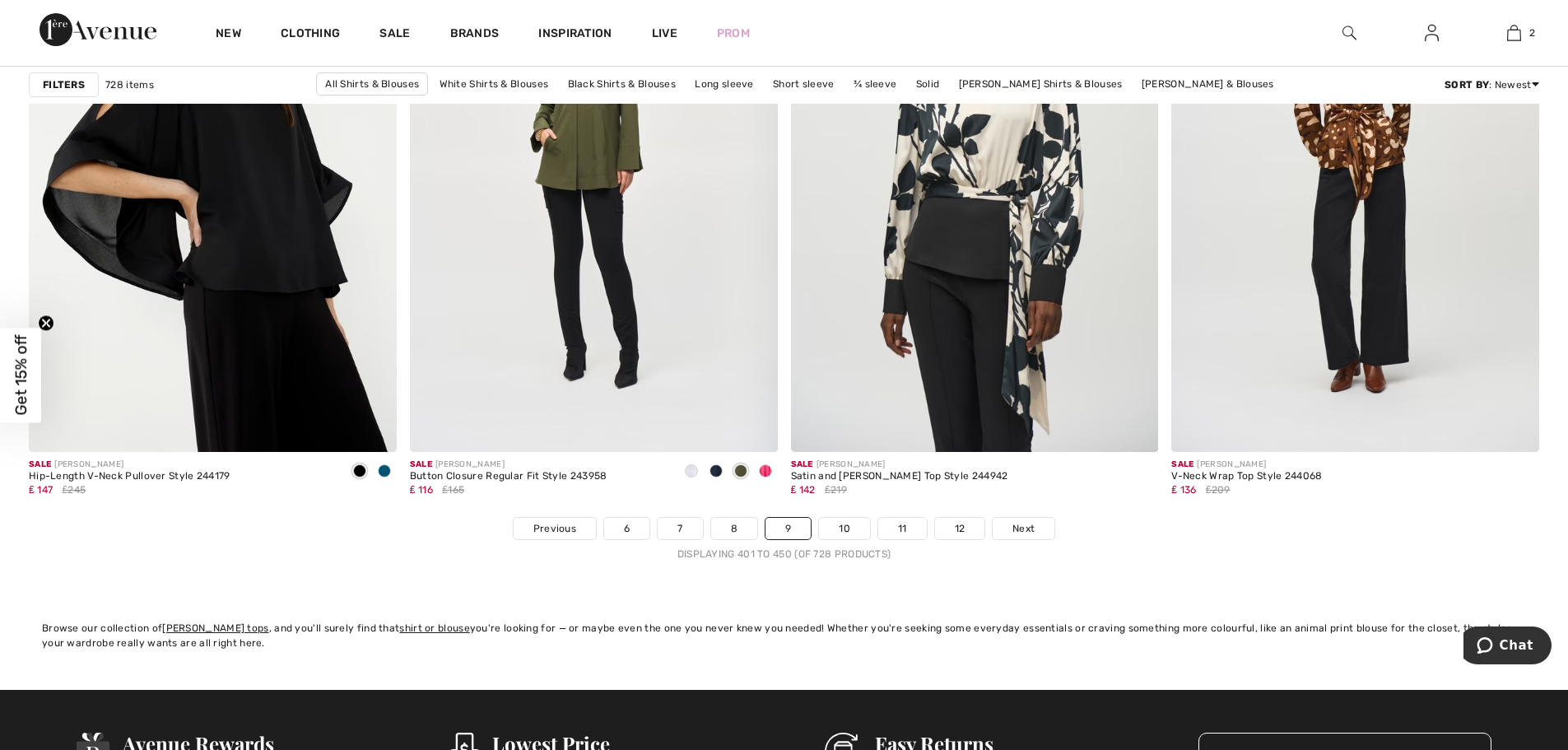
scroll to position [9634, 0]
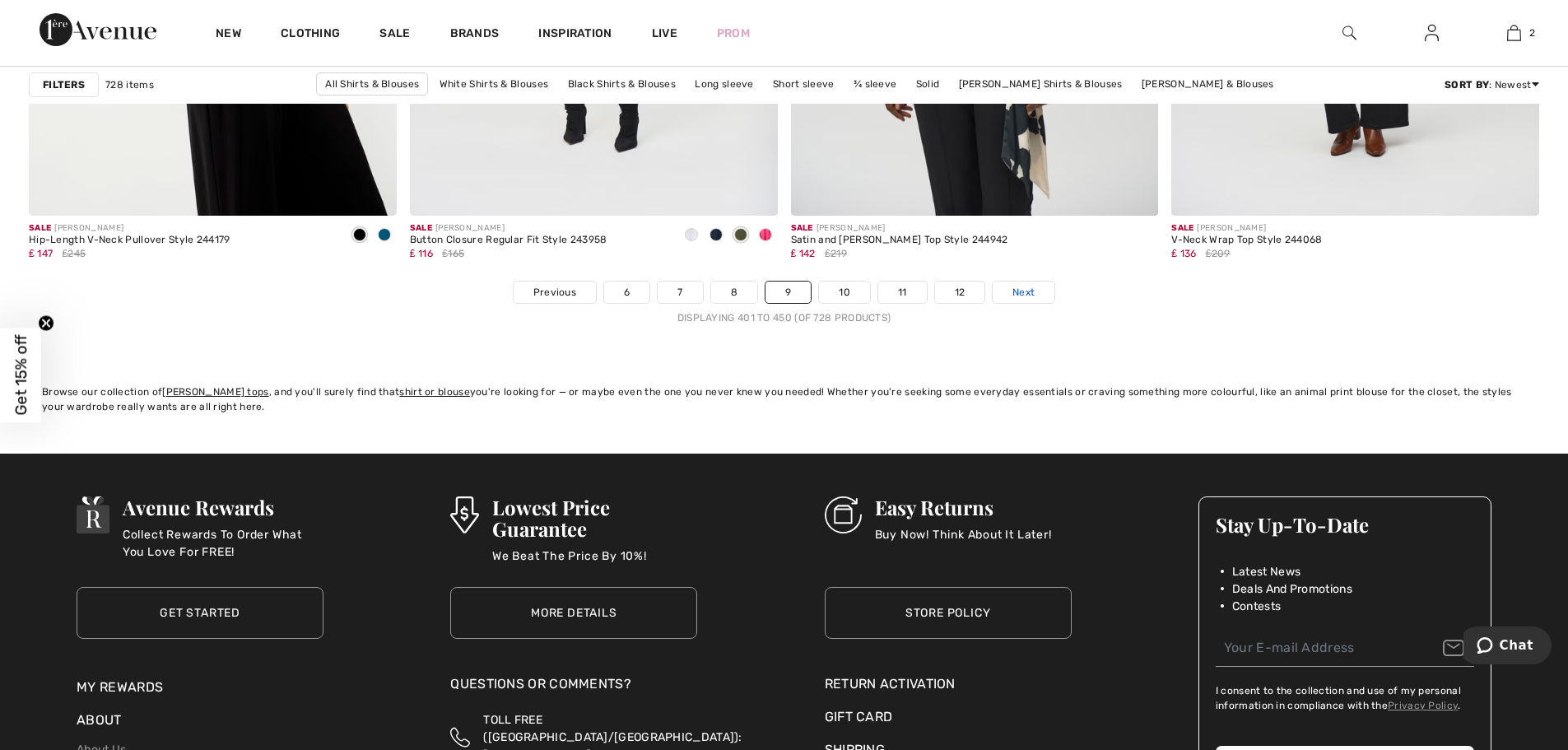
click at [1019, 288] on span "Next" at bounding box center [1024, 292] width 22 height 15
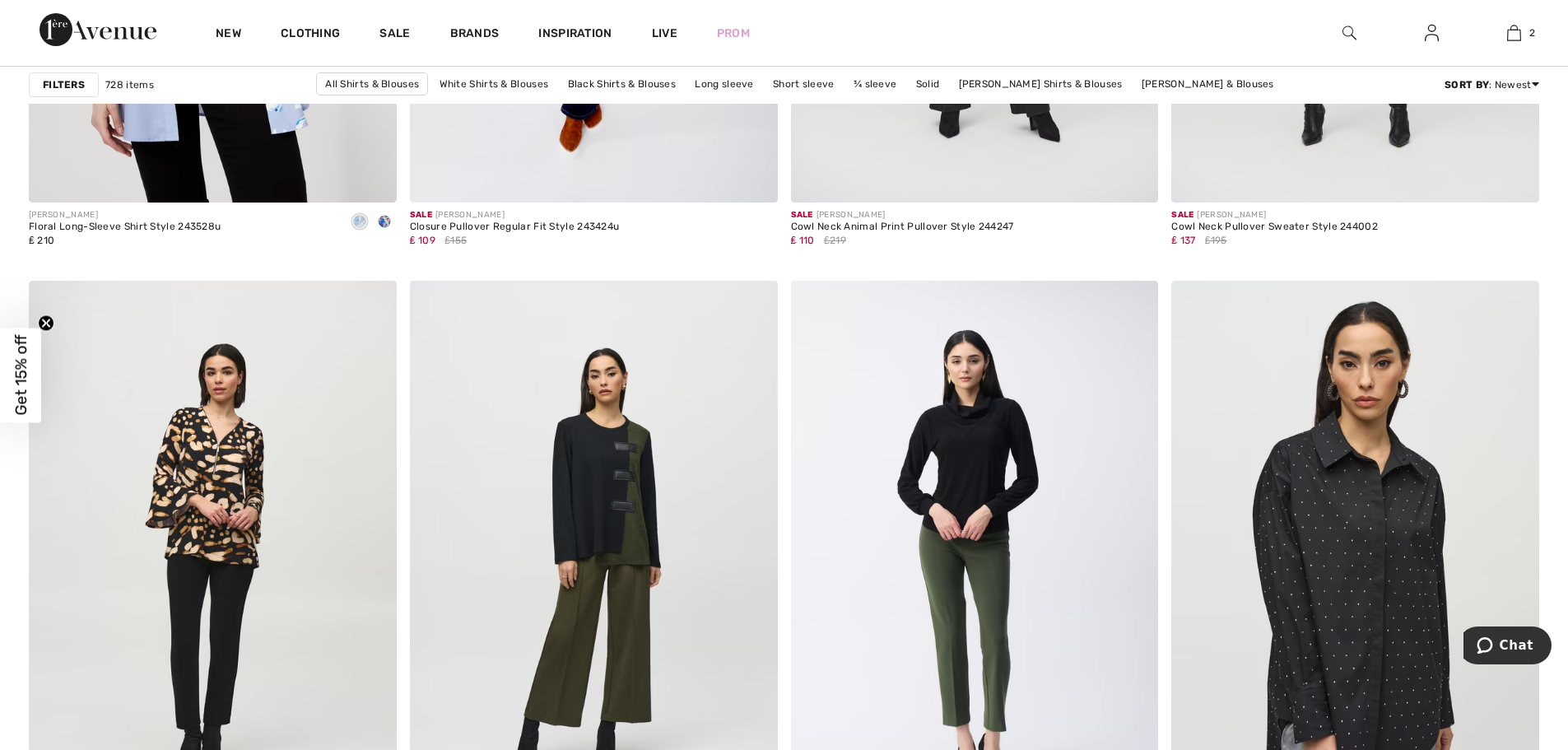
scroll to position [3623, 0]
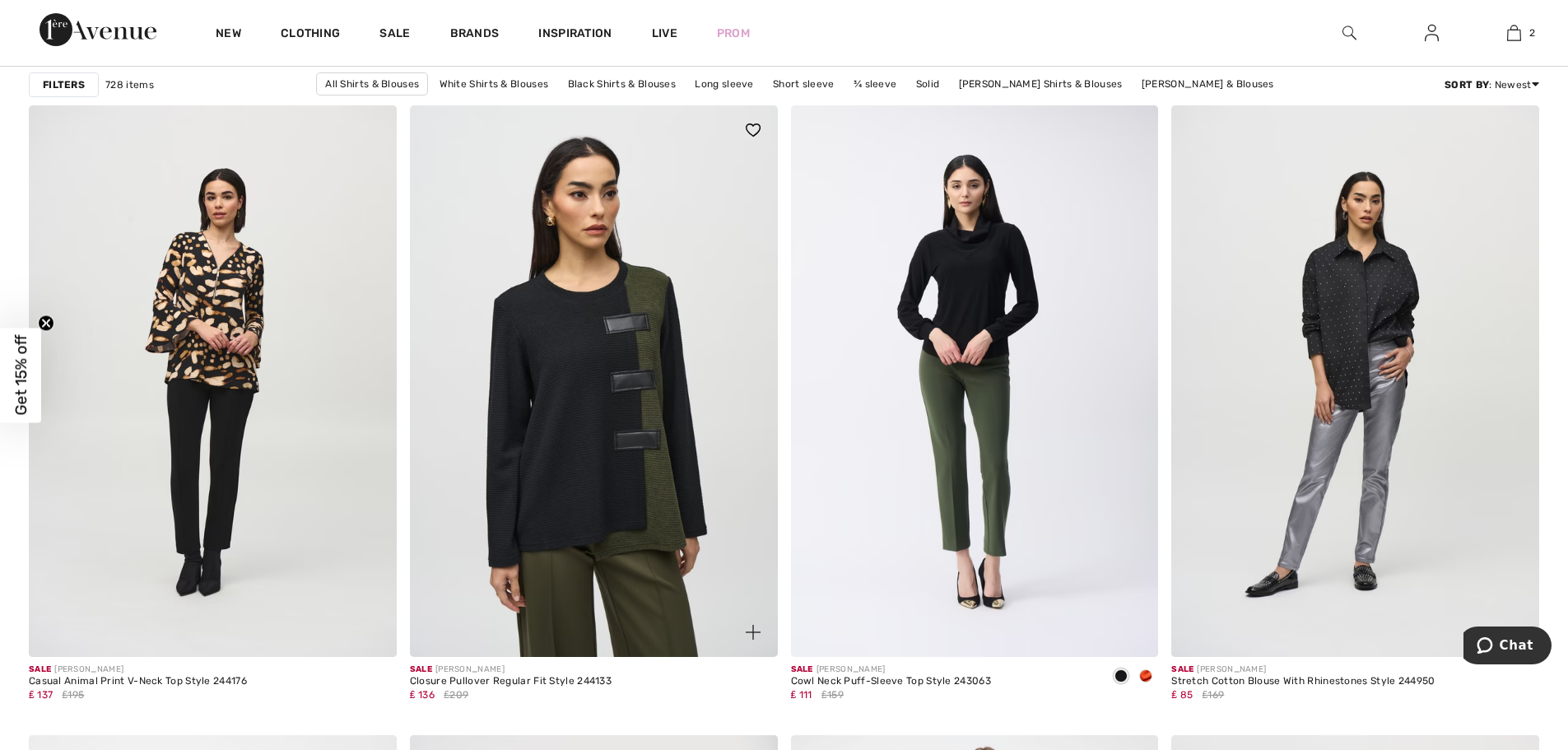
click at [606, 335] on img at bounding box center [594, 381] width 368 height 551
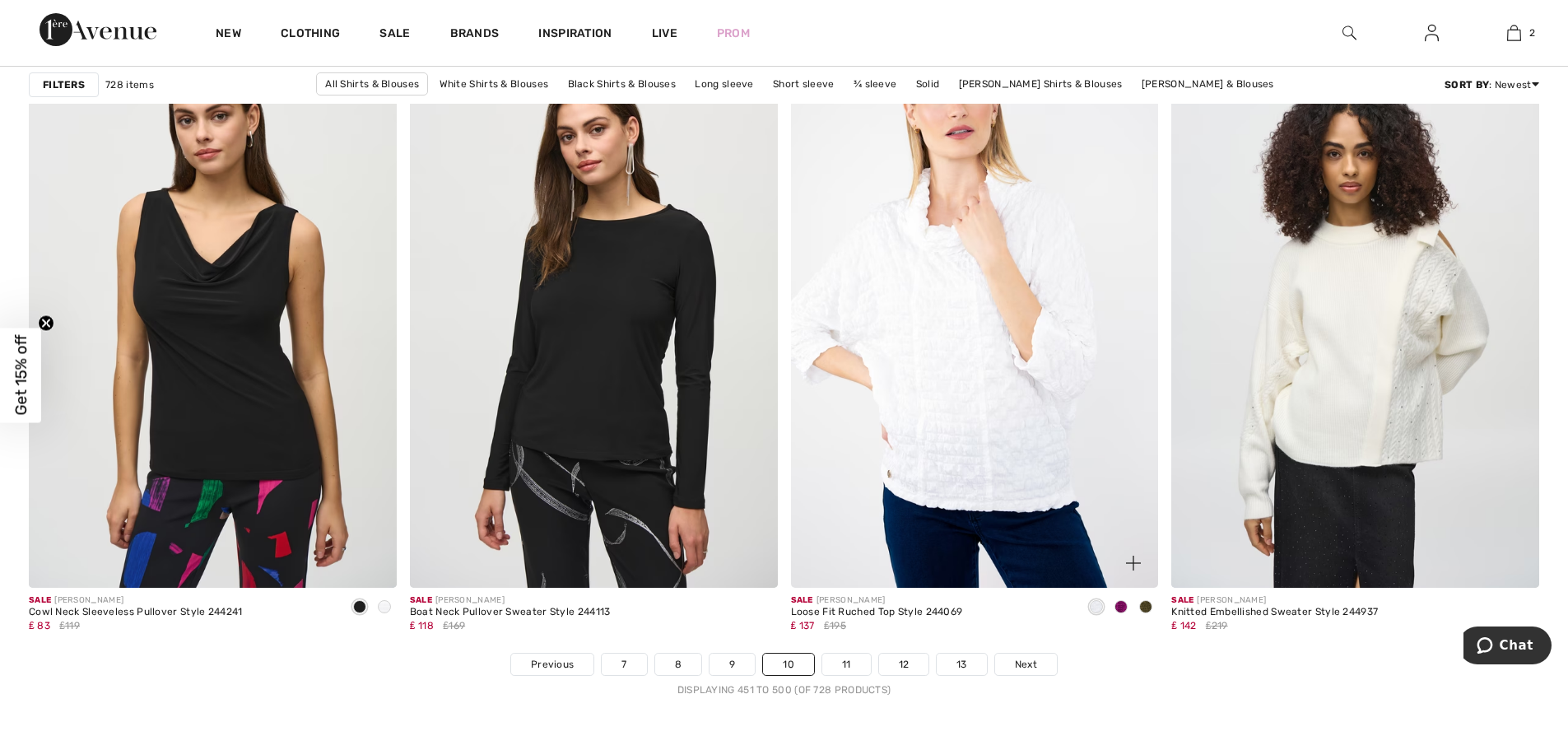
scroll to position [9223, 0]
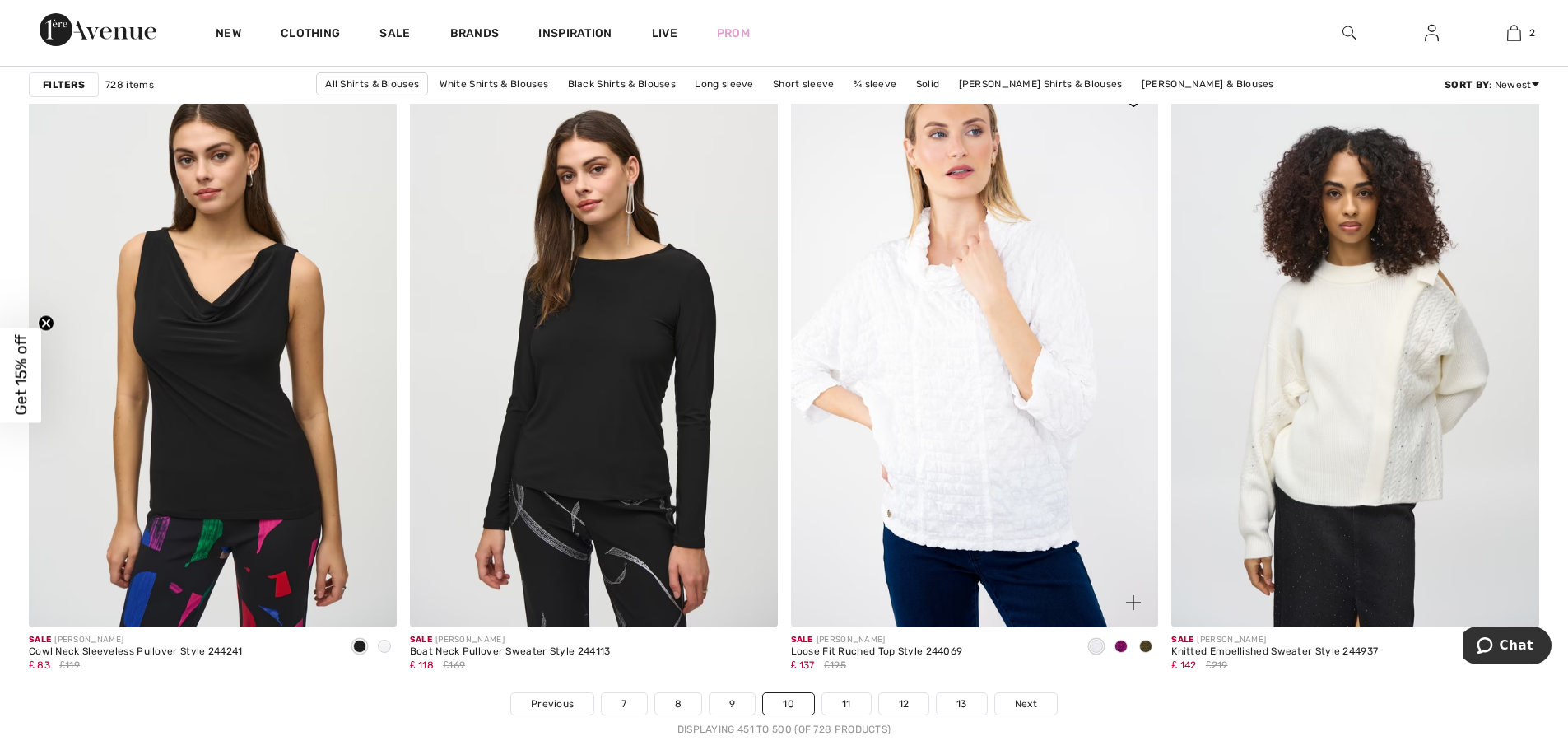
click at [1013, 485] on img at bounding box center [975, 351] width 368 height 551
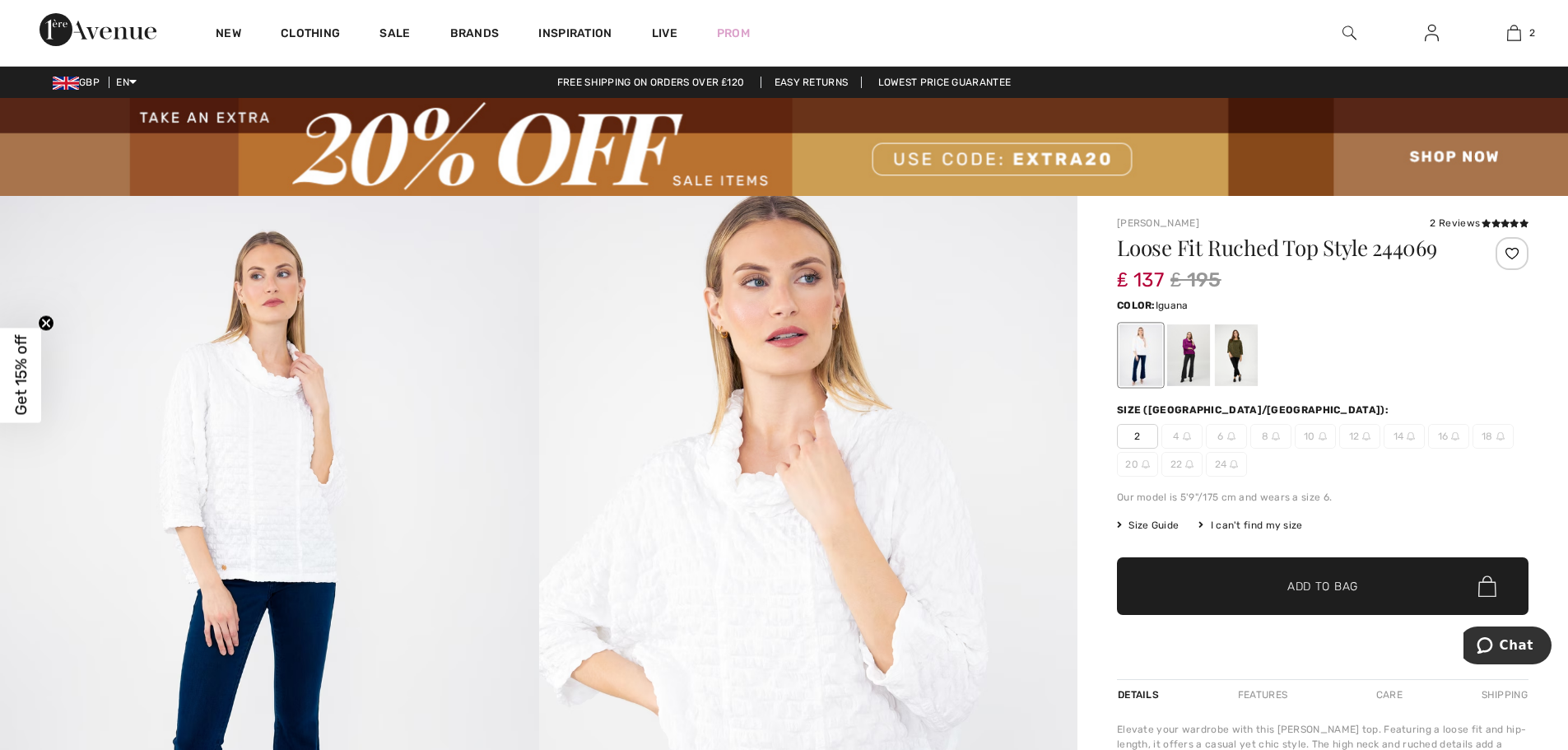
click at [1230, 353] on div at bounding box center [1237, 355] width 43 height 62
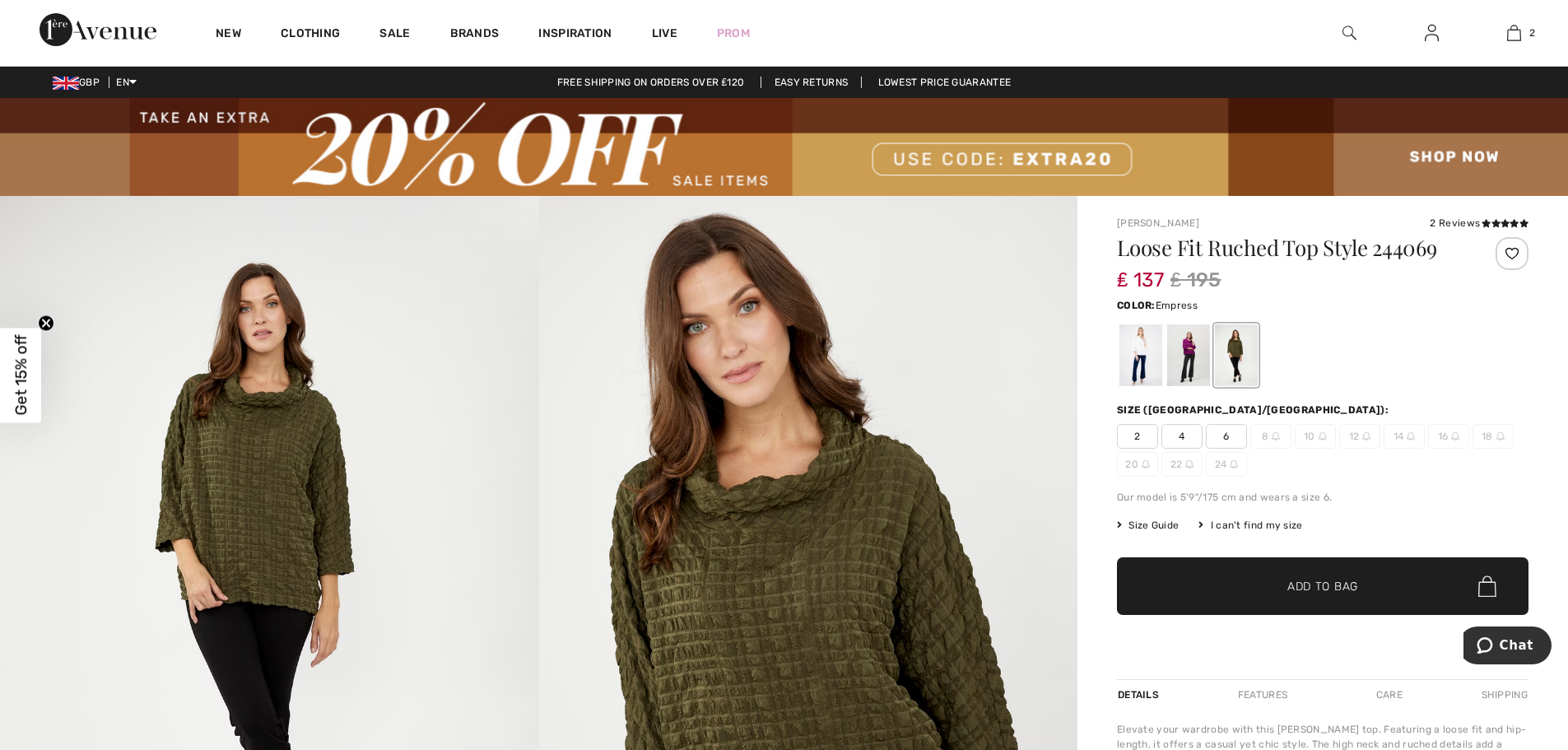
click at [1187, 350] on div at bounding box center [1189, 355] width 43 height 62
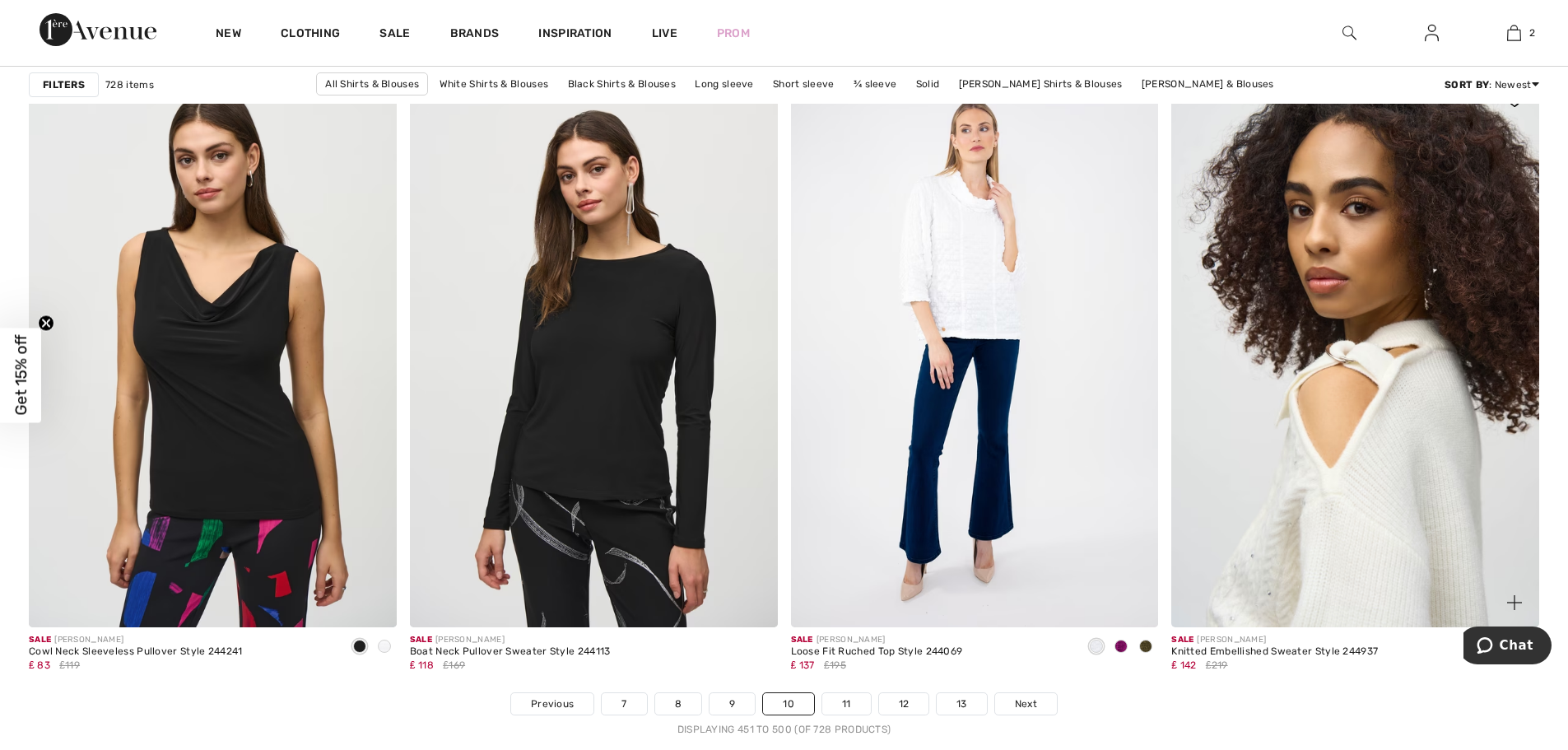
click at [1357, 455] on img at bounding box center [1356, 351] width 368 height 551
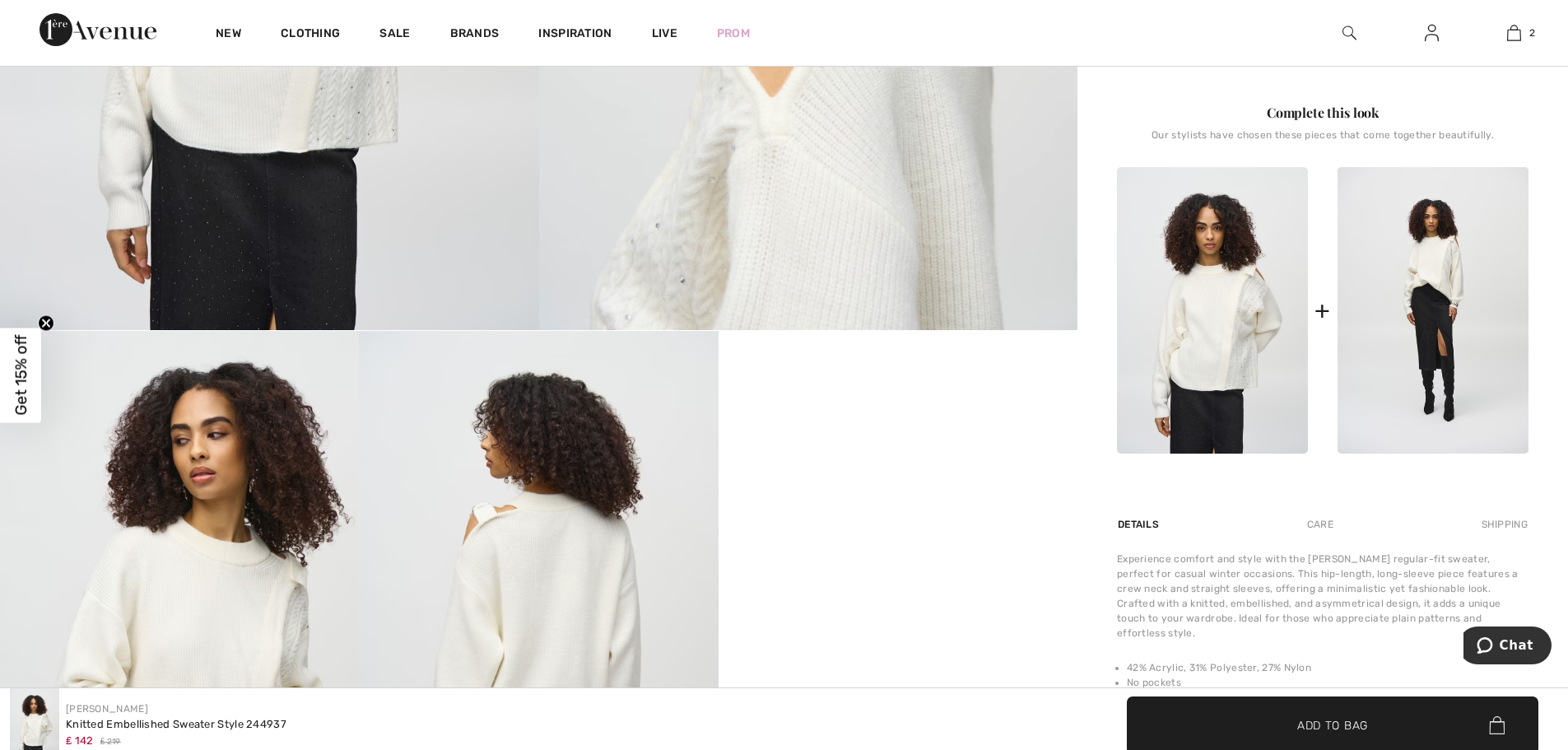
scroll to position [824, 0]
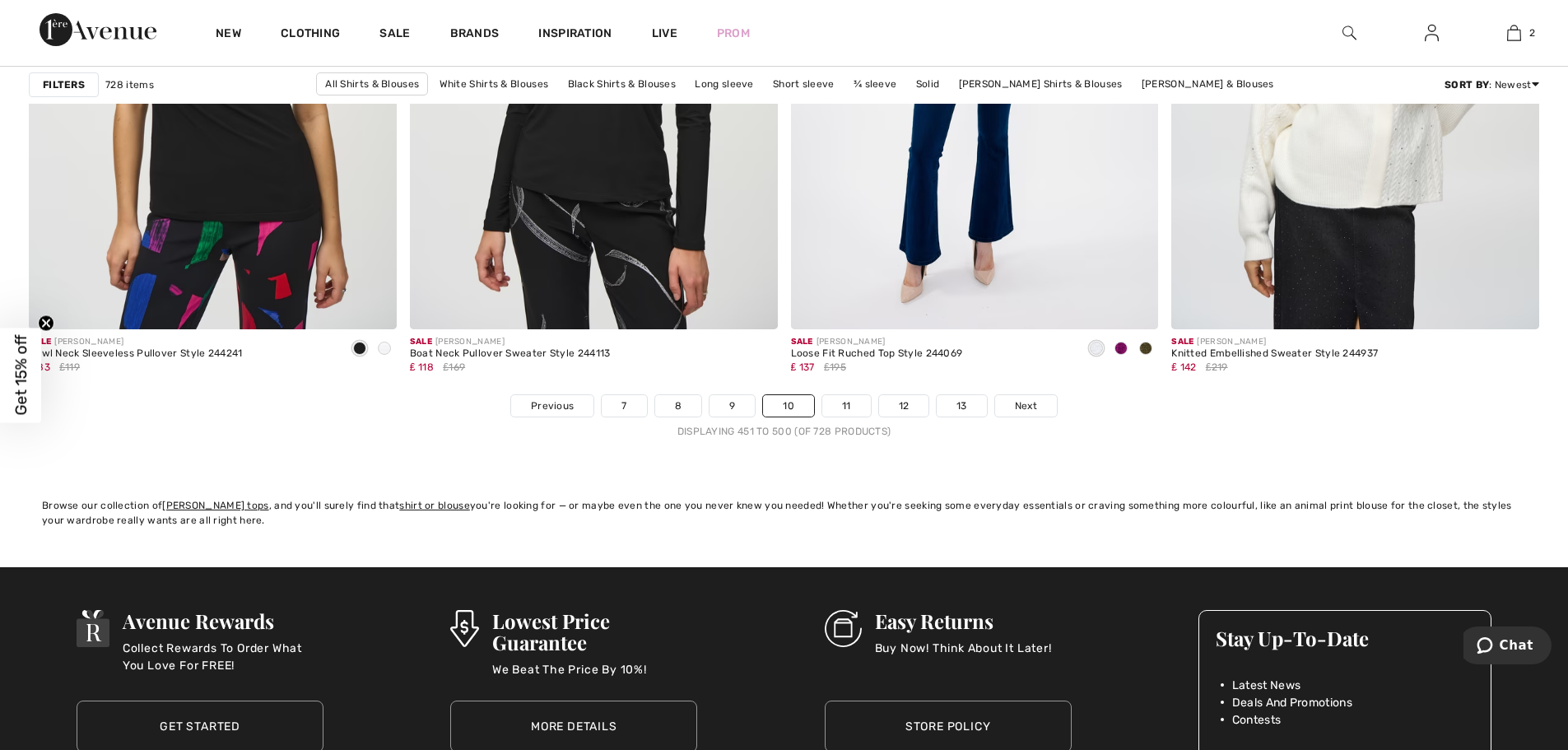
scroll to position [9552, 0]
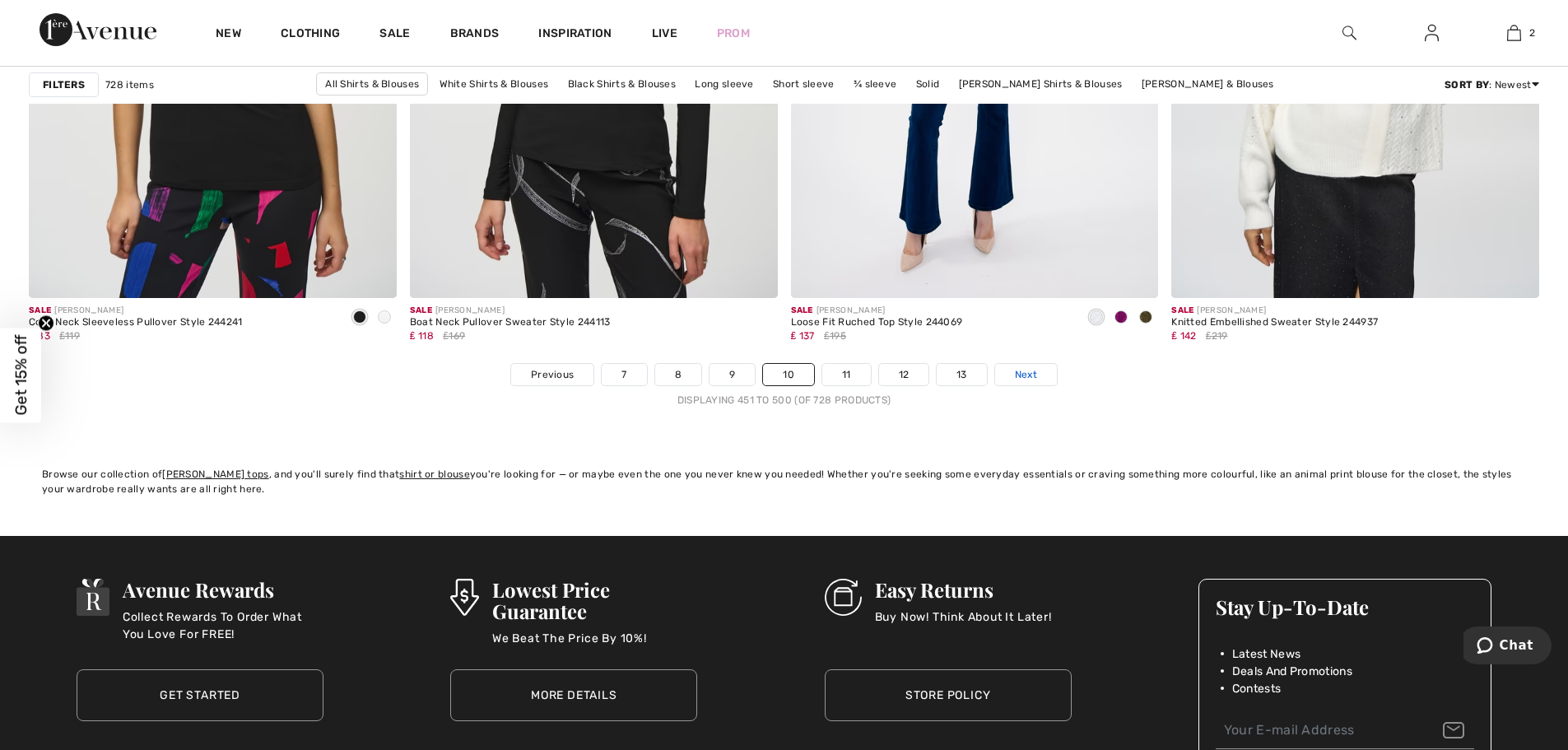
click at [1020, 372] on span "Next" at bounding box center [1026, 374] width 22 height 15
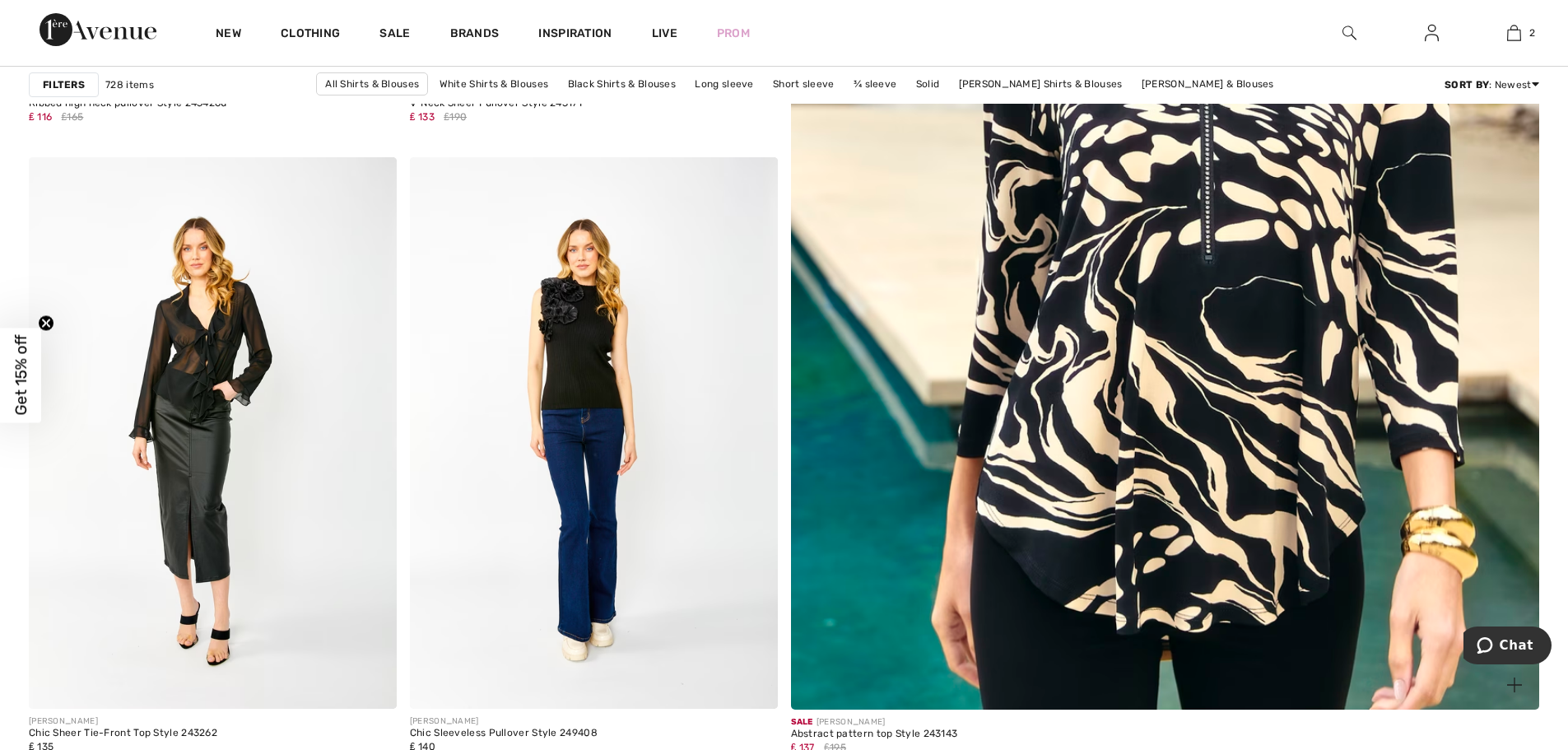
scroll to position [824, 0]
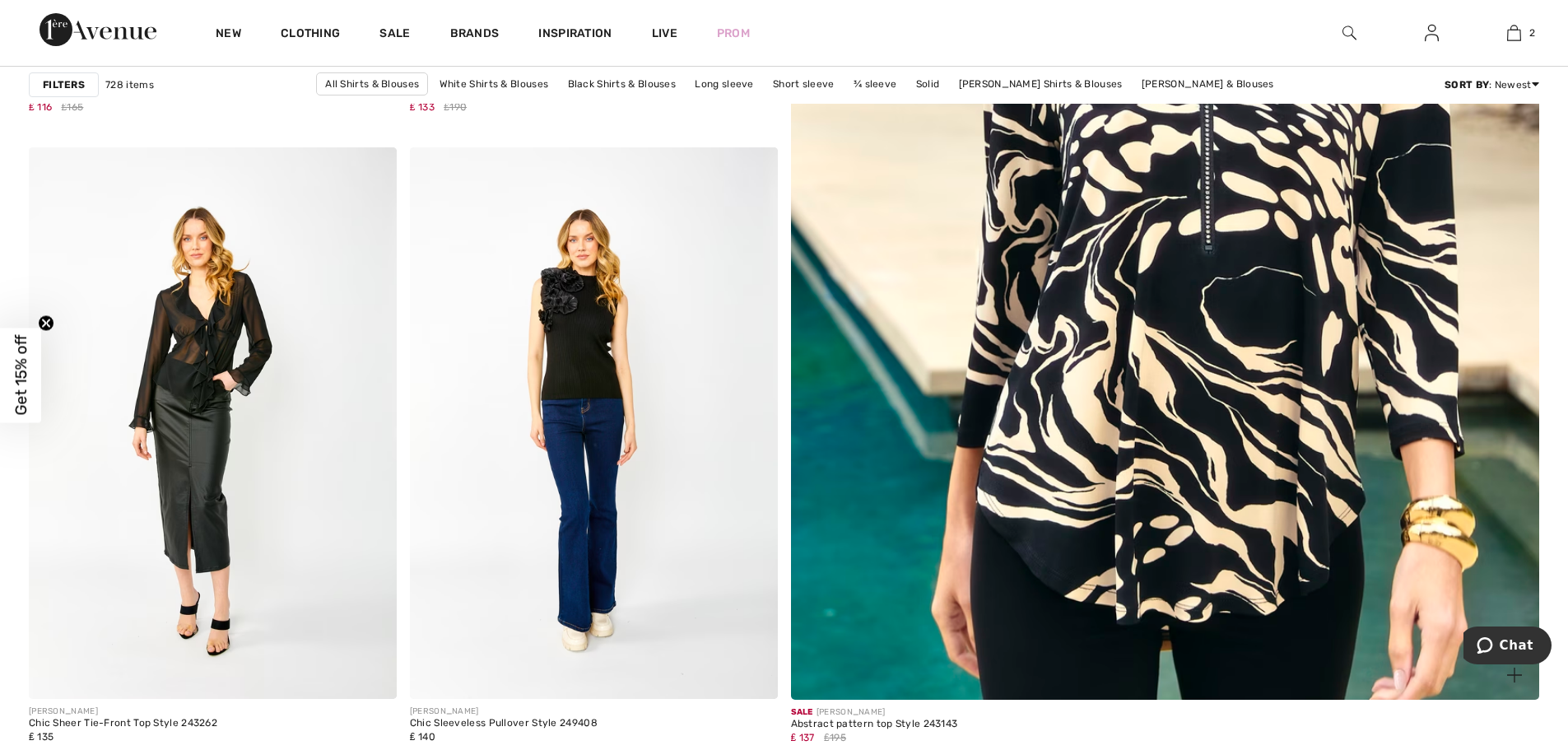
click at [1140, 442] on img at bounding box center [1165, 191] width 898 height 1348
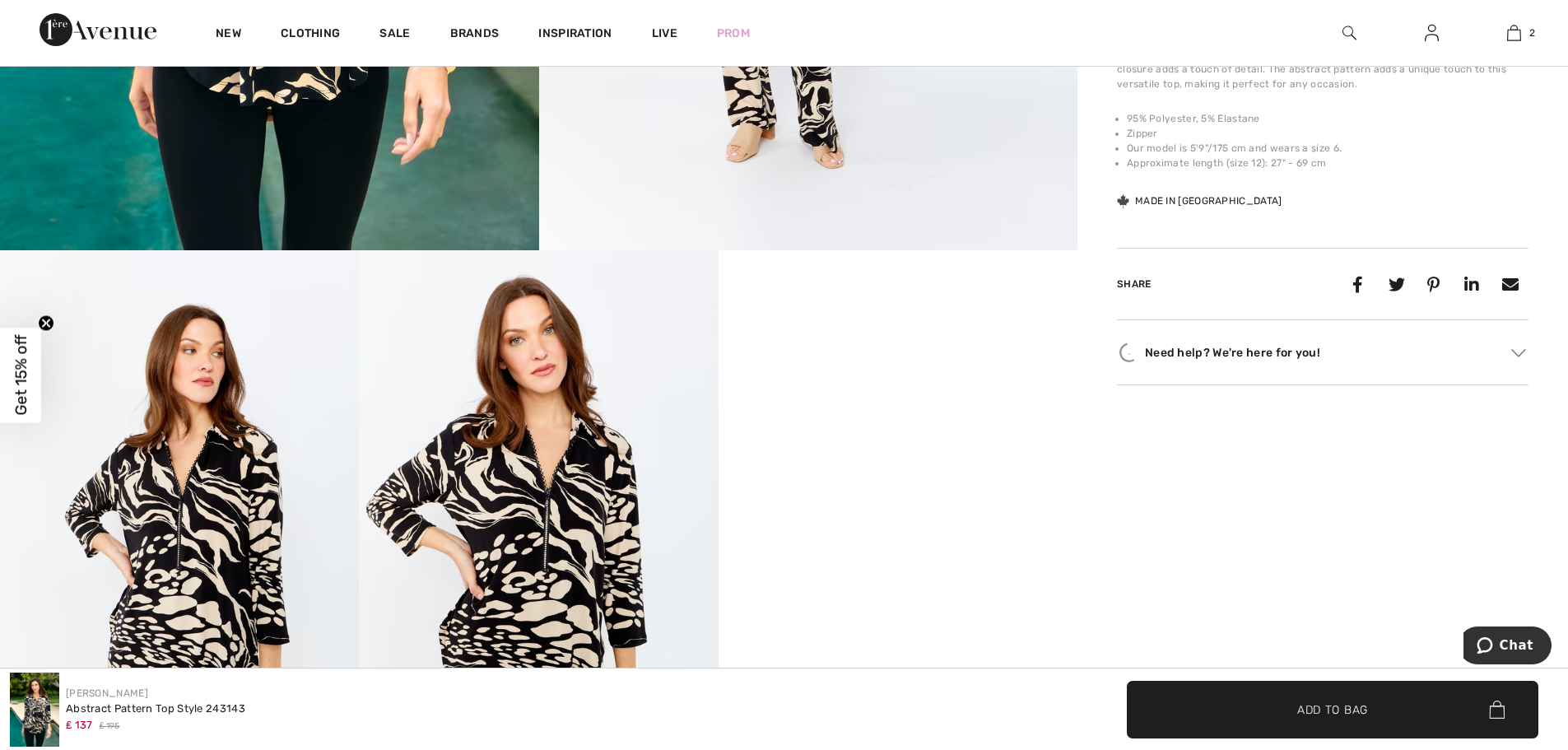
scroll to position [988, 0]
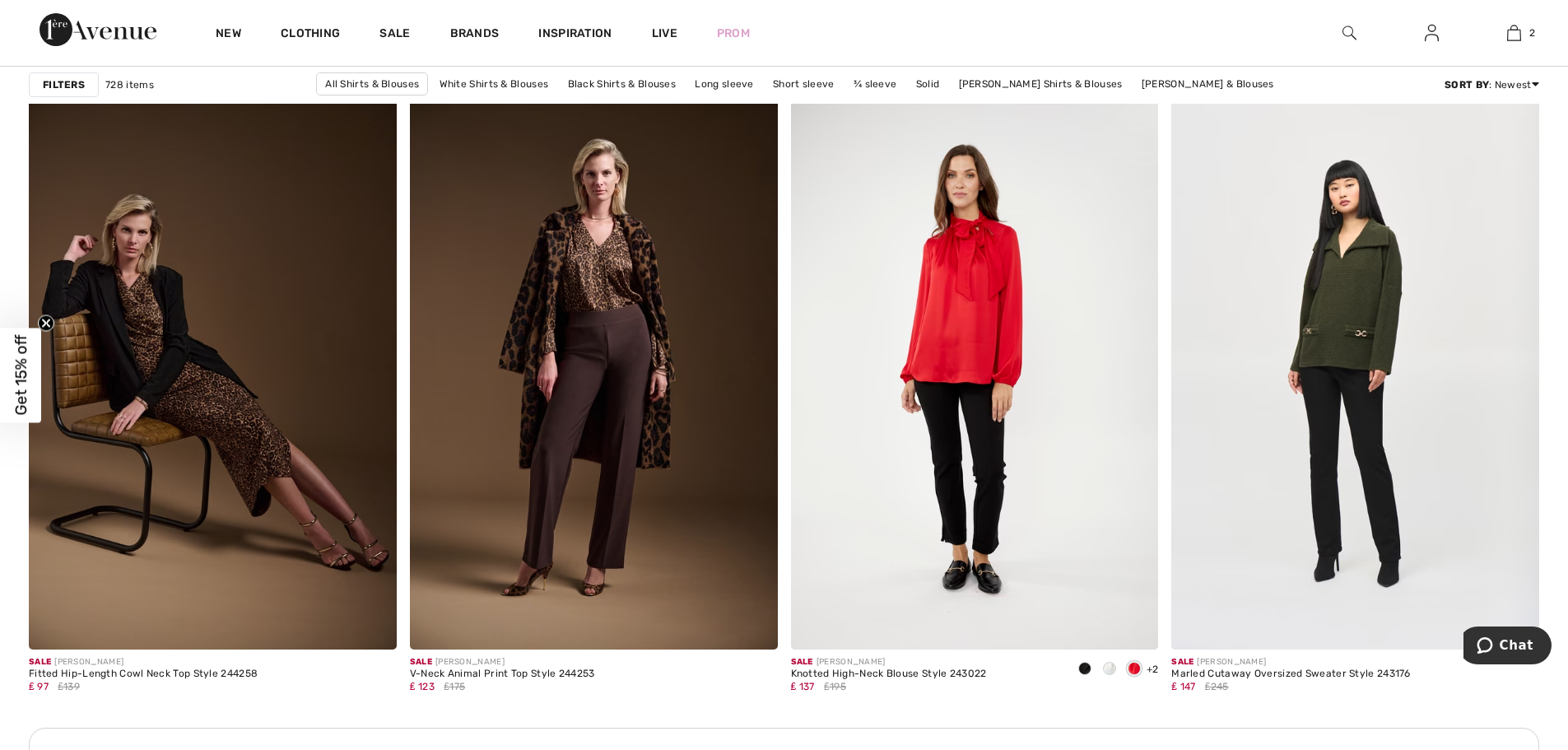
scroll to position [2141, 0]
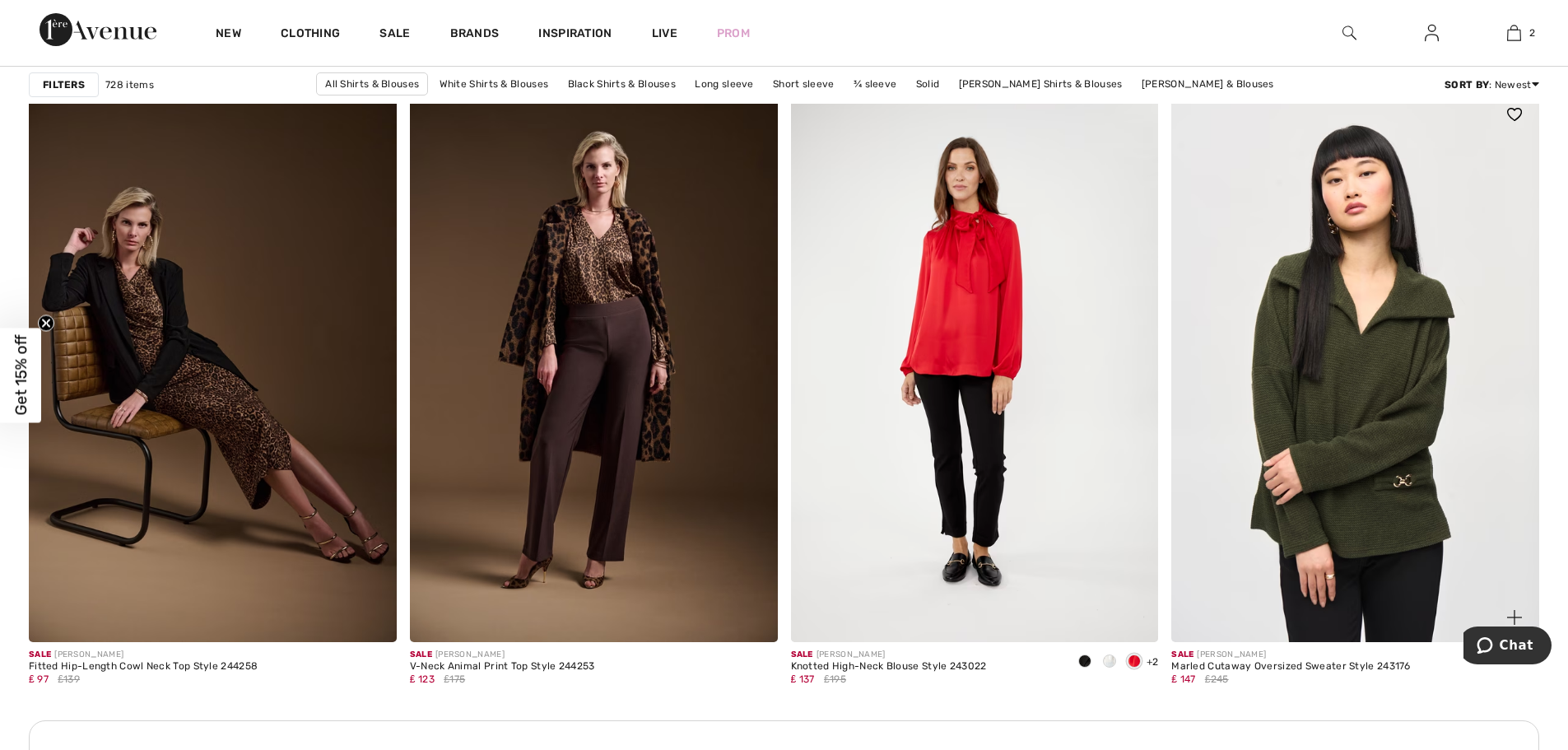
click at [1400, 392] on img at bounding box center [1356, 366] width 368 height 551
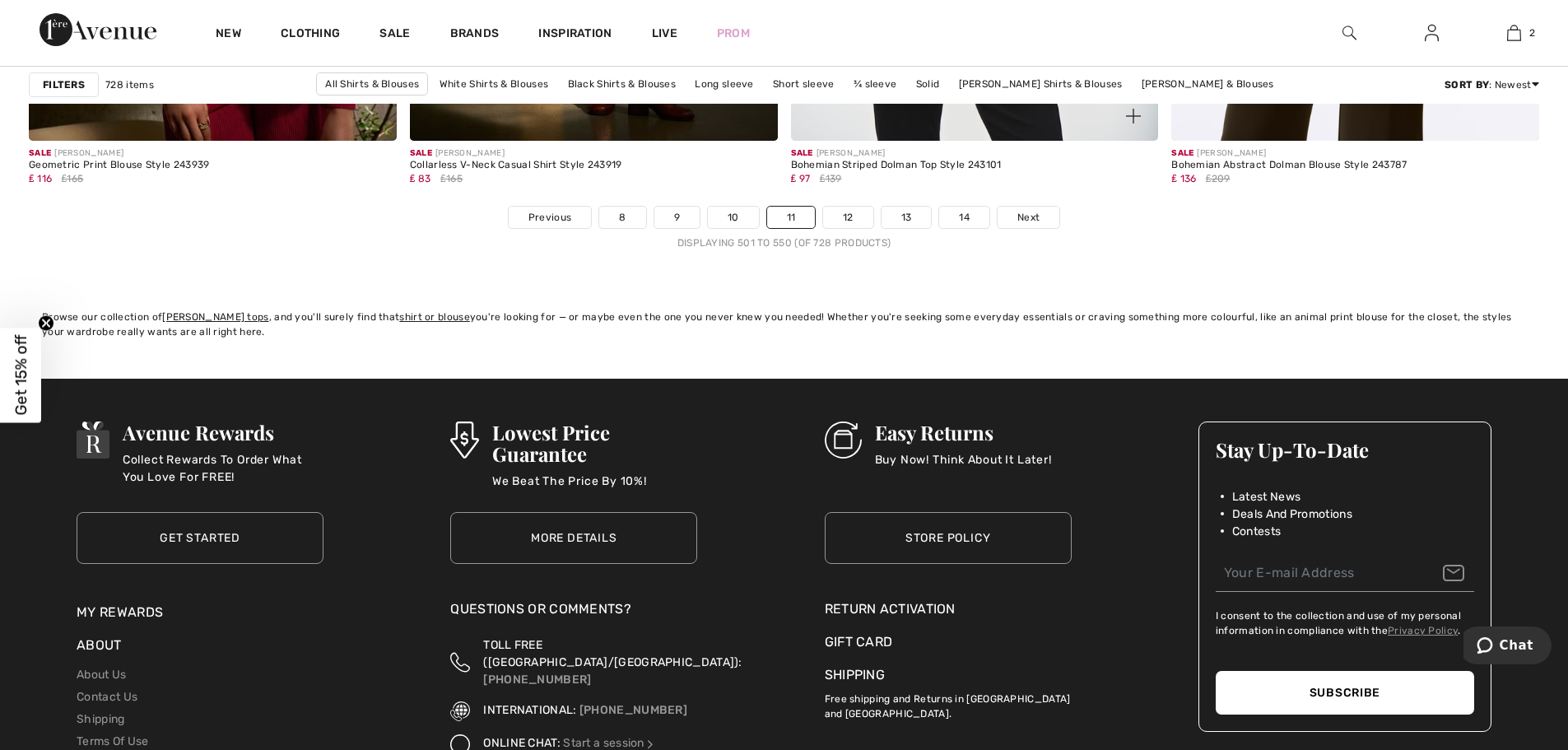
scroll to position [9717, 0]
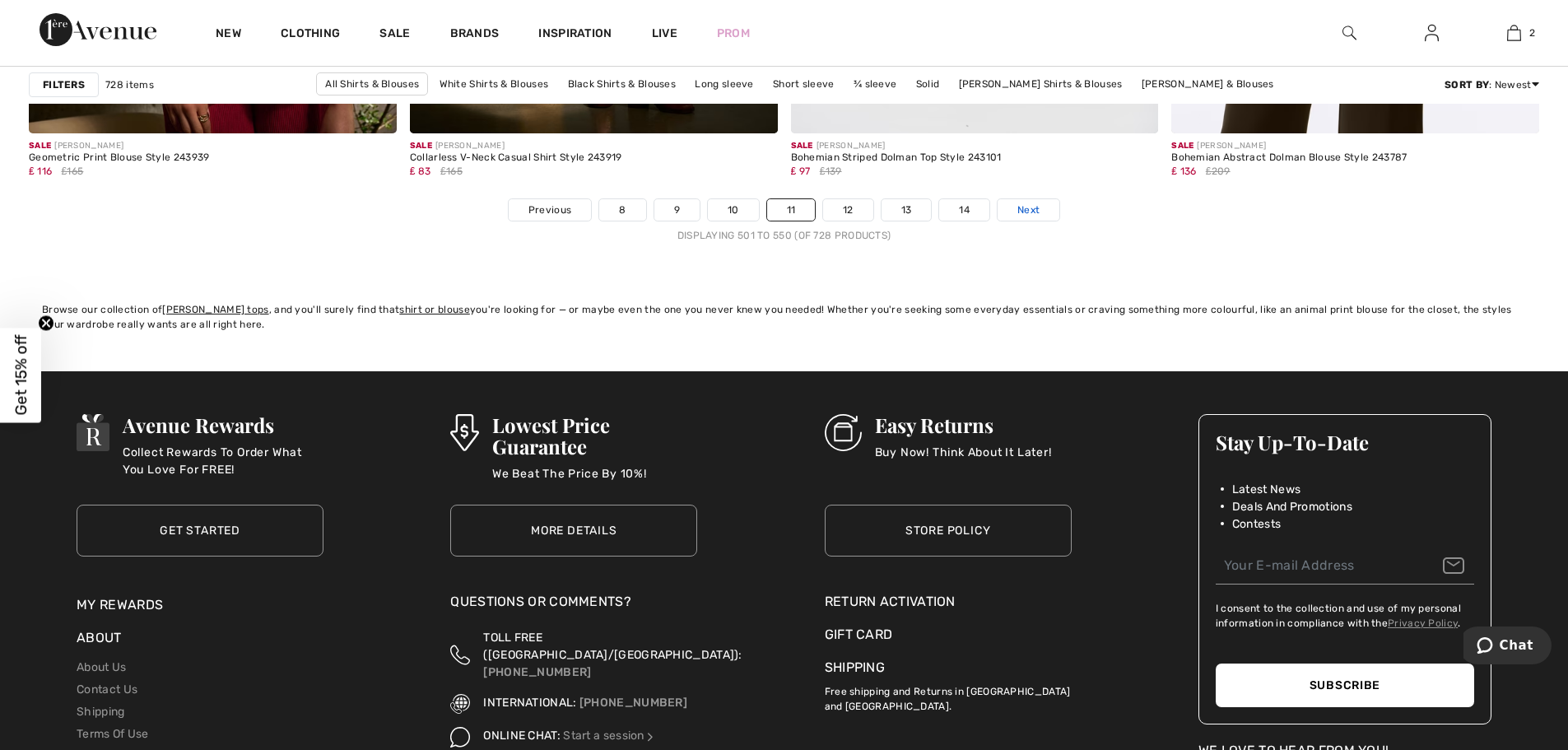
click at [1019, 211] on span "Next" at bounding box center [1029, 210] width 22 height 15
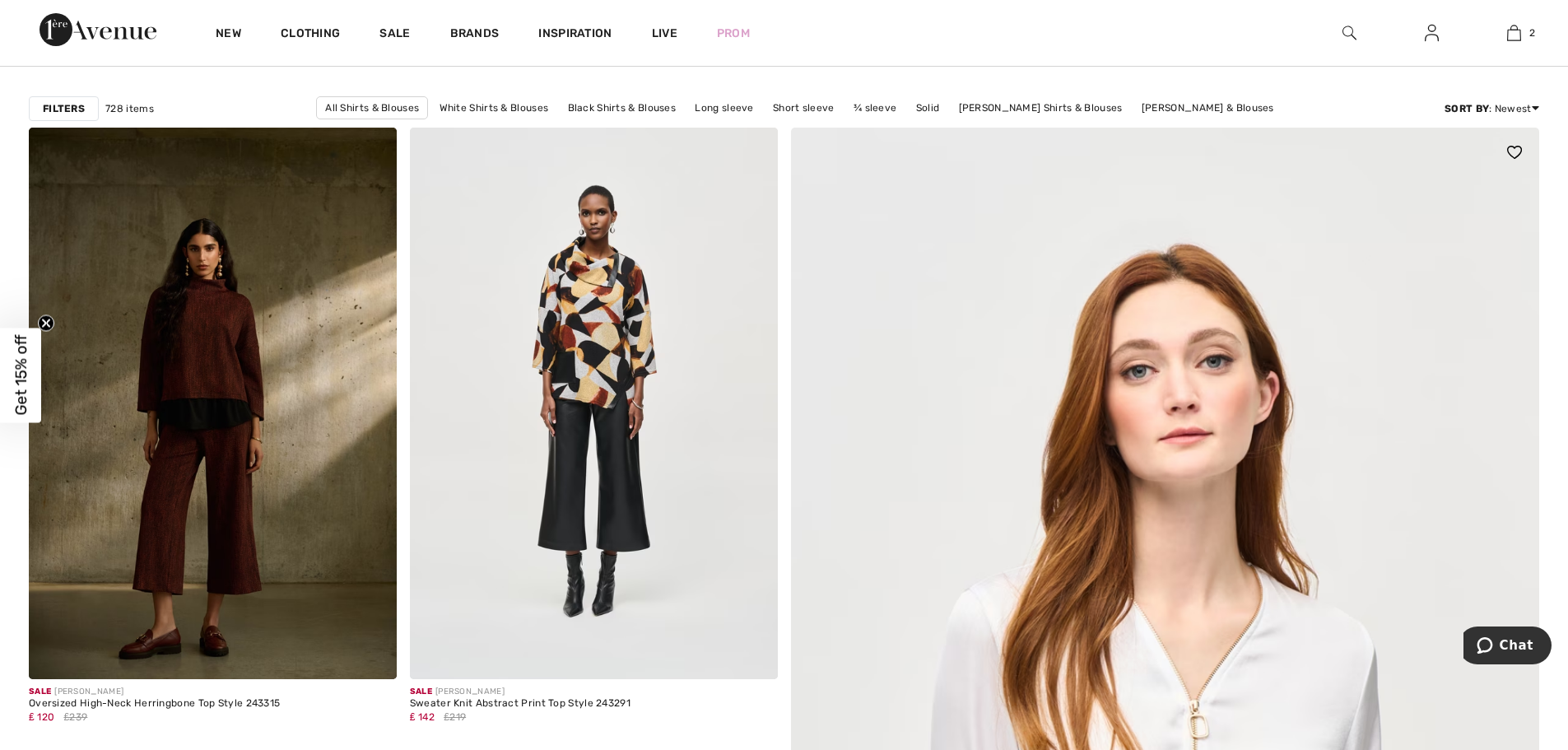
scroll to position [247, 0]
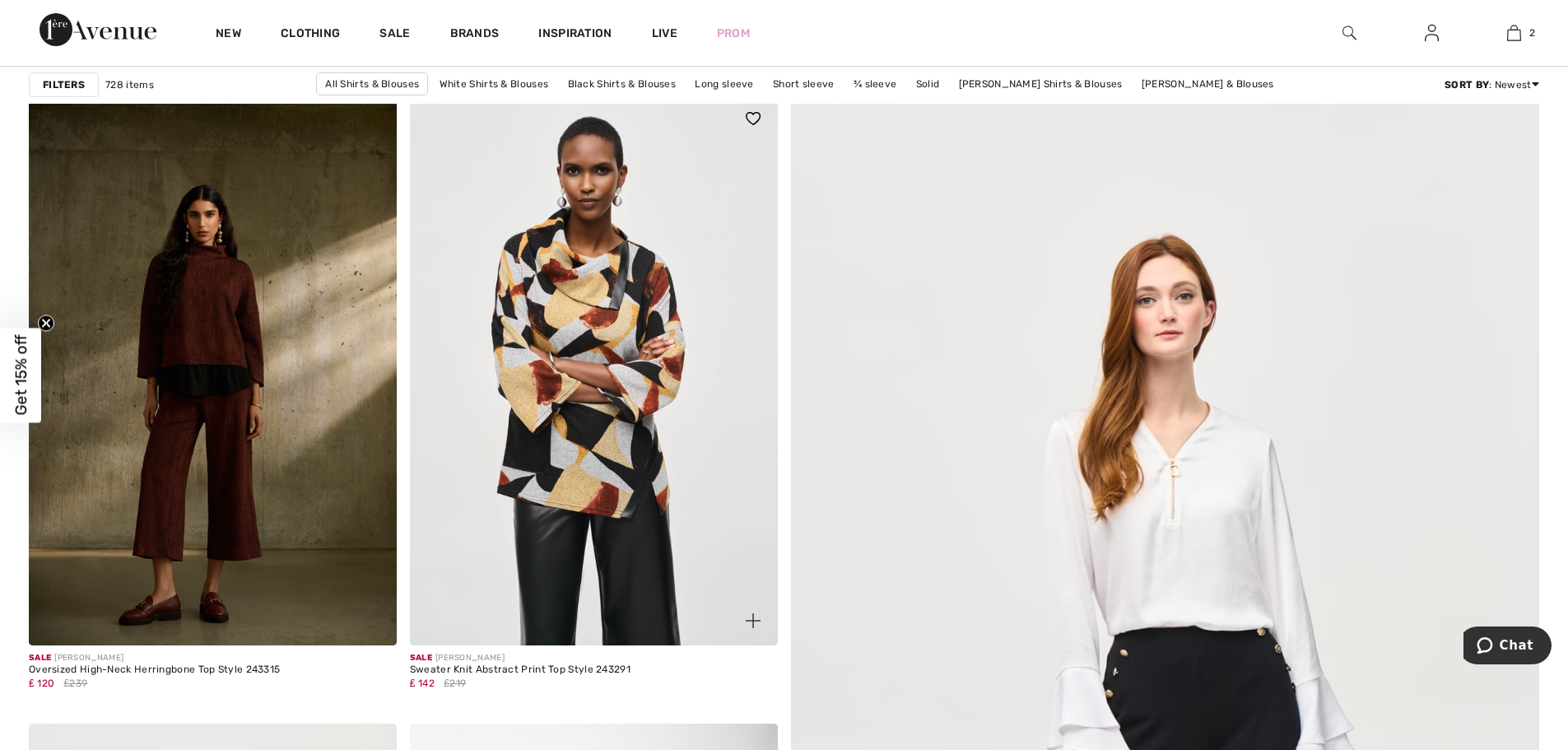
click at [612, 362] on img at bounding box center [594, 370] width 368 height 551
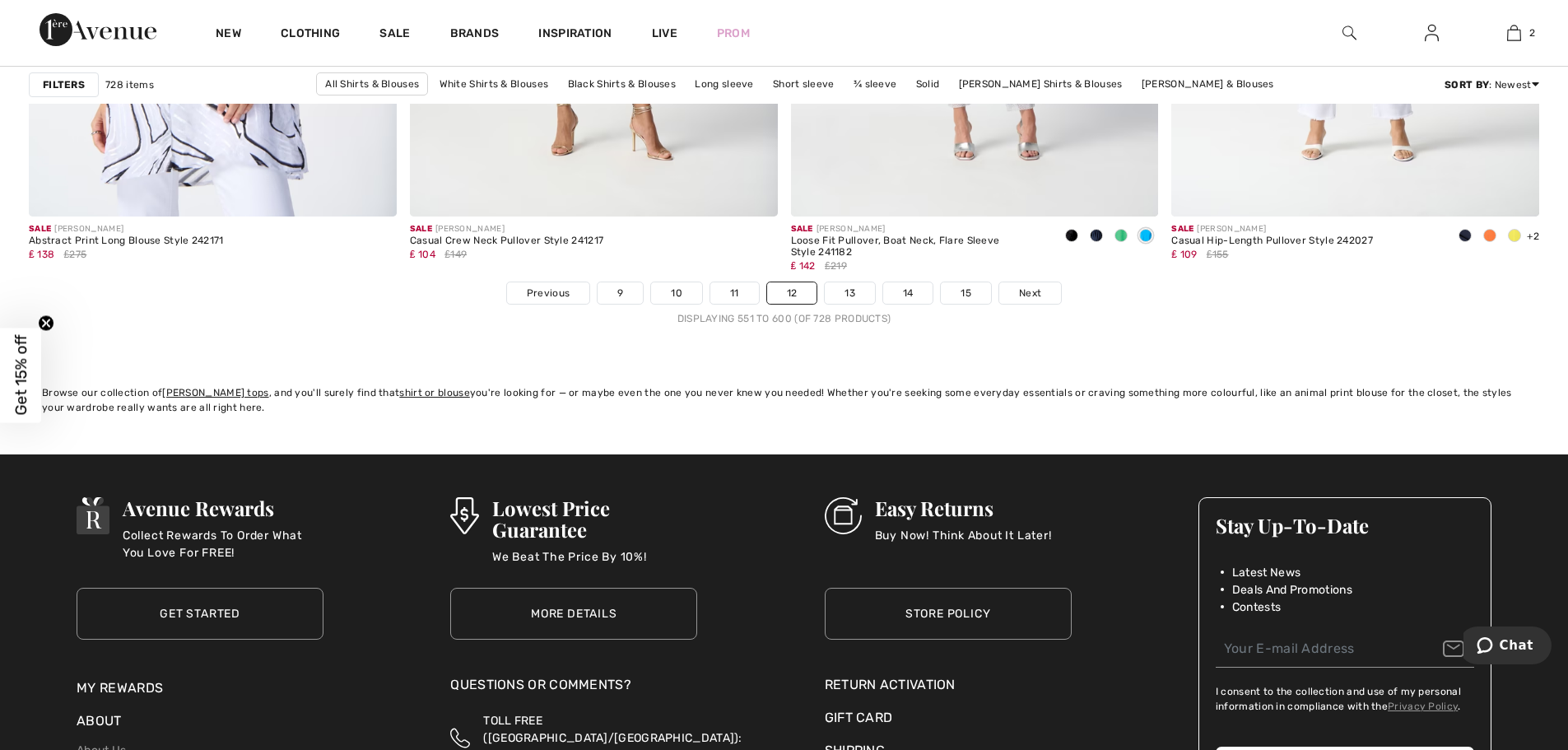
scroll to position [9634, 0]
click at [1014, 290] on link "Next" at bounding box center [1030, 292] width 62 height 21
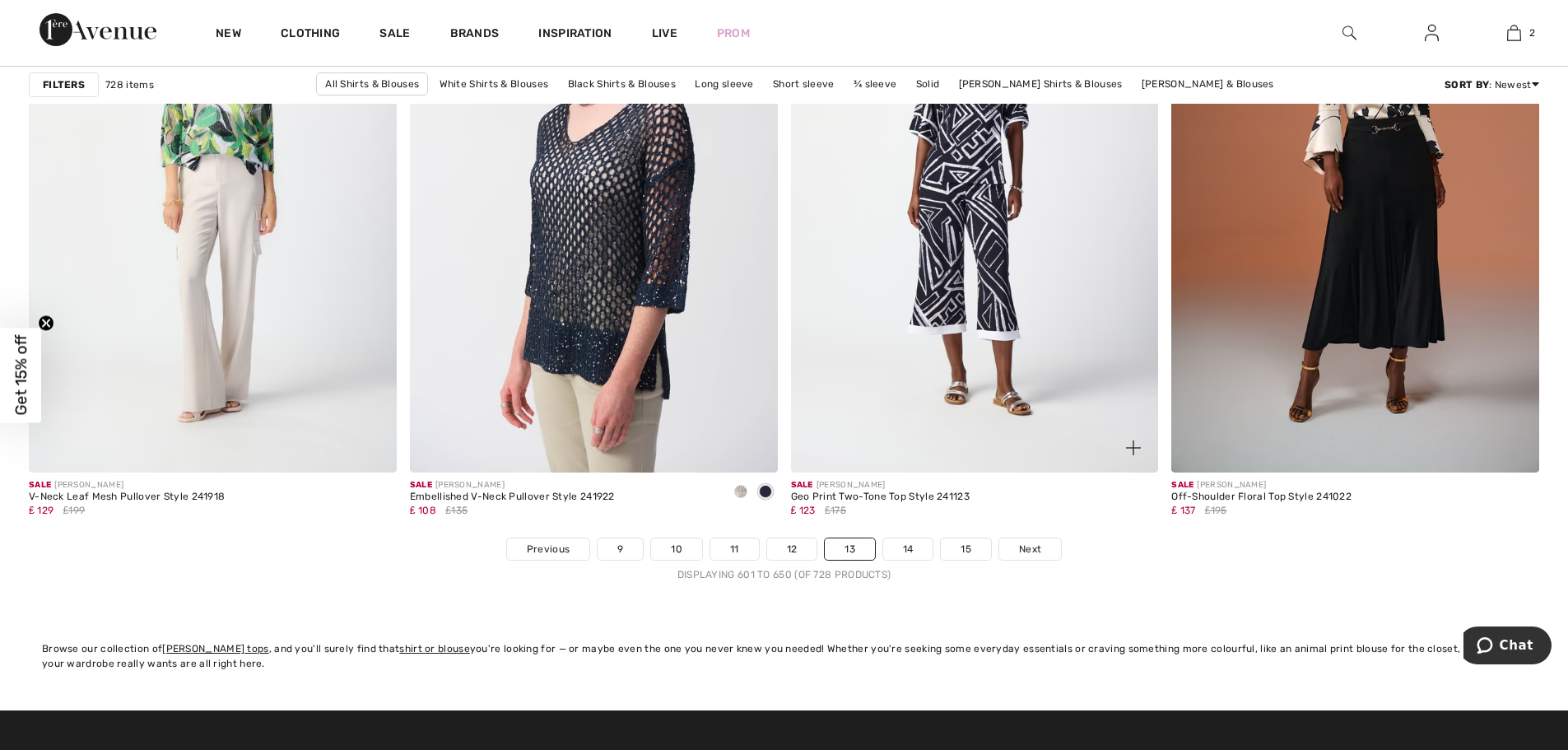
scroll to position [9552, 0]
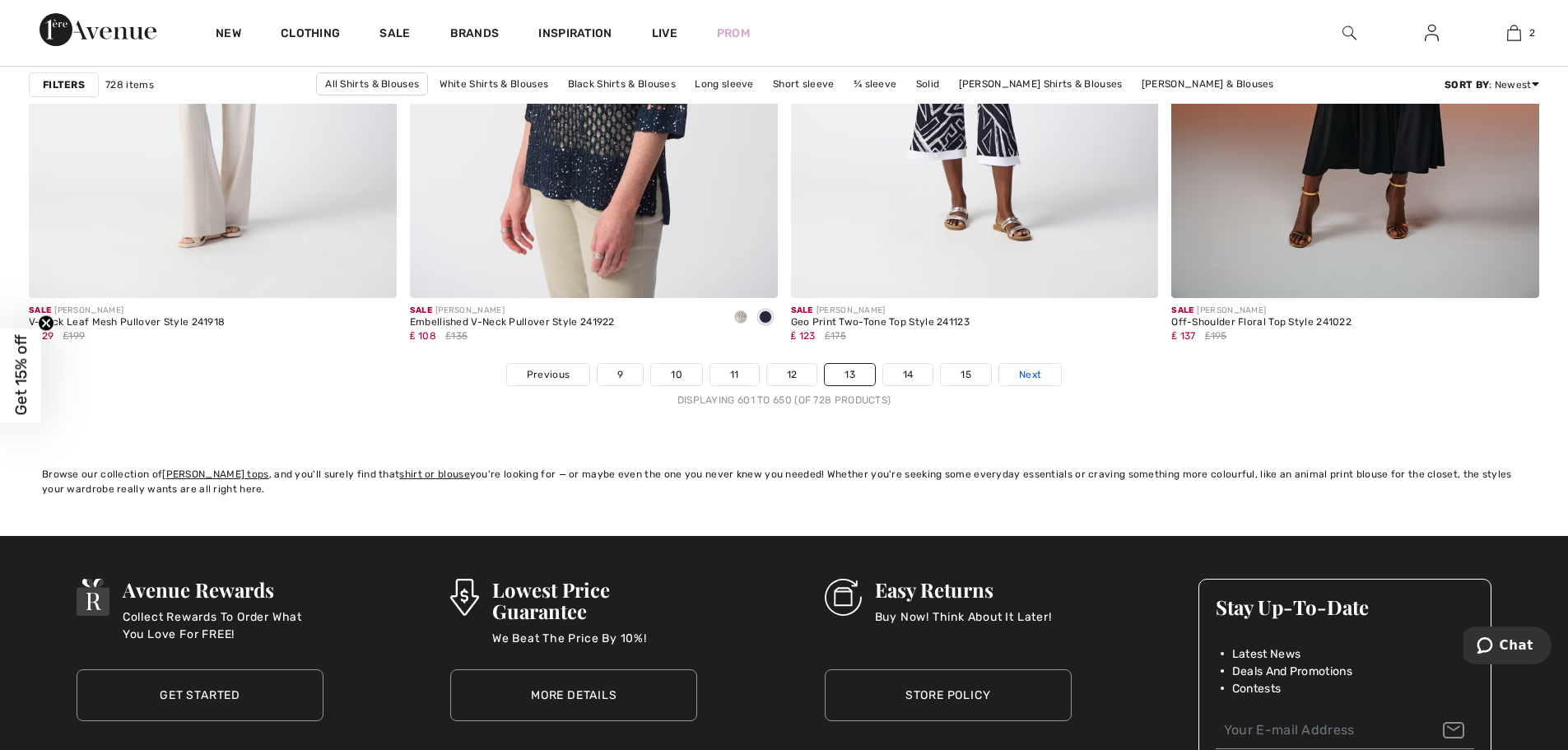
click at [1037, 373] on span "Next" at bounding box center [1030, 374] width 22 height 15
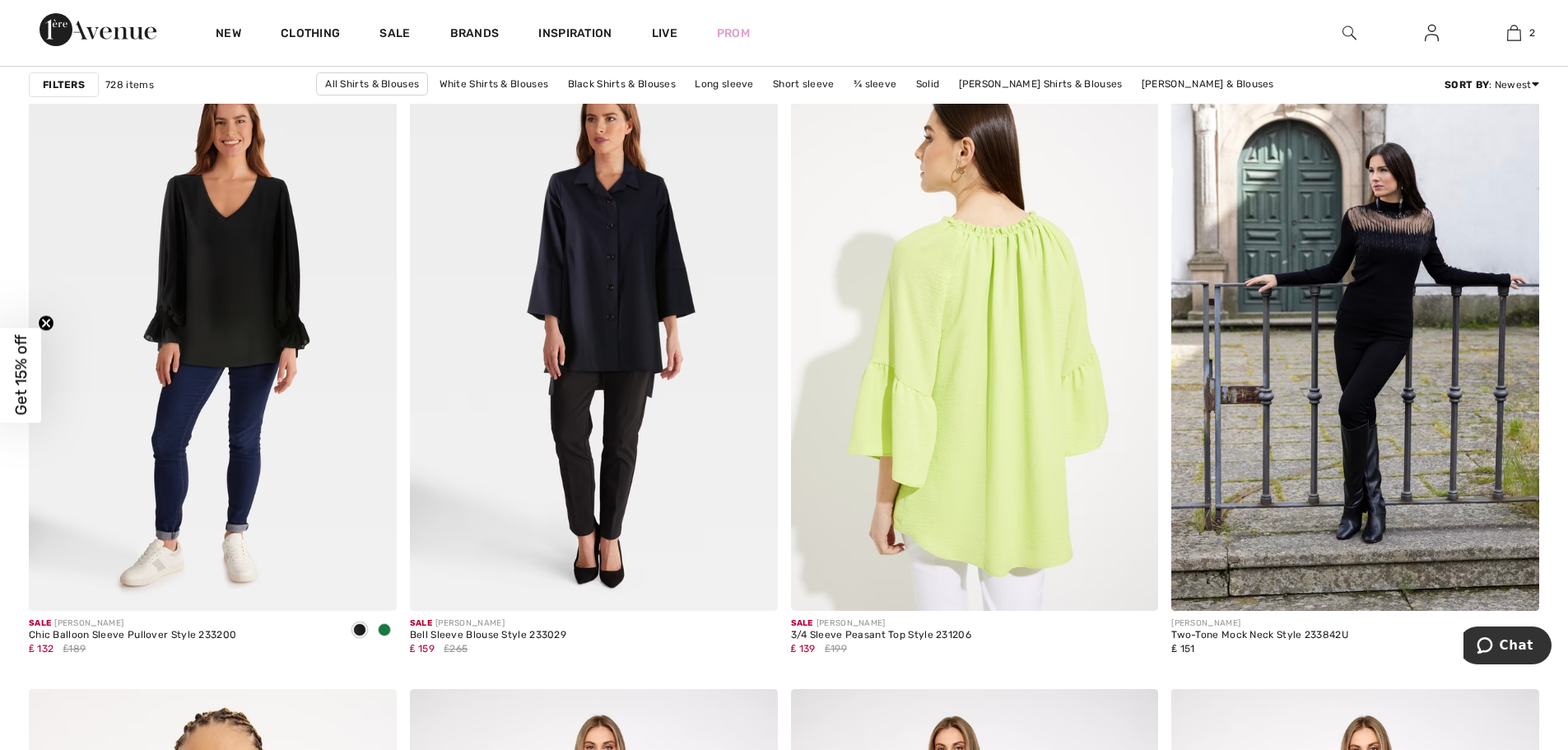
scroll to position [3705, 0]
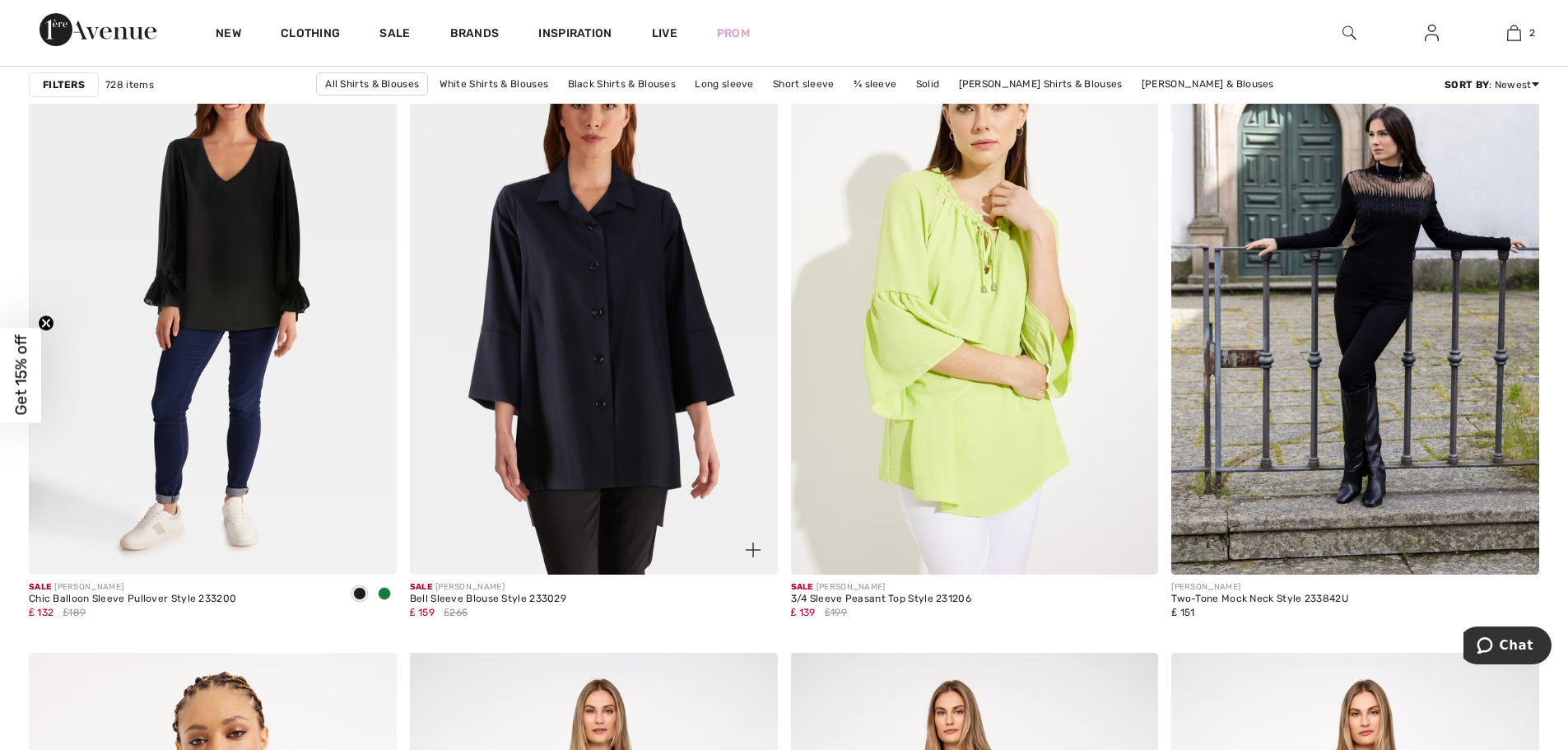
click at [593, 375] on img at bounding box center [594, 299] width 368 height 551
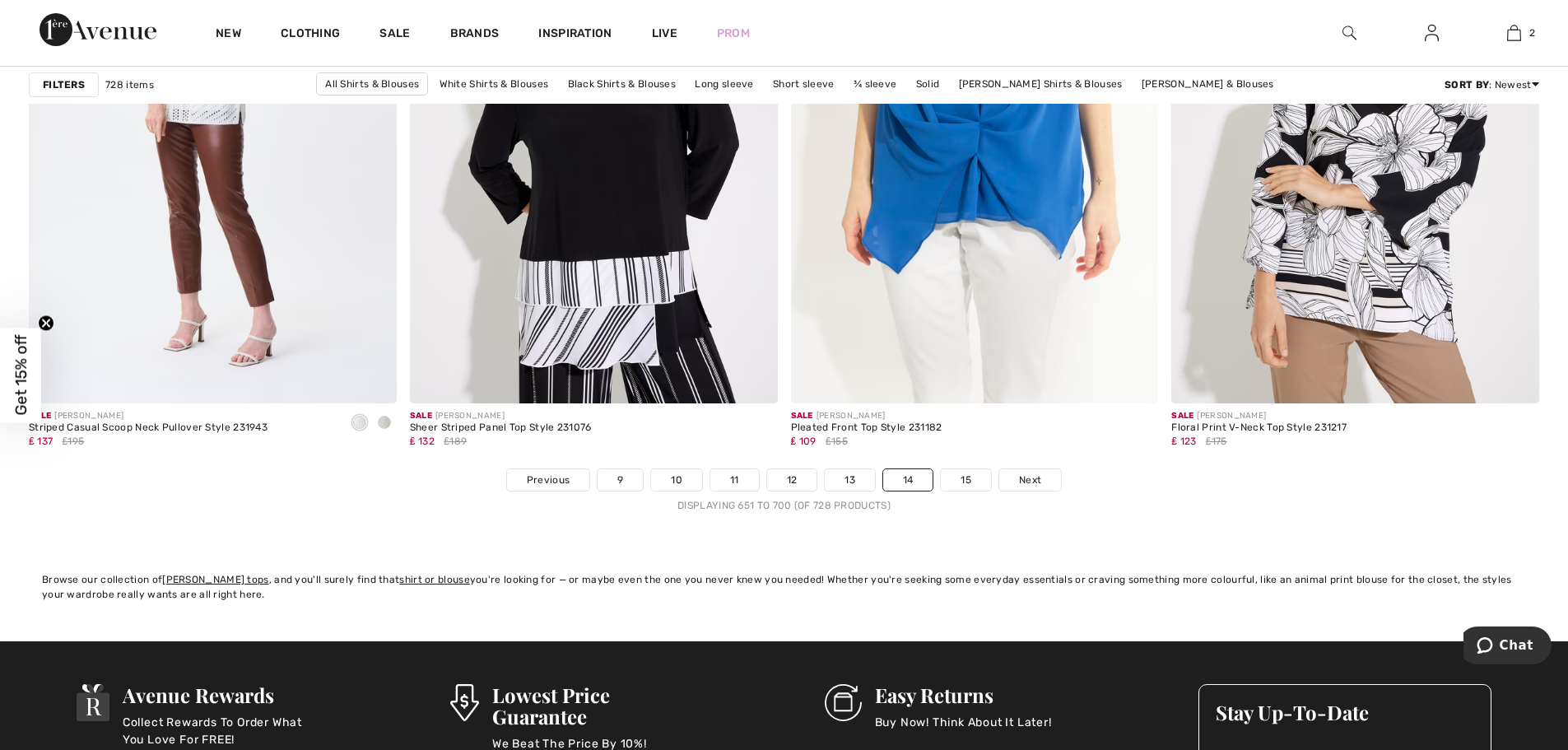
scroll to position [9552, 0]
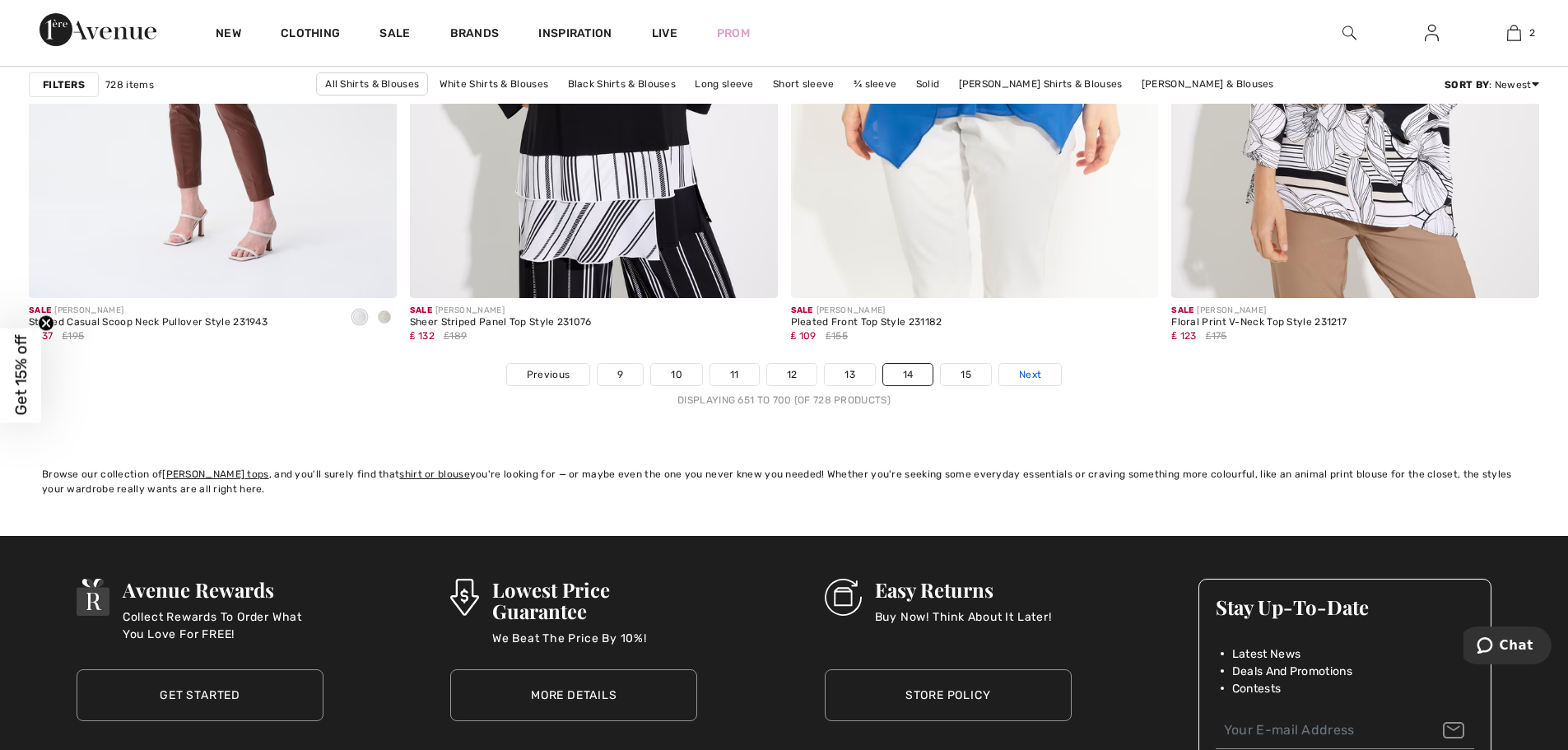
click at [1038, 372] on span "Next" at bounding box center [1030, 374] width 22 height 15
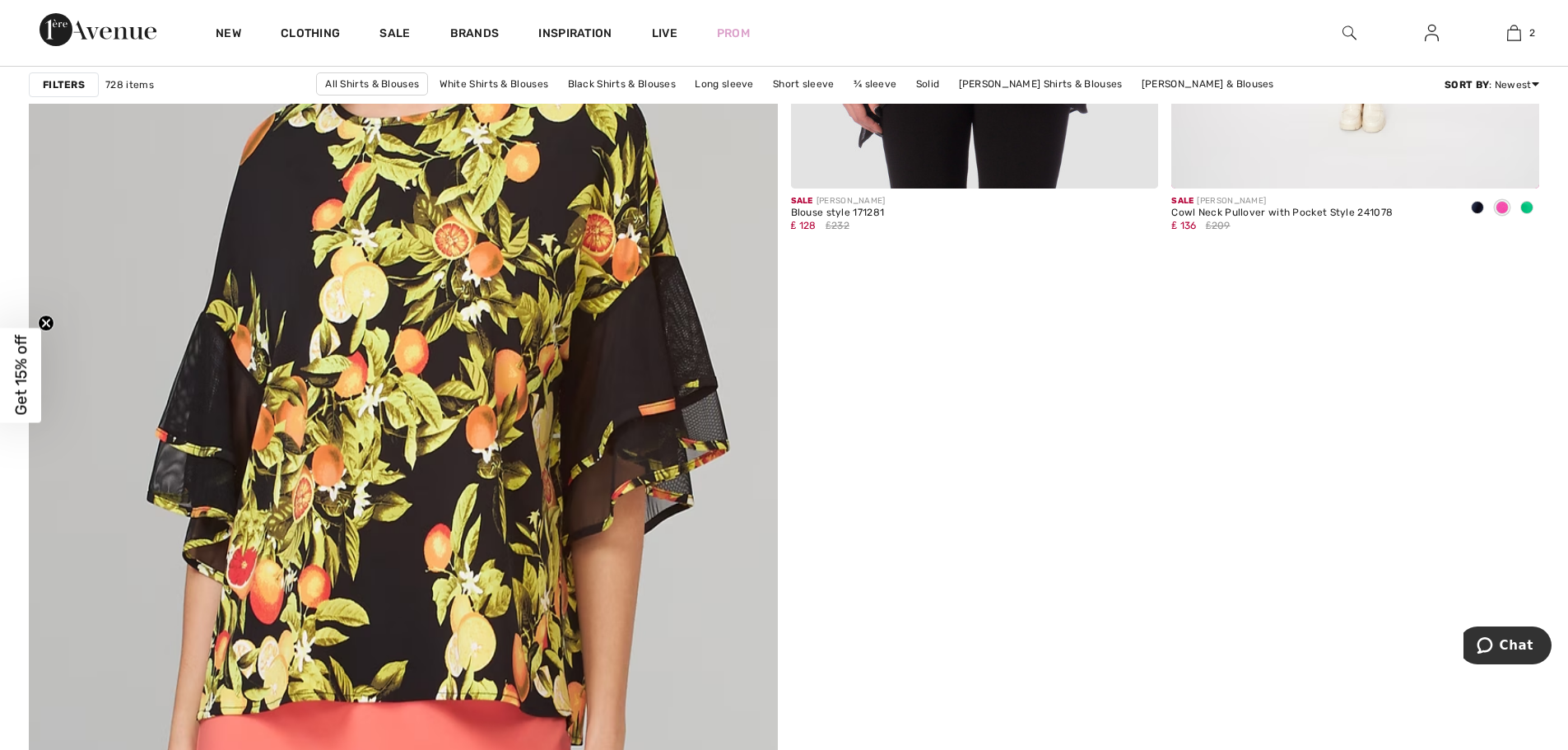
scroll to position [5599, 0]
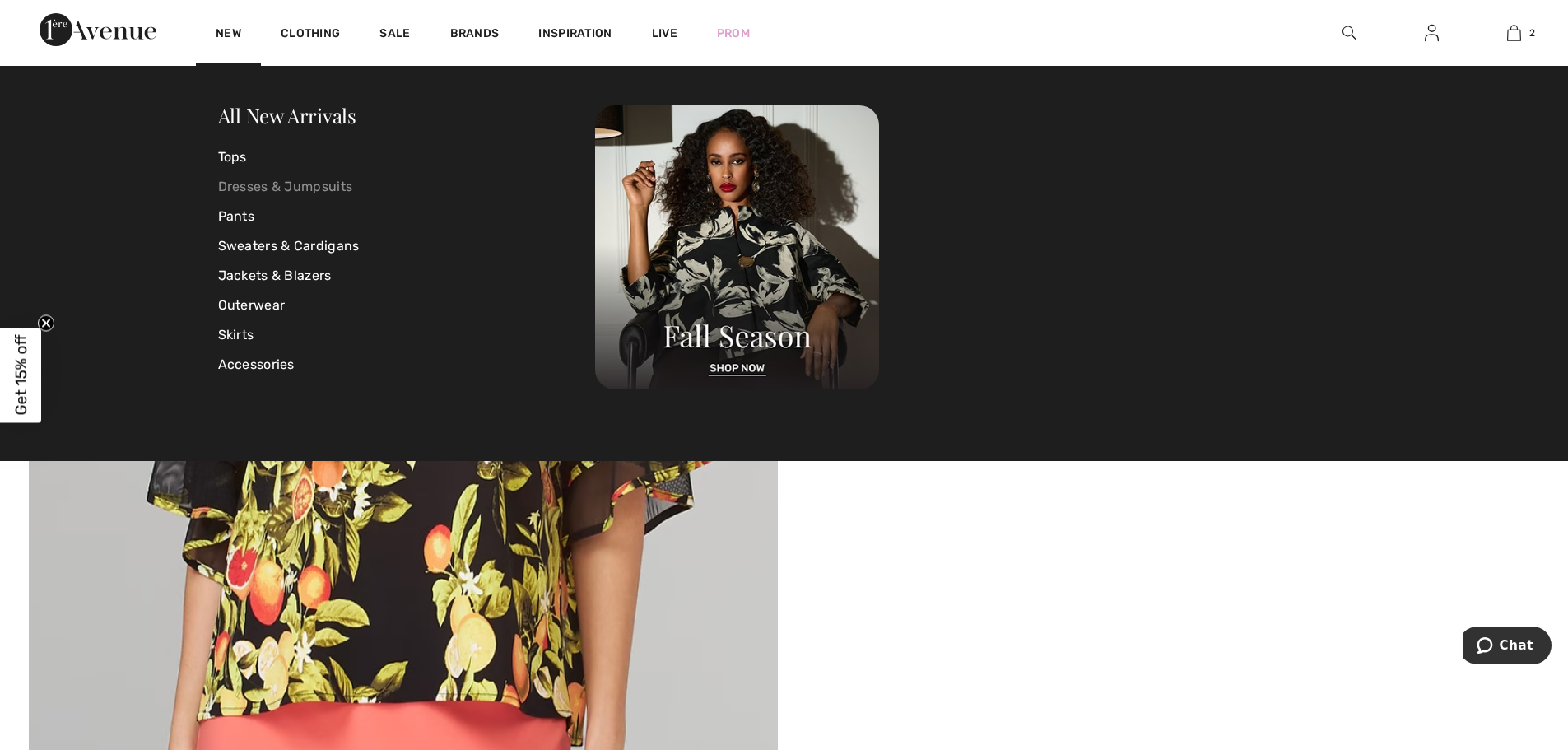
click at [246, 184] on link "Dresses & Jumpsuits" at bounding box center [407, 187] width 377 height 30
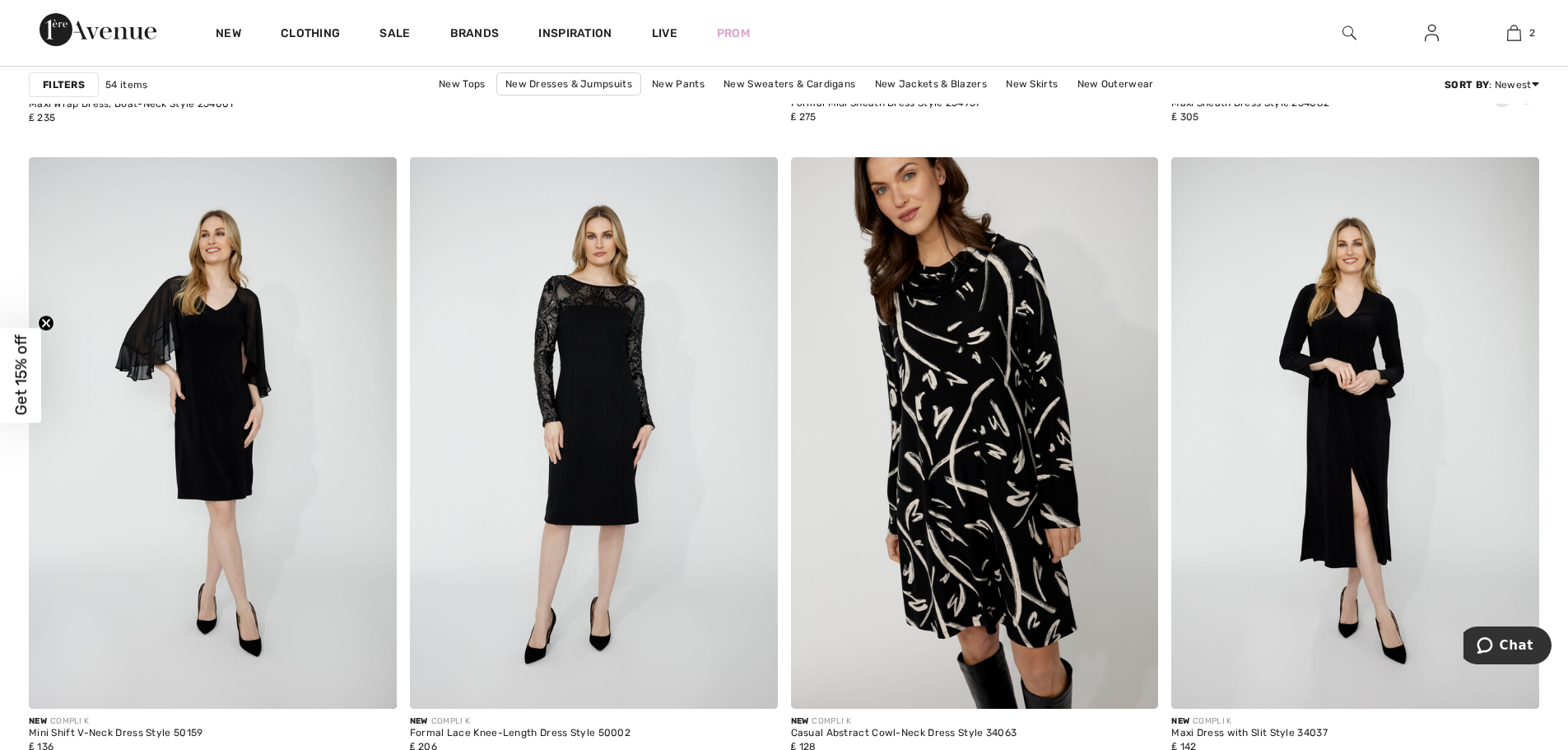
scroll to position [6341, 0]
click at [1011, 447] on img at bounding box center [975, 432] width 368 height 551
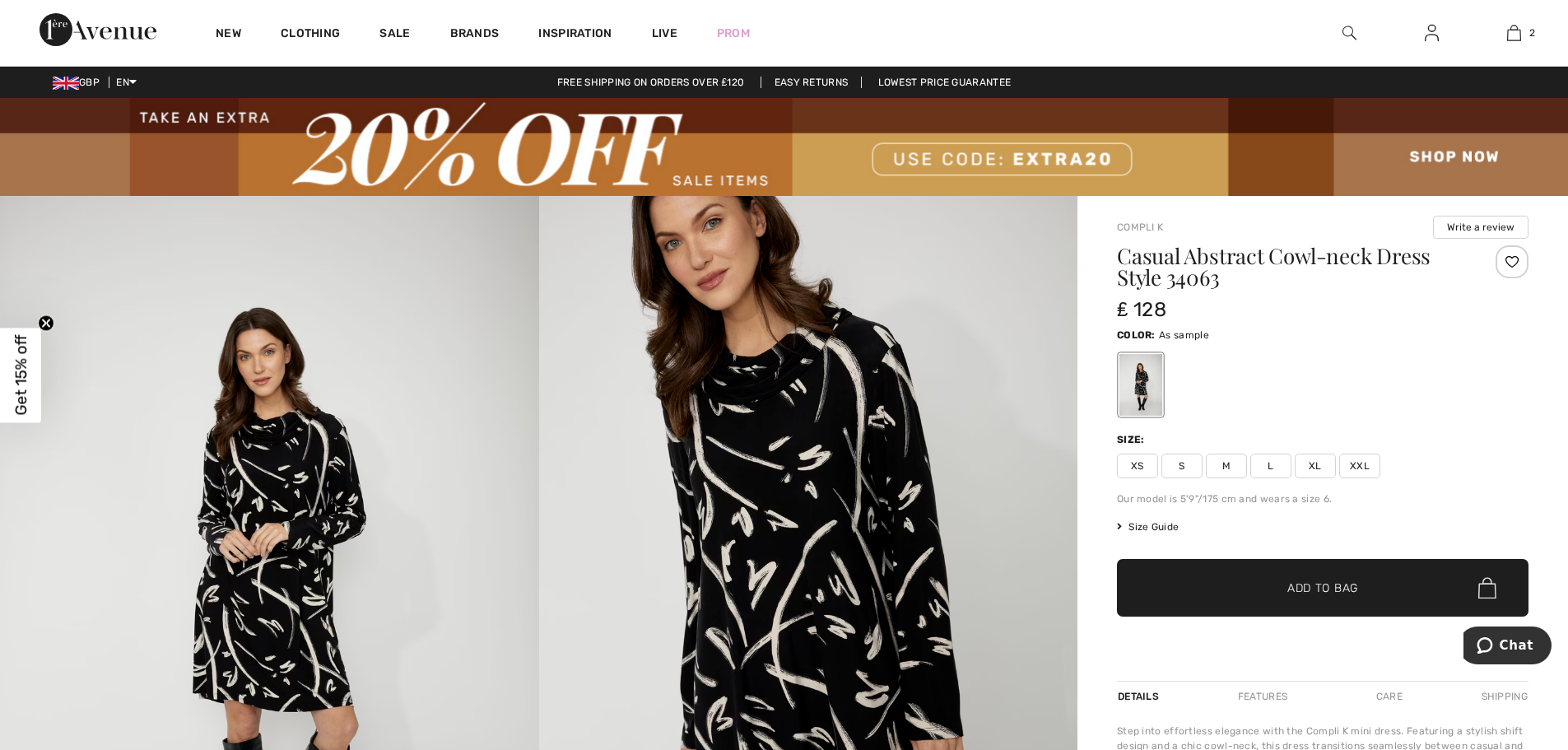
click at [1369, 463] on span "XXL" at bounding box center [1360, 466] width 41 height 25
click at [1334, 583] on span "Add to Bag" at bounding box center [1322, 588] width 71 height 17
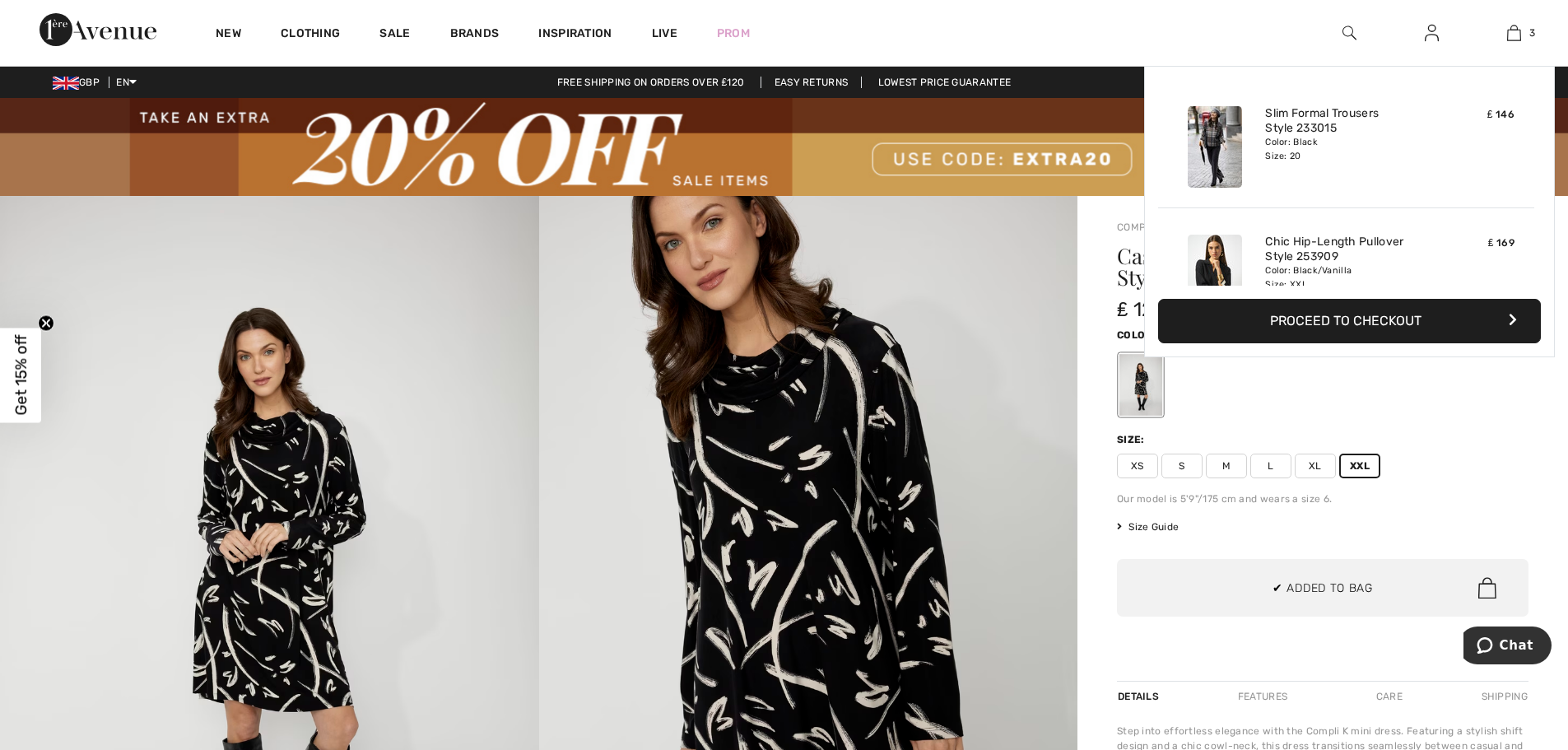
scroll to position [180, 0]
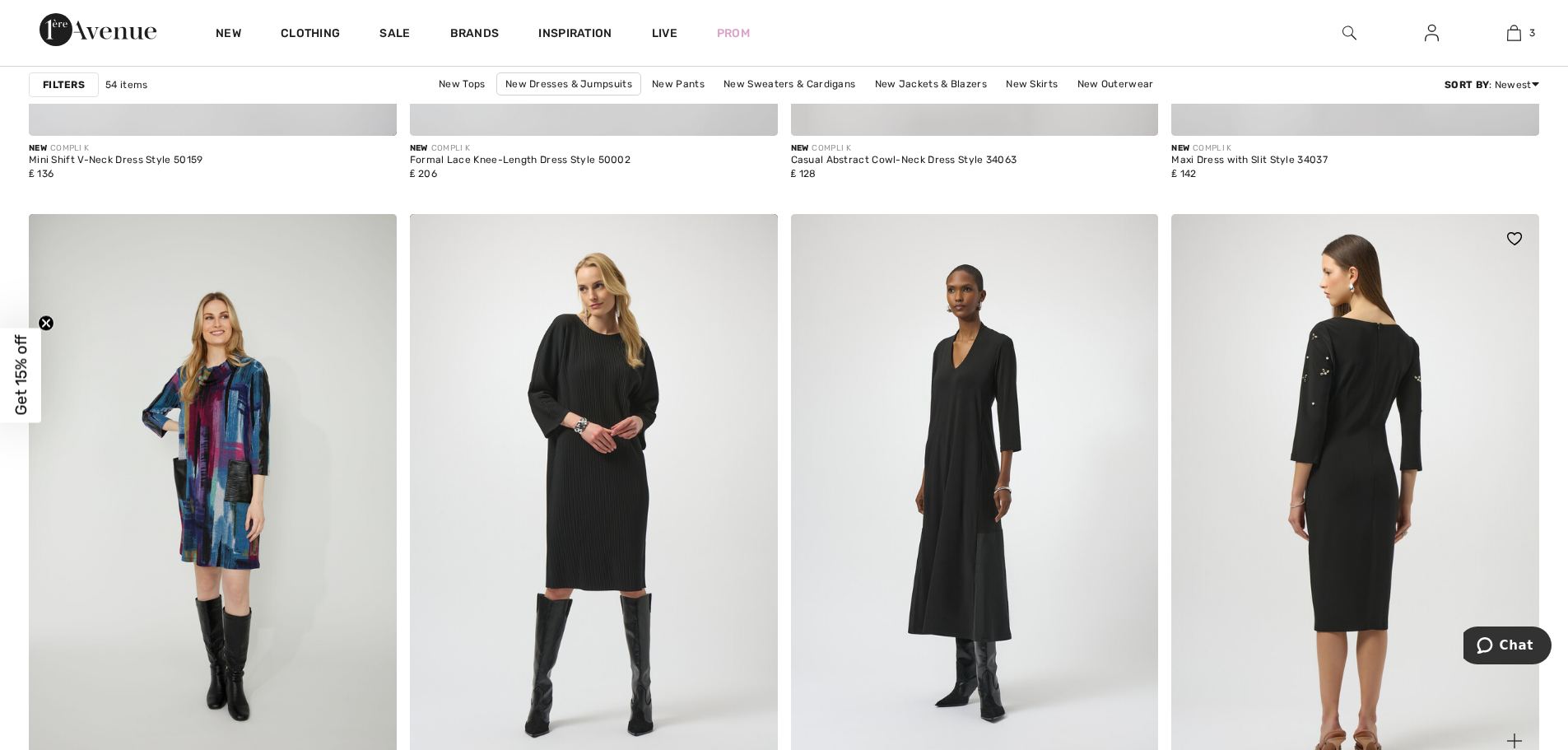
scroll to position [6917, 0]
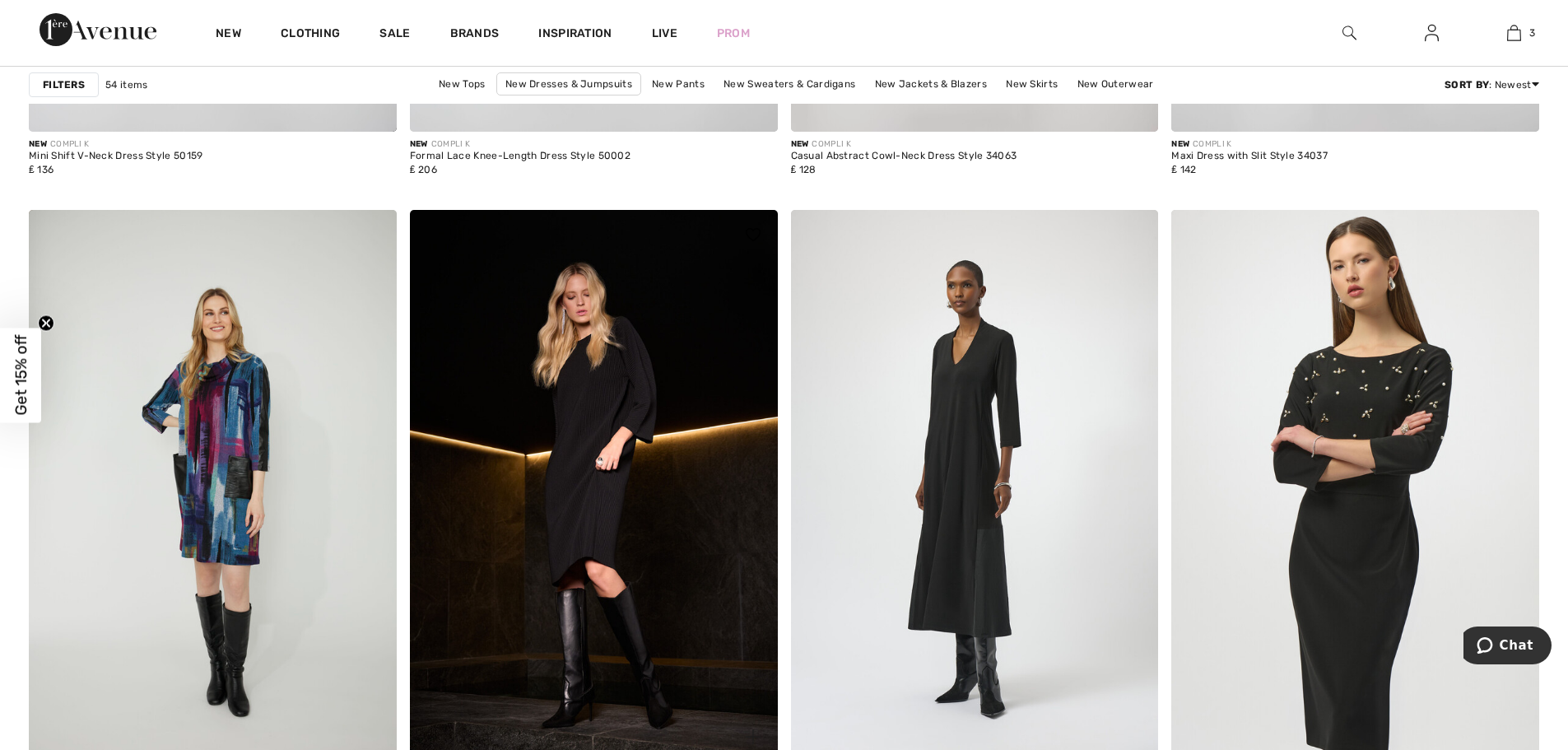
click at [606, 456] on img at bounding box center [594, 485] width 368 height 551
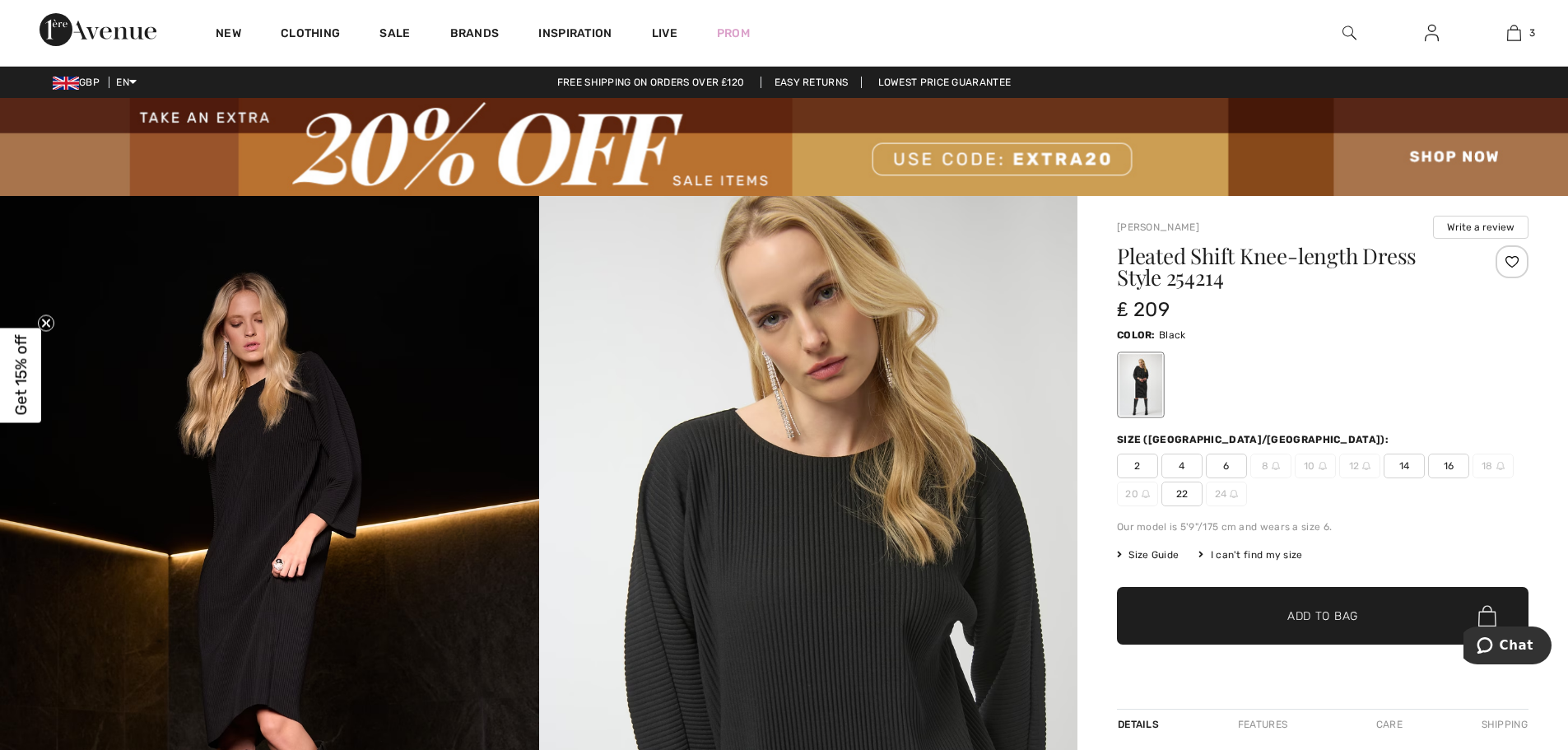
click at [1138, 493] on span "20" at bounding box center [1137, 494] width 41 height 25
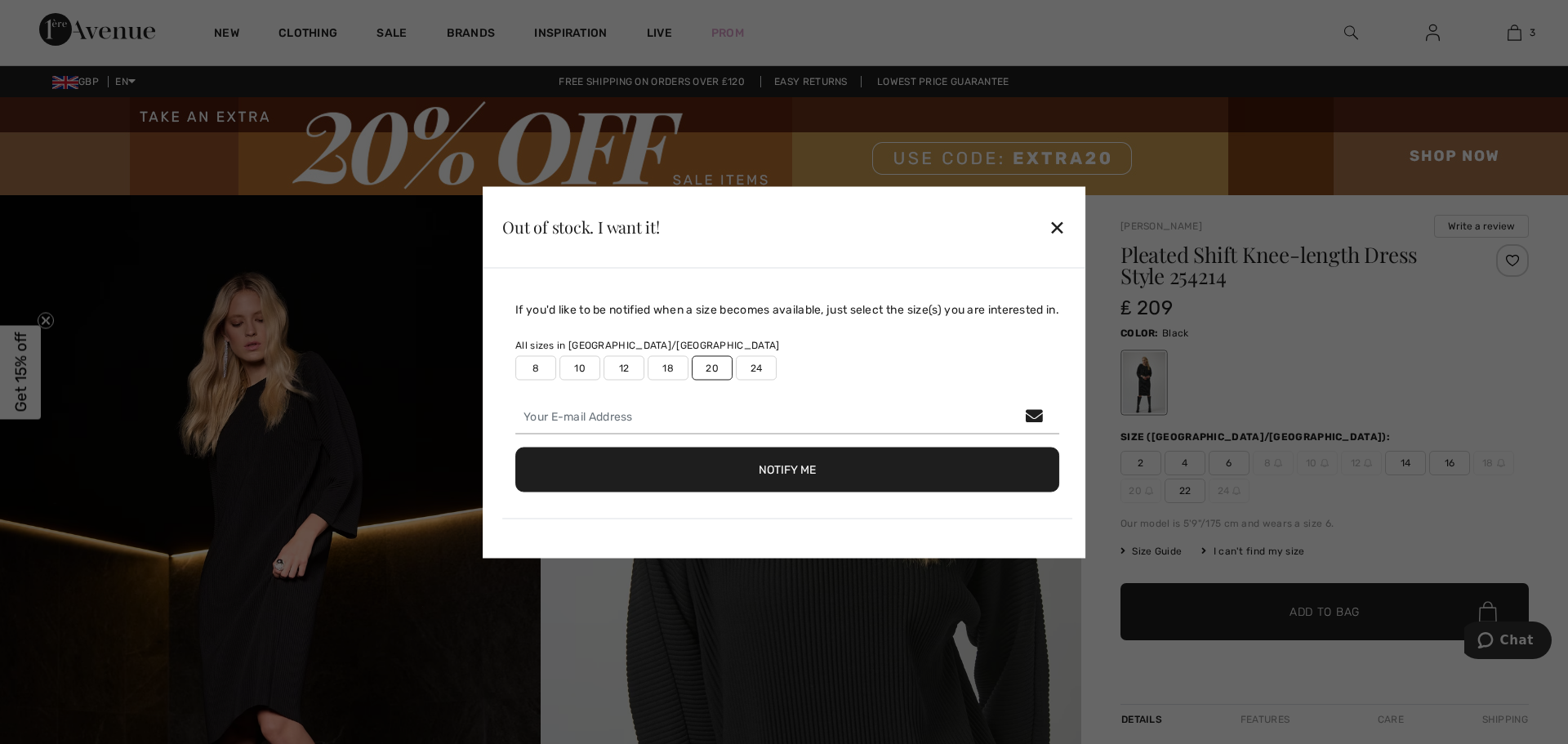
click at [773, 469] on button "Notify Me" at bounding box center [787, 469] width 544 height 45
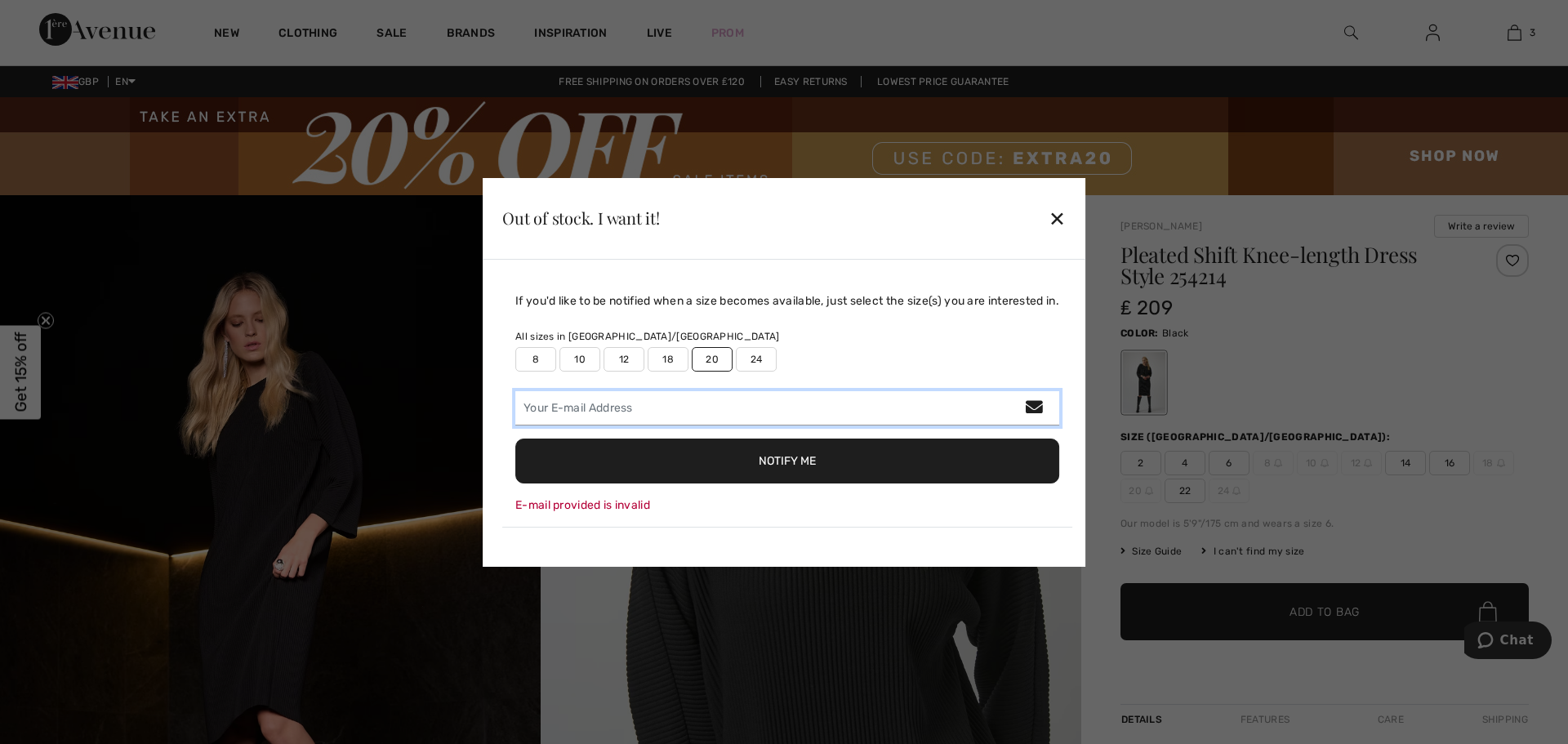
click at [523, 404] on input "email" at bounding box center [787, 409] width 544 height 34
click at [517, 411] on input "zzielou194@gmail.com" at bounding box center [787, 409] width 544 height 34
drag, startPoint x: 655, startPoint y: 410, endPoint x: 484, endPoint y: 399, distance: 171.4
click at [484, 398] on div "If you'd like to be notified when a size becomes available, just select the siz…" at bounding box center [784, 414] width 603 height 307
type input "lizzielou1948@gmail.com"
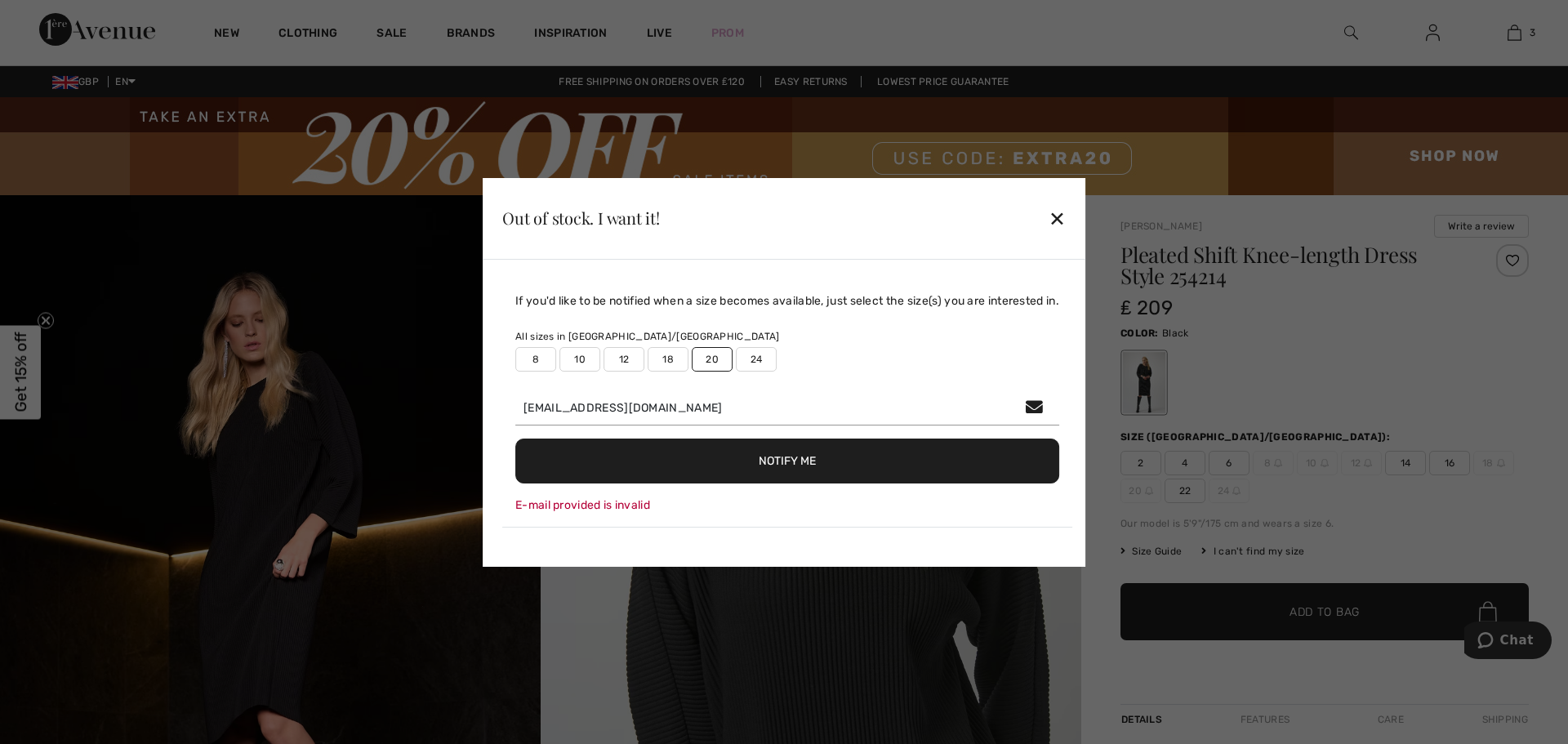
click at [783, 458] on button "Notify Me" at bounding box center [787, 460] width 544 height 45
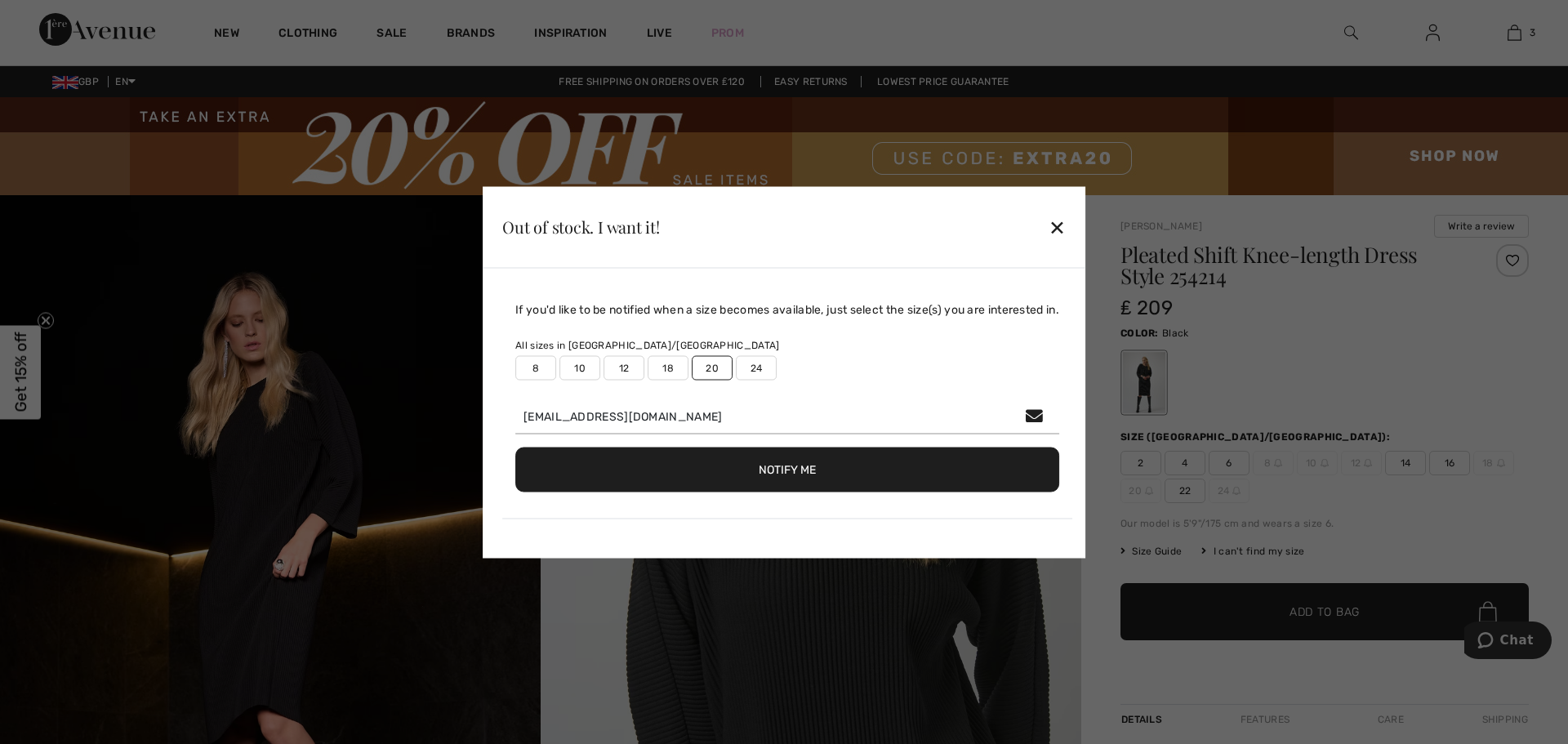
click at [1059, 226] on div "✕" at bounding box center [1057, 227] width 17 height 34
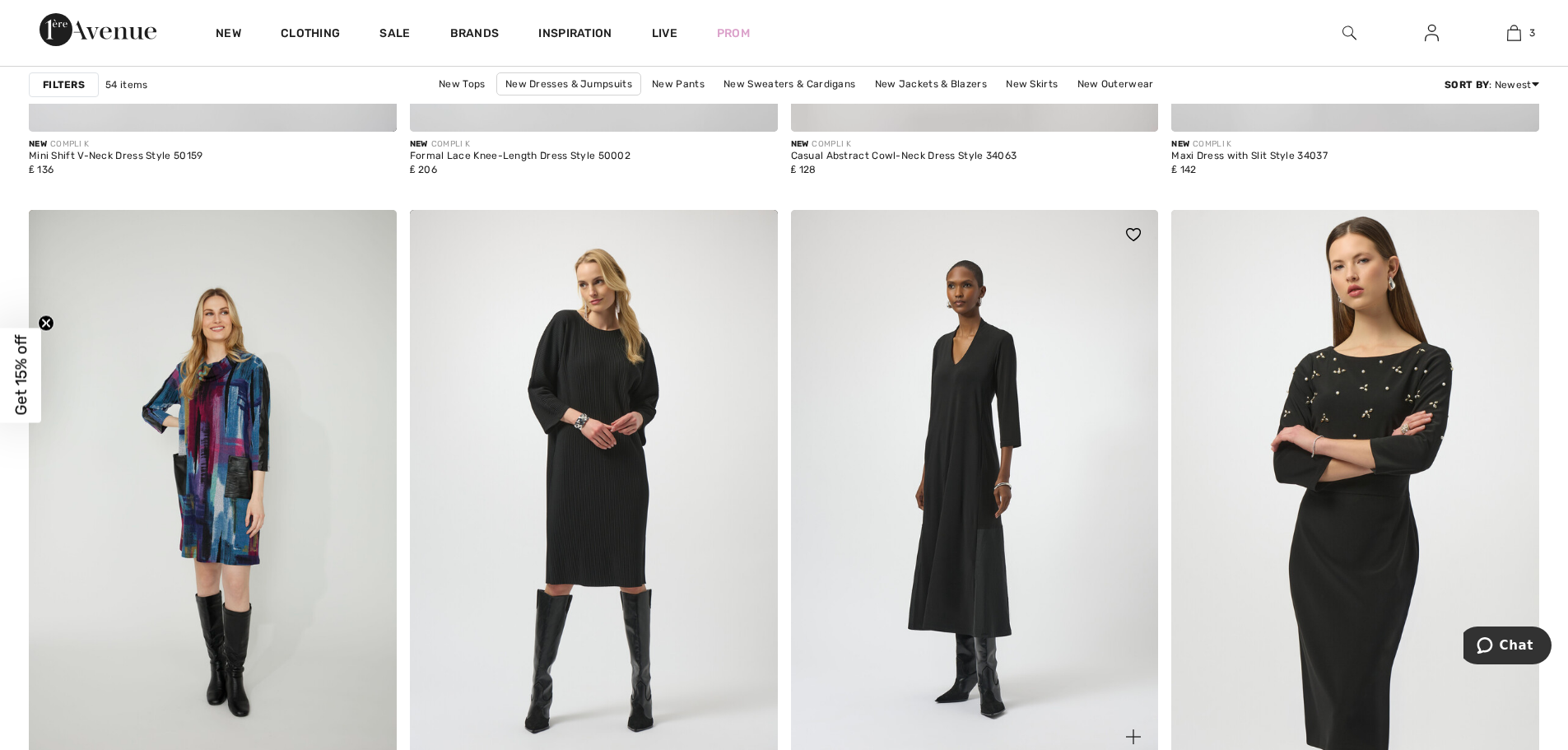
click at [974, 437] on img at bounding box center [975, 485] width 368 height 551
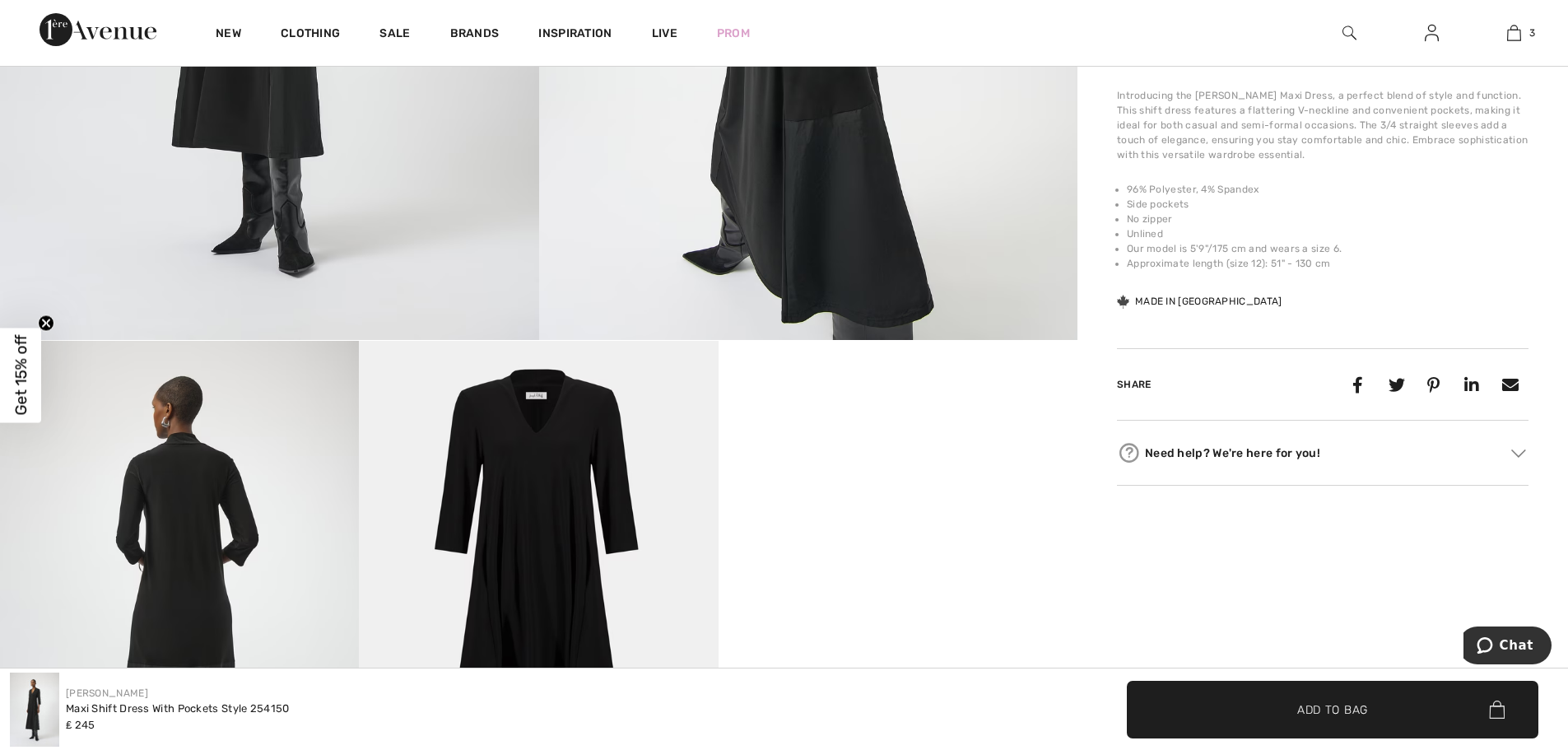
scroll to position [658, 0]
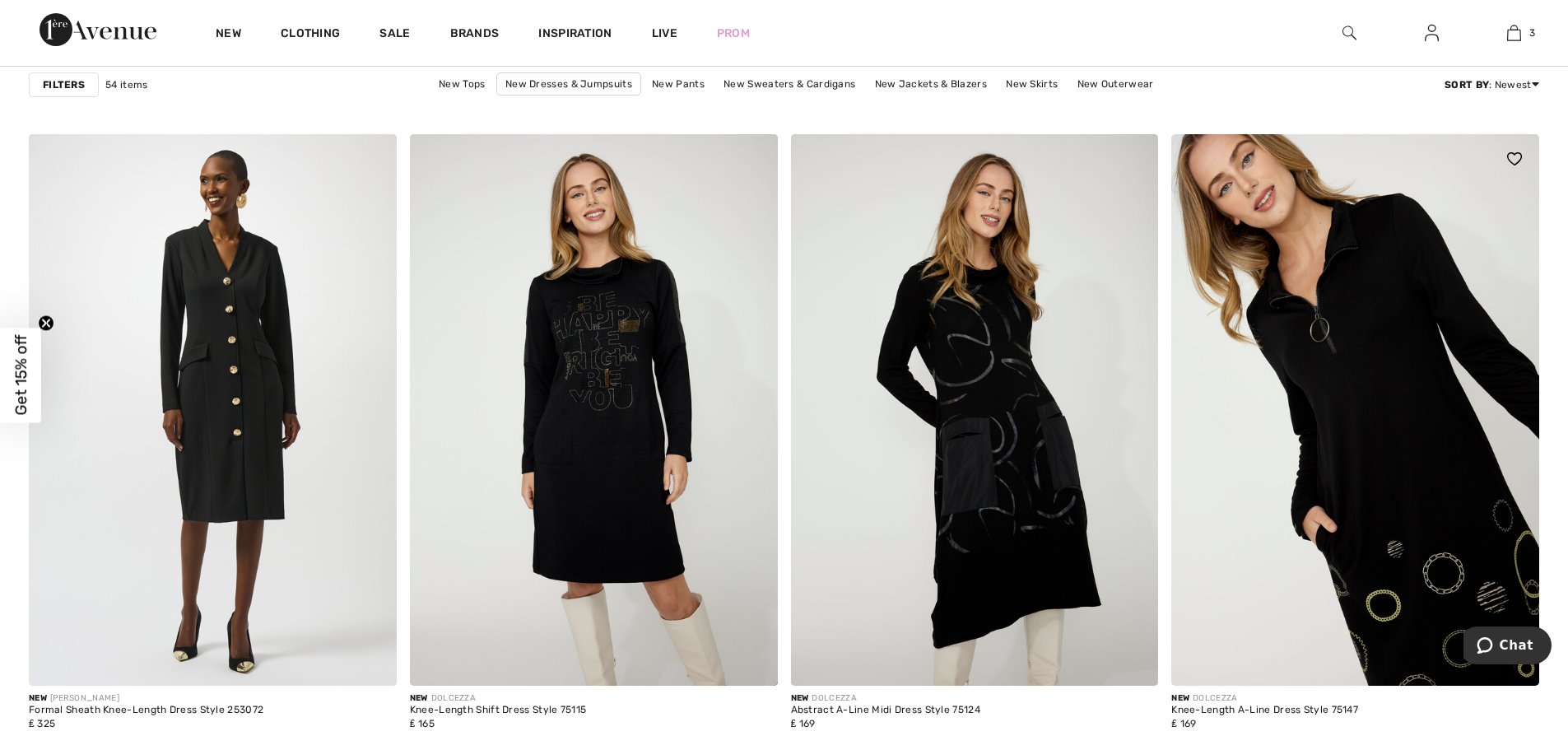
scroll to position [7905, 0]
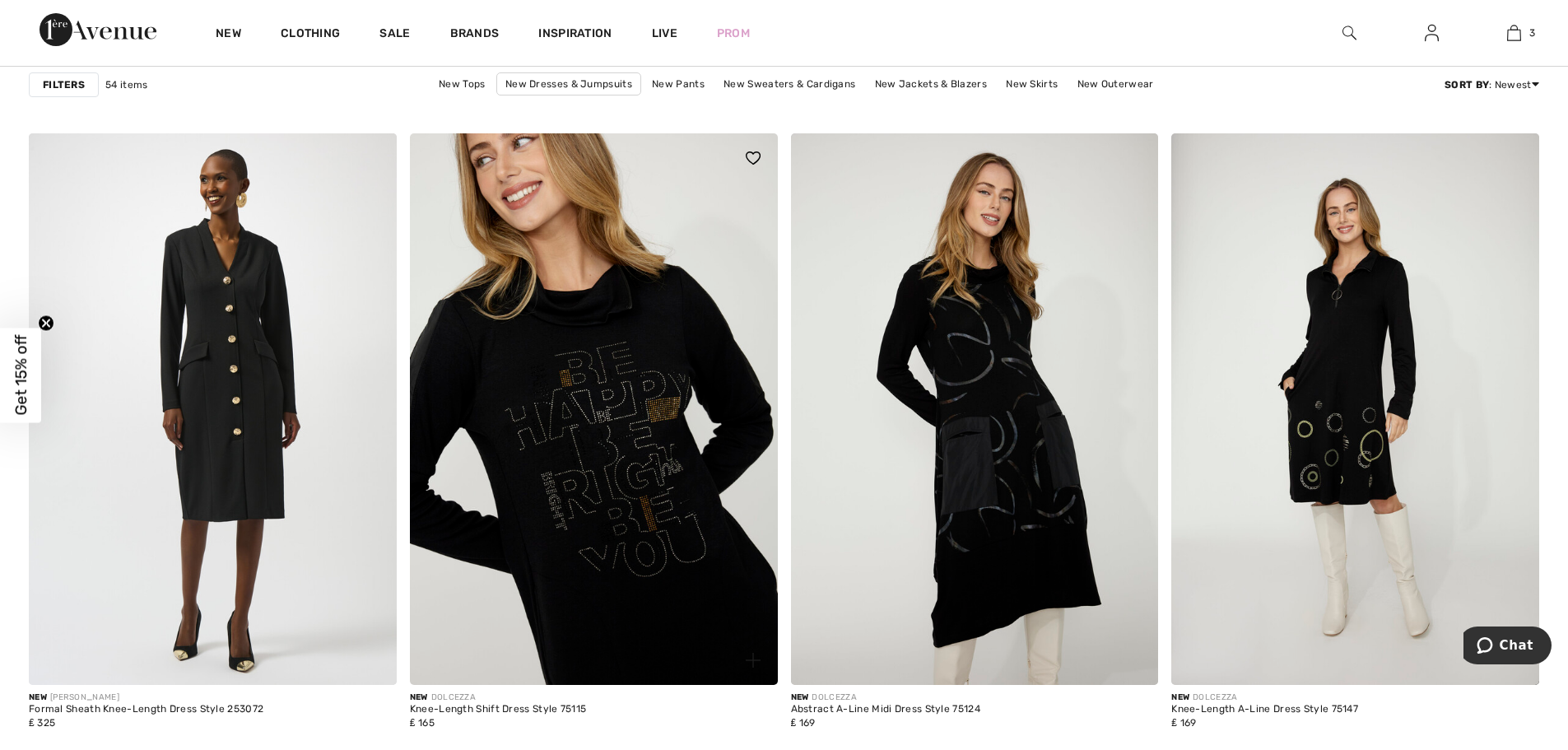
click at [560, 414] on img at bounding box center [594, 409] width 368 height 551
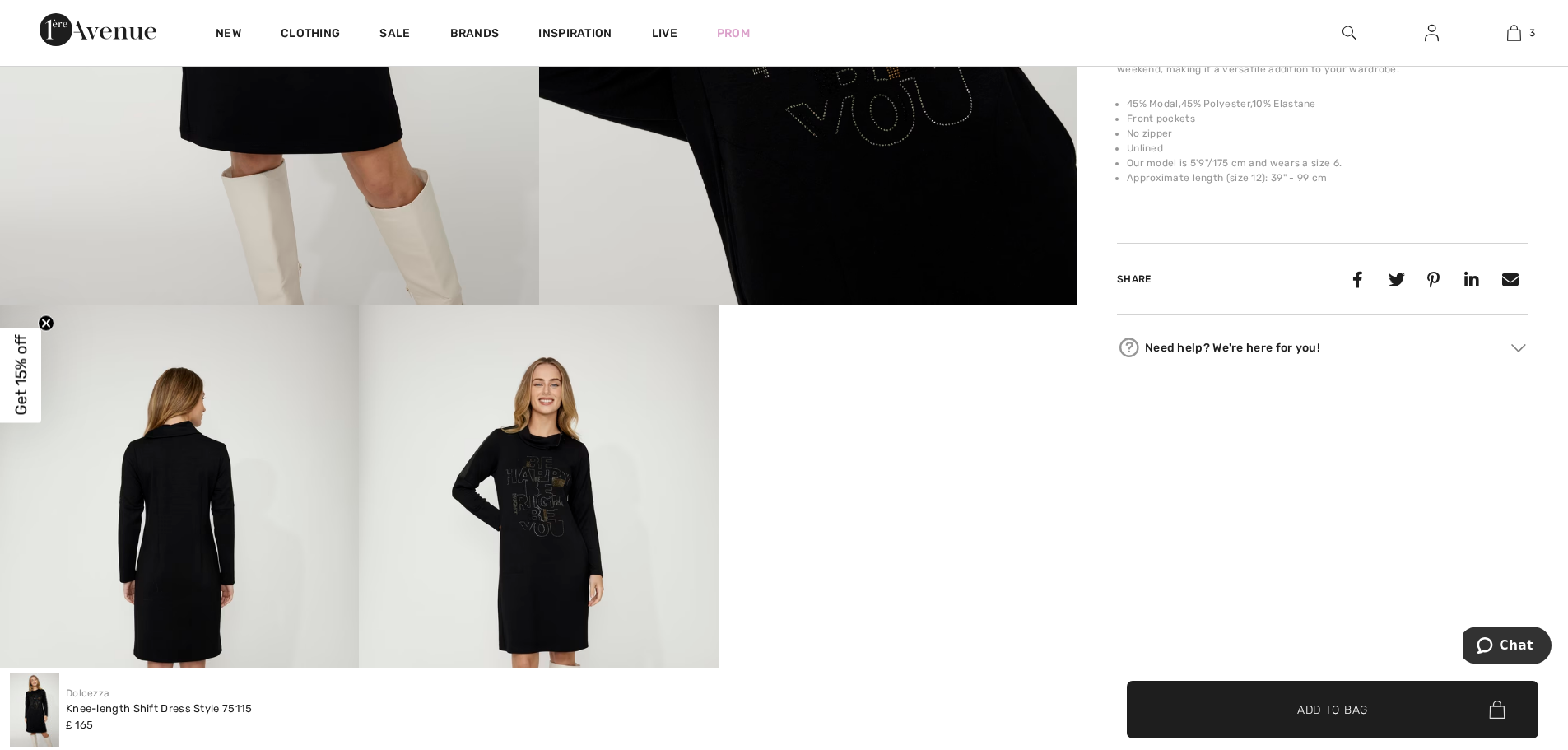
scroll to position [658, 0]
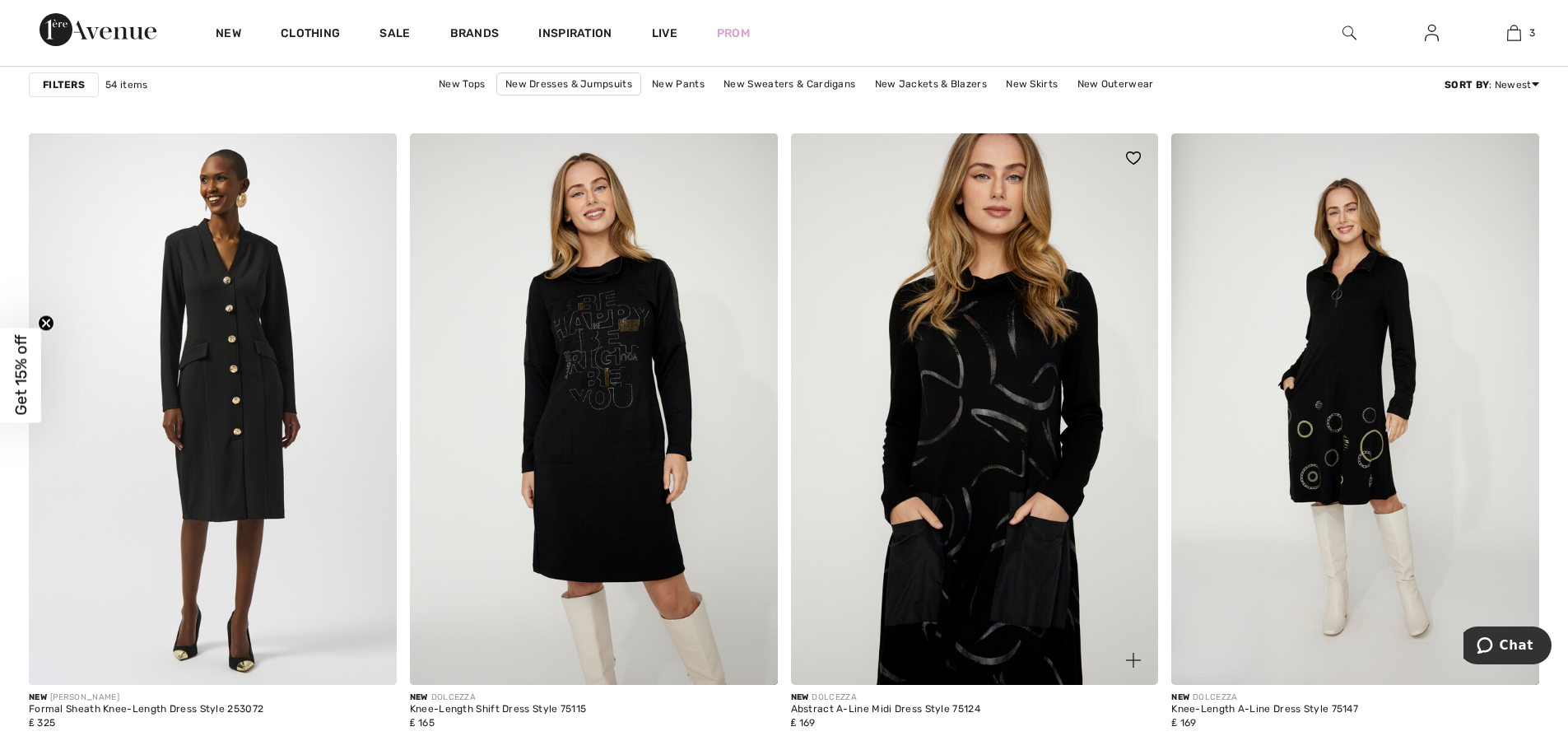
click at [998, 404] on img at bounding box center [975, 409] width 368 height 551
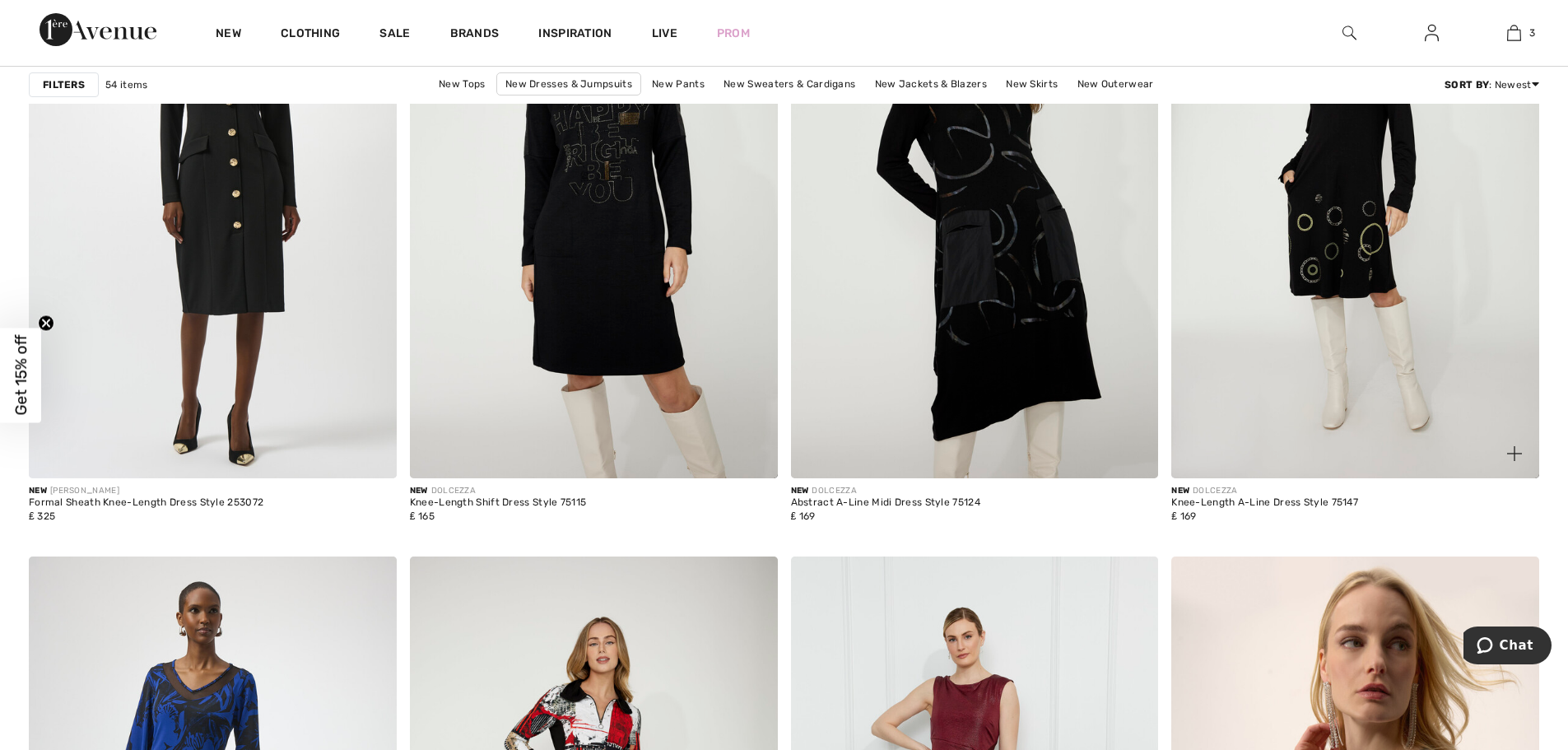
scroll to position [8070, 0]
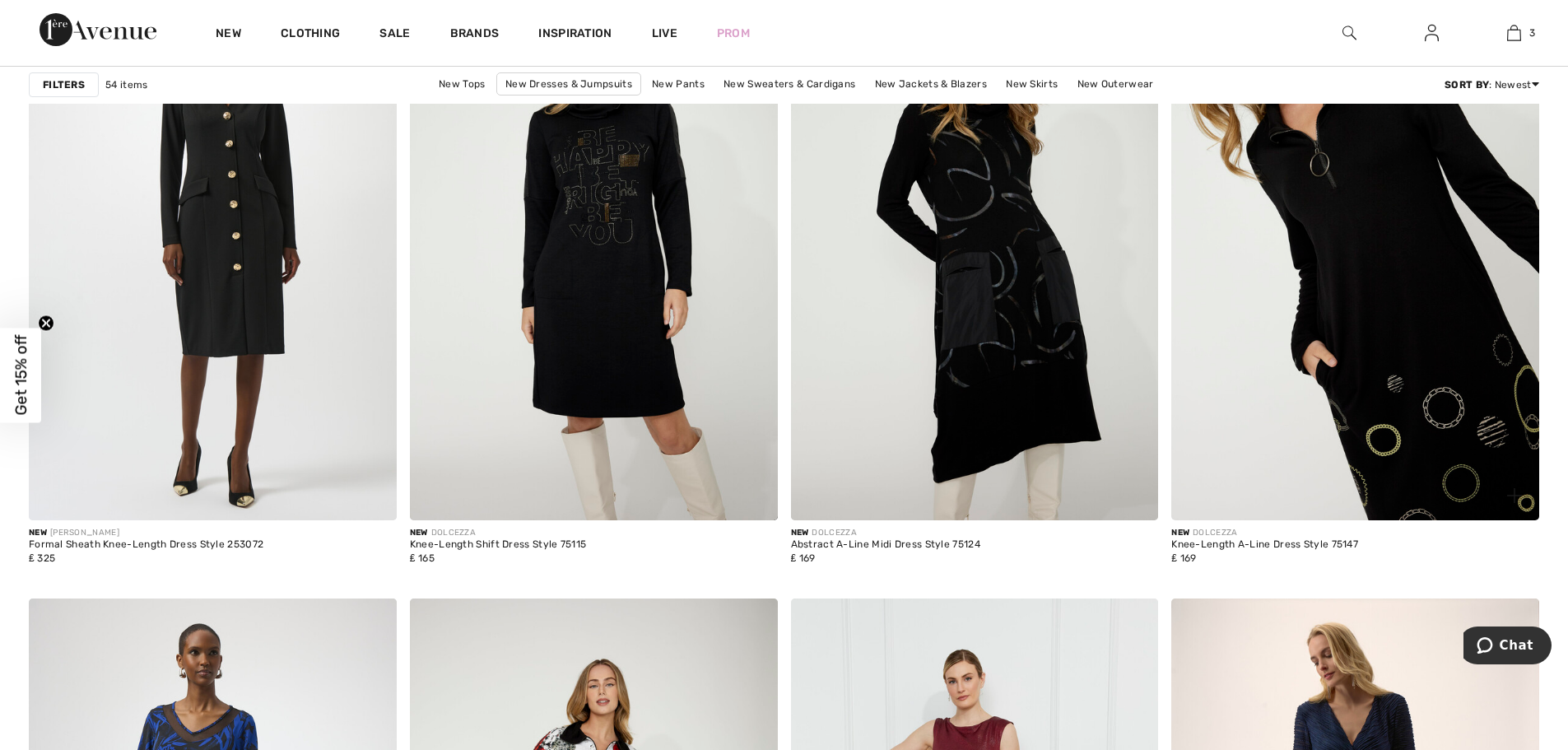
click at [1369, 292] on img at bounding box center [1356, 244] width 368 height 551
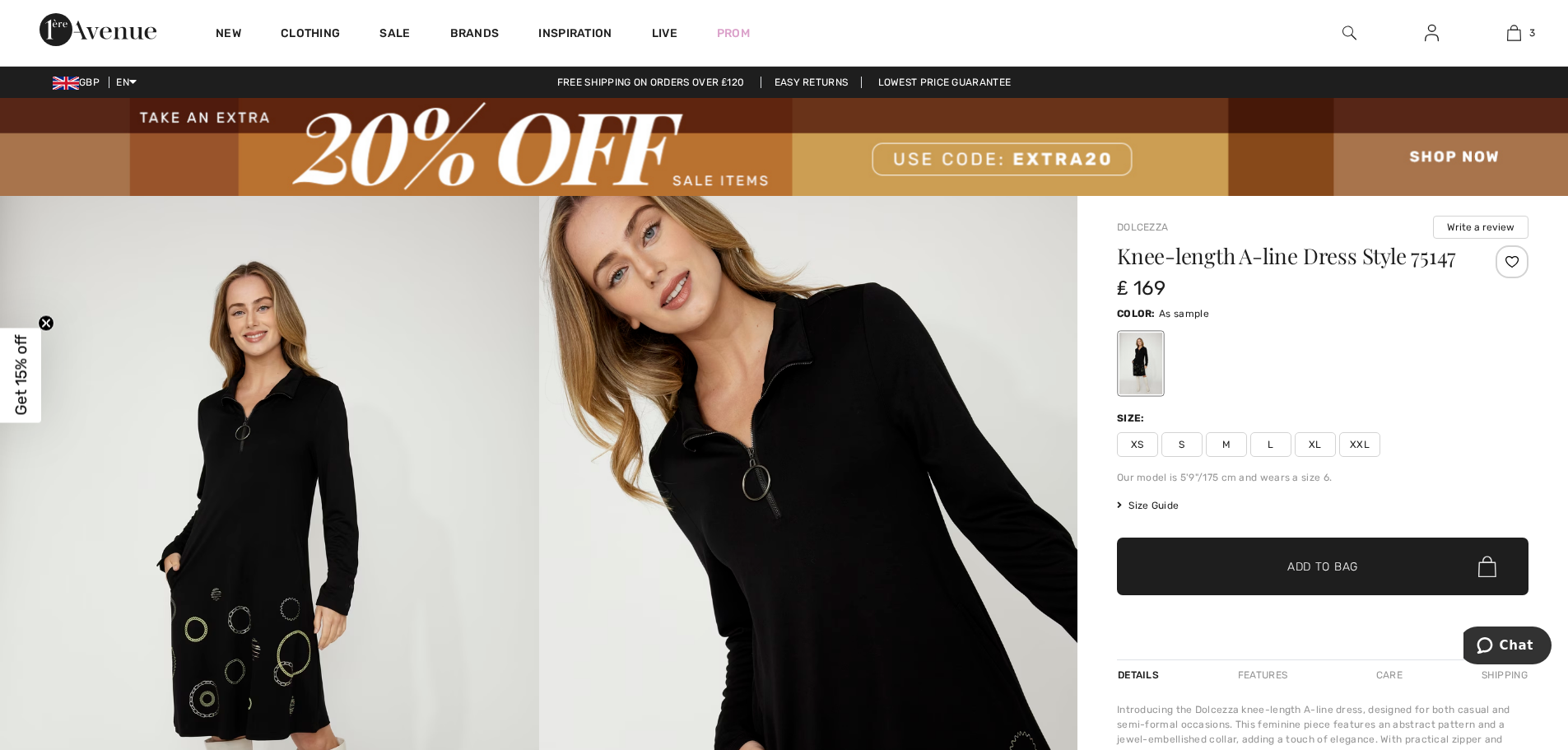
click at [1355, 441] on span "XXL" at bounding box center [1360, 444] width 41 height 25
click at [1310, 560] on span "Add to Bag" at bounding box center [1322, 567] width 71 height 17
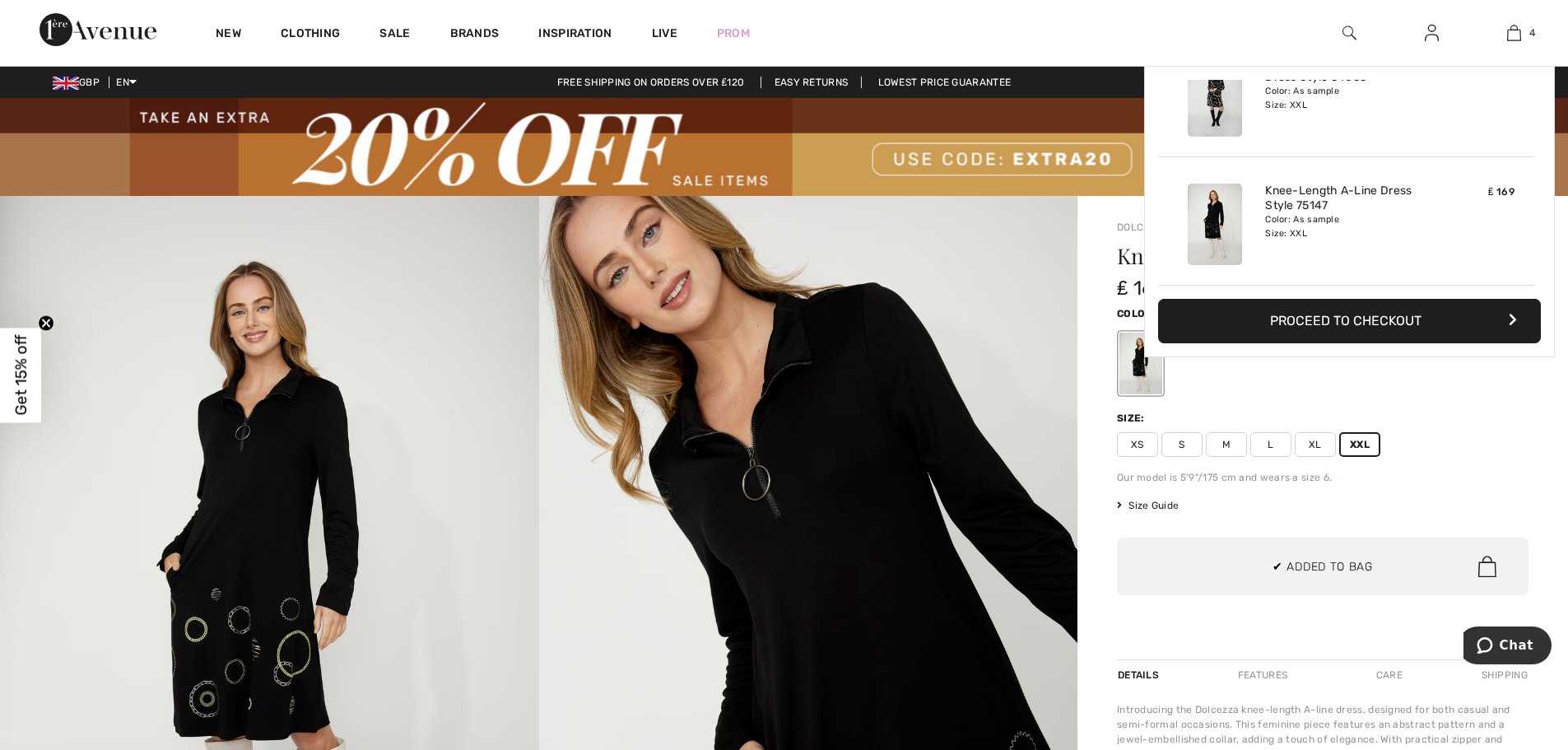
scroll to position [308, 0]
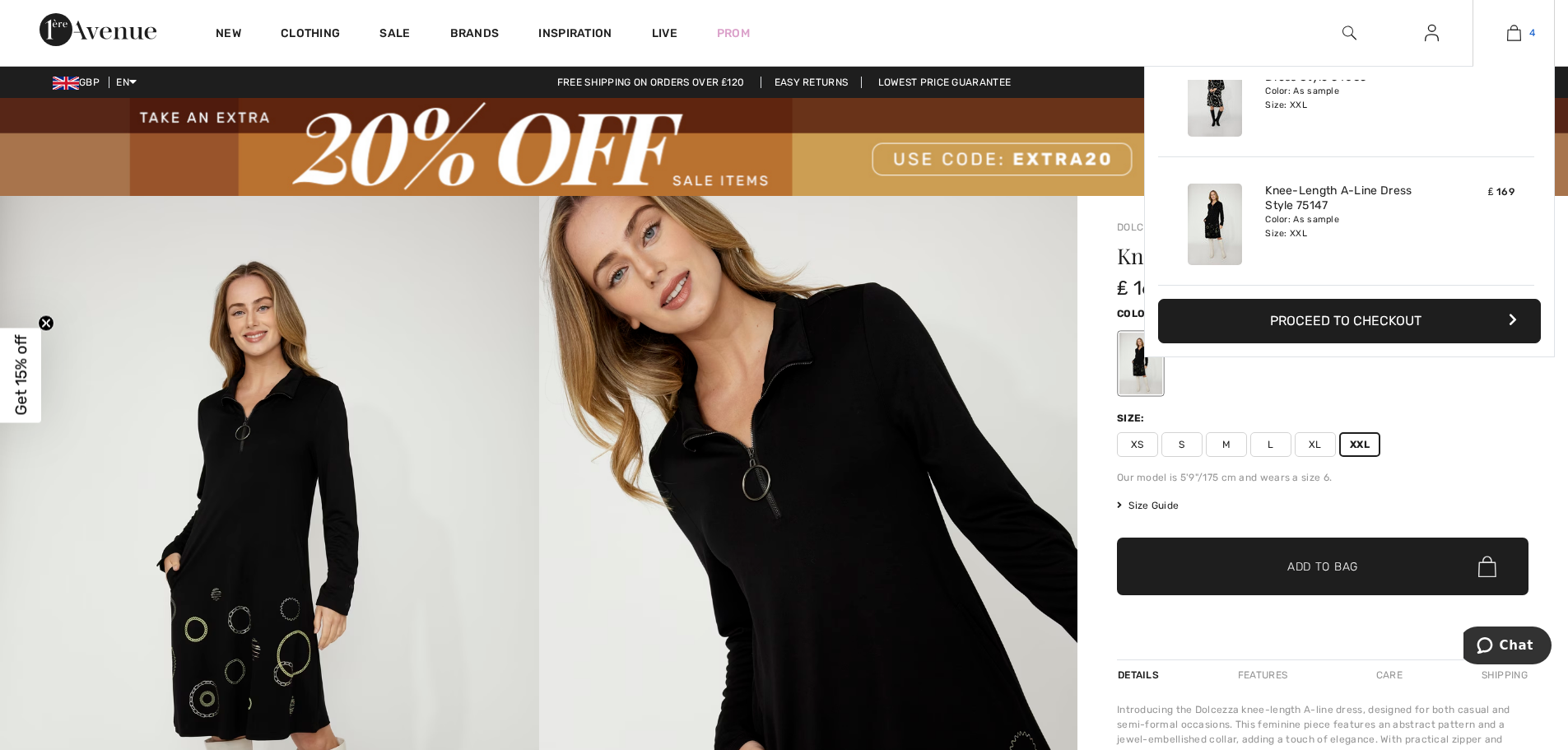
click at [1509, 33] on img at bounding box center [1514, 33] width 14 height 20
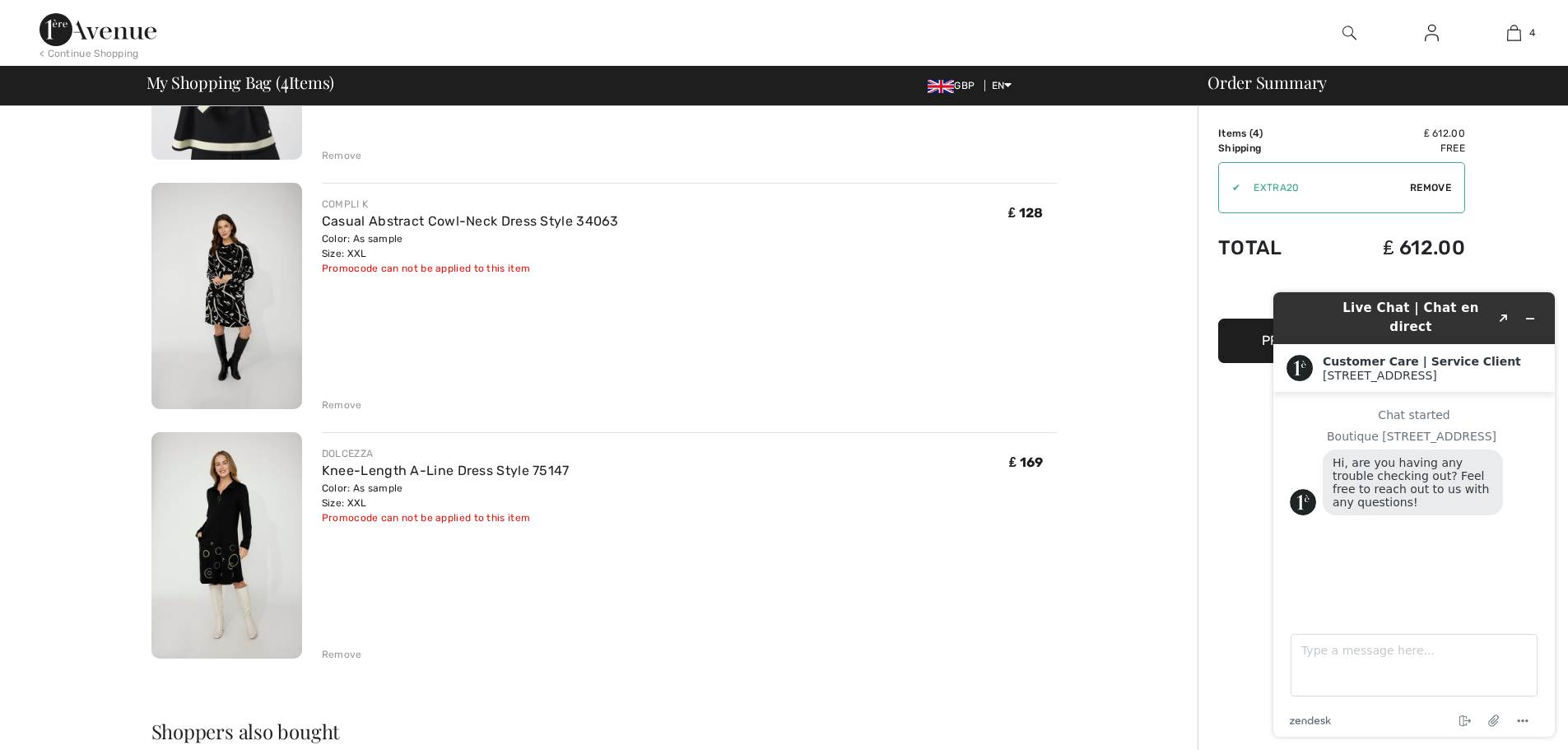
scroll to position [576, 0]
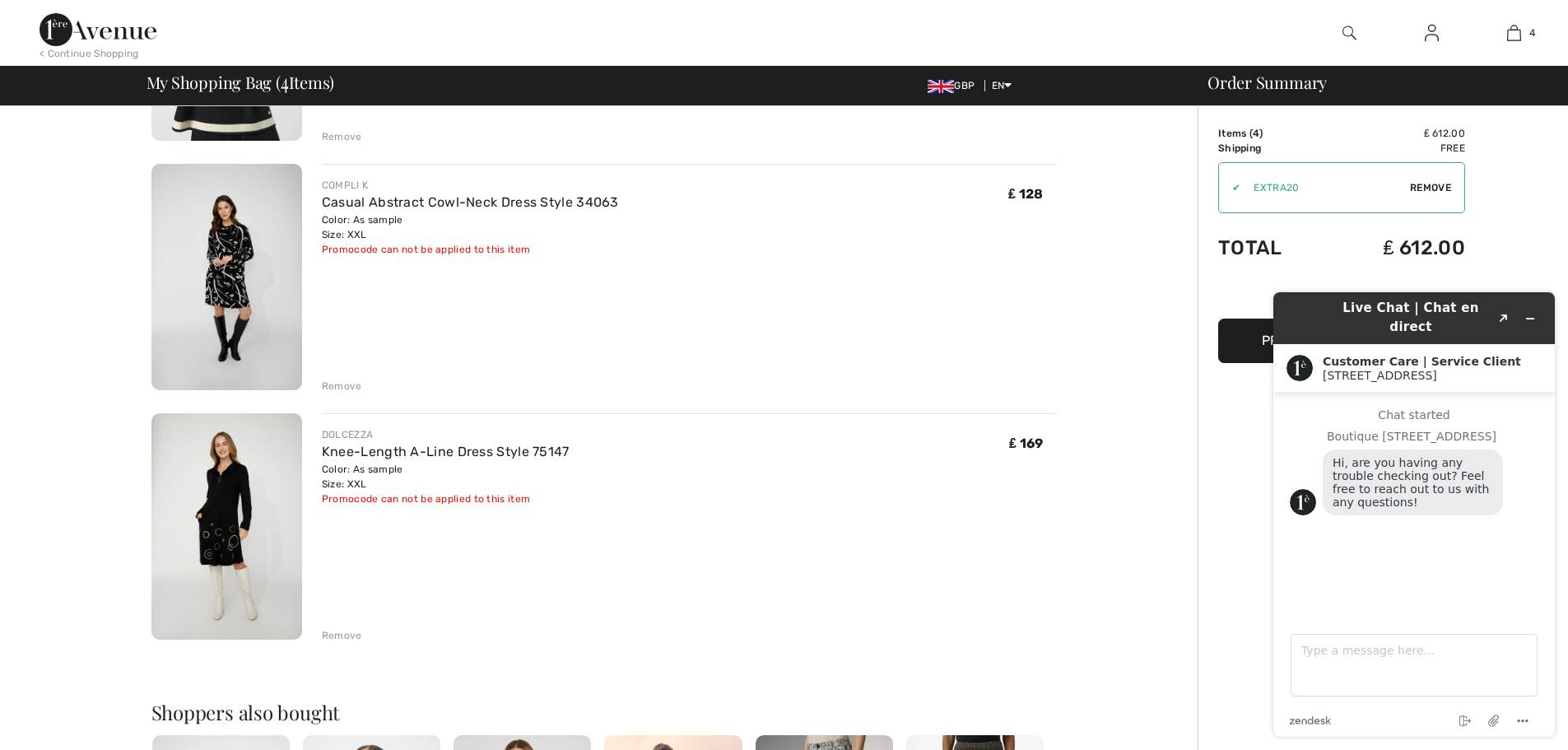
click at [343, 386] on div "Remove" at bounding box center [342, 385] width 40 height 15
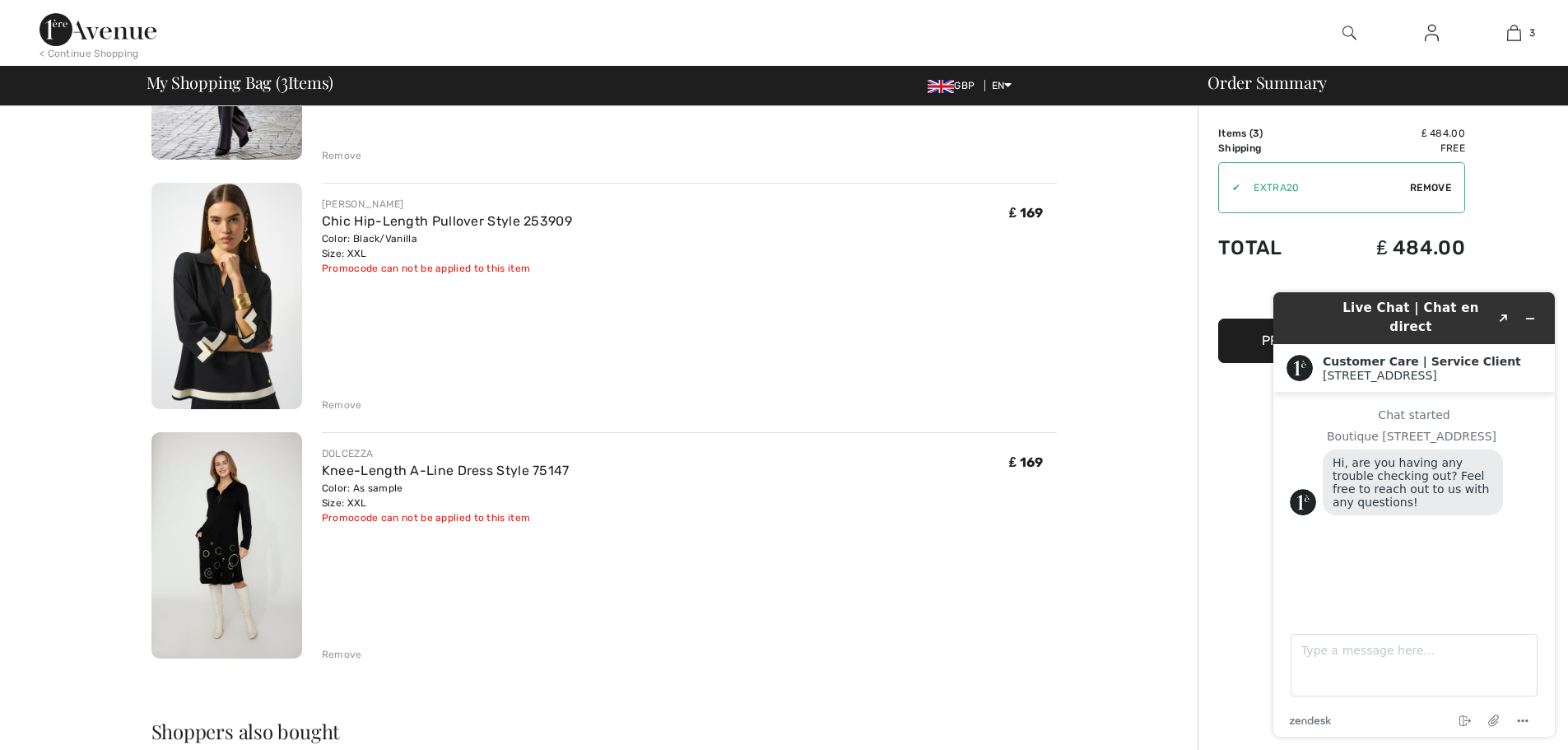
scroll to position [330, 0]
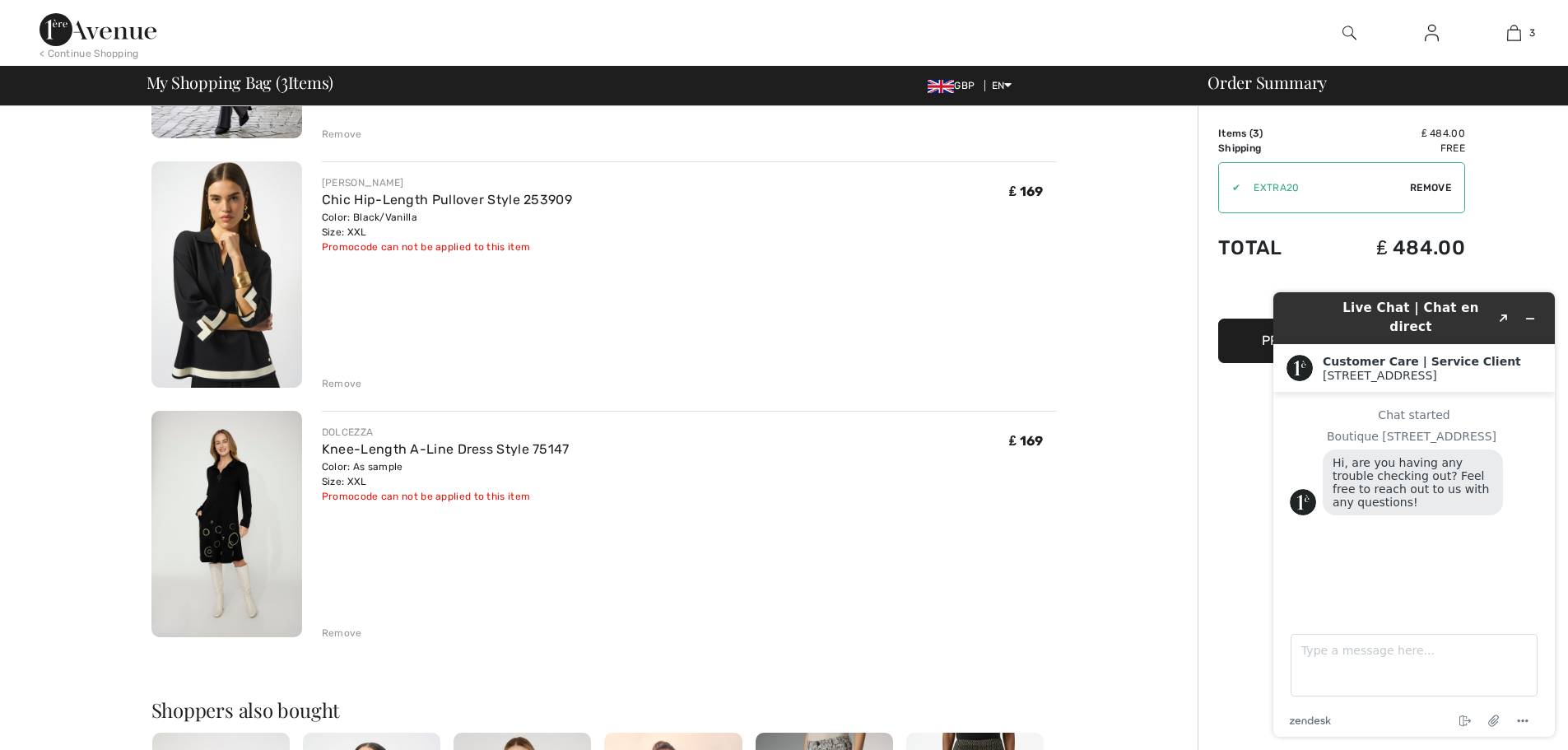
click at [336, 631] on div "Remove" at bounding box center [342, 633] width 40 height 15
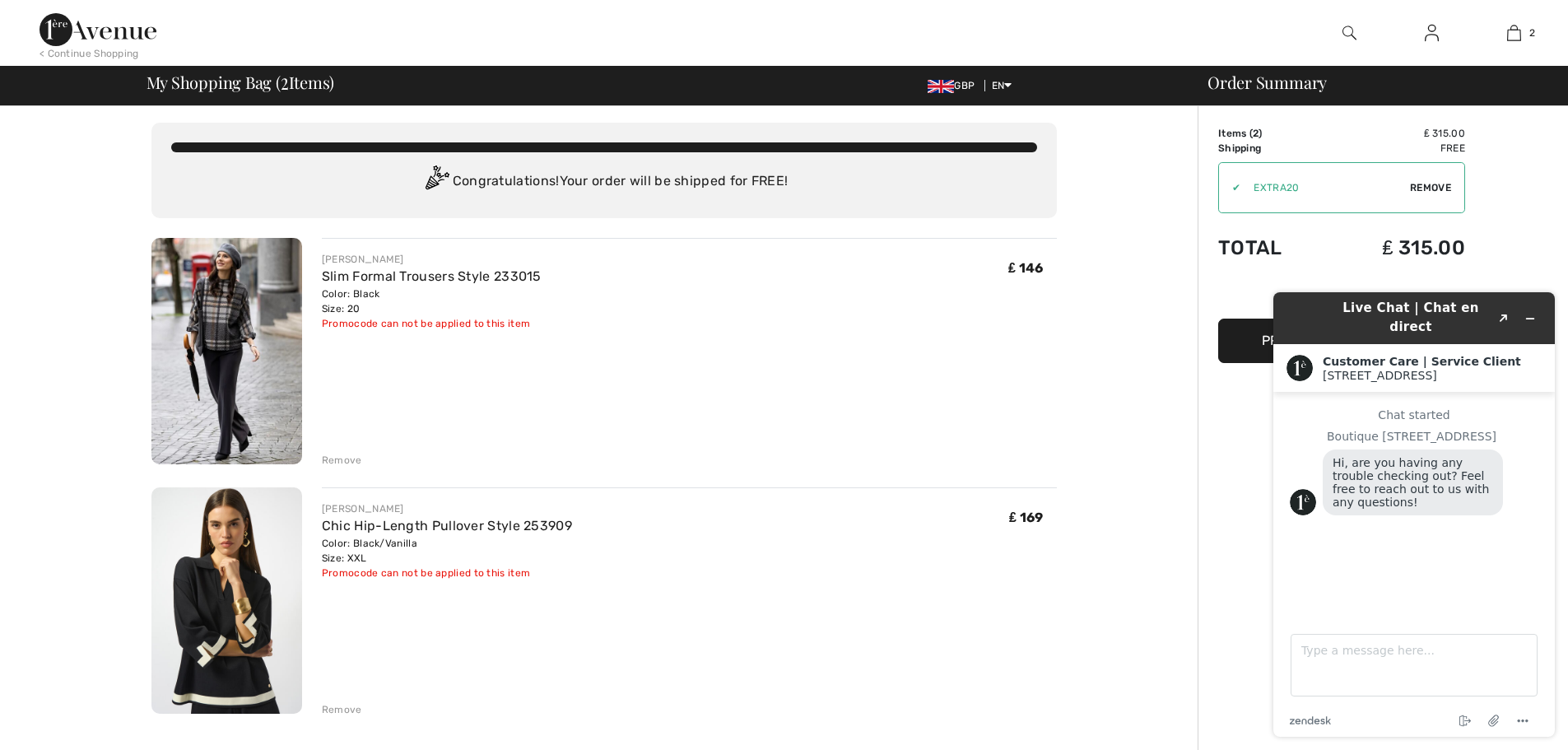
scroll to position [0, 0]
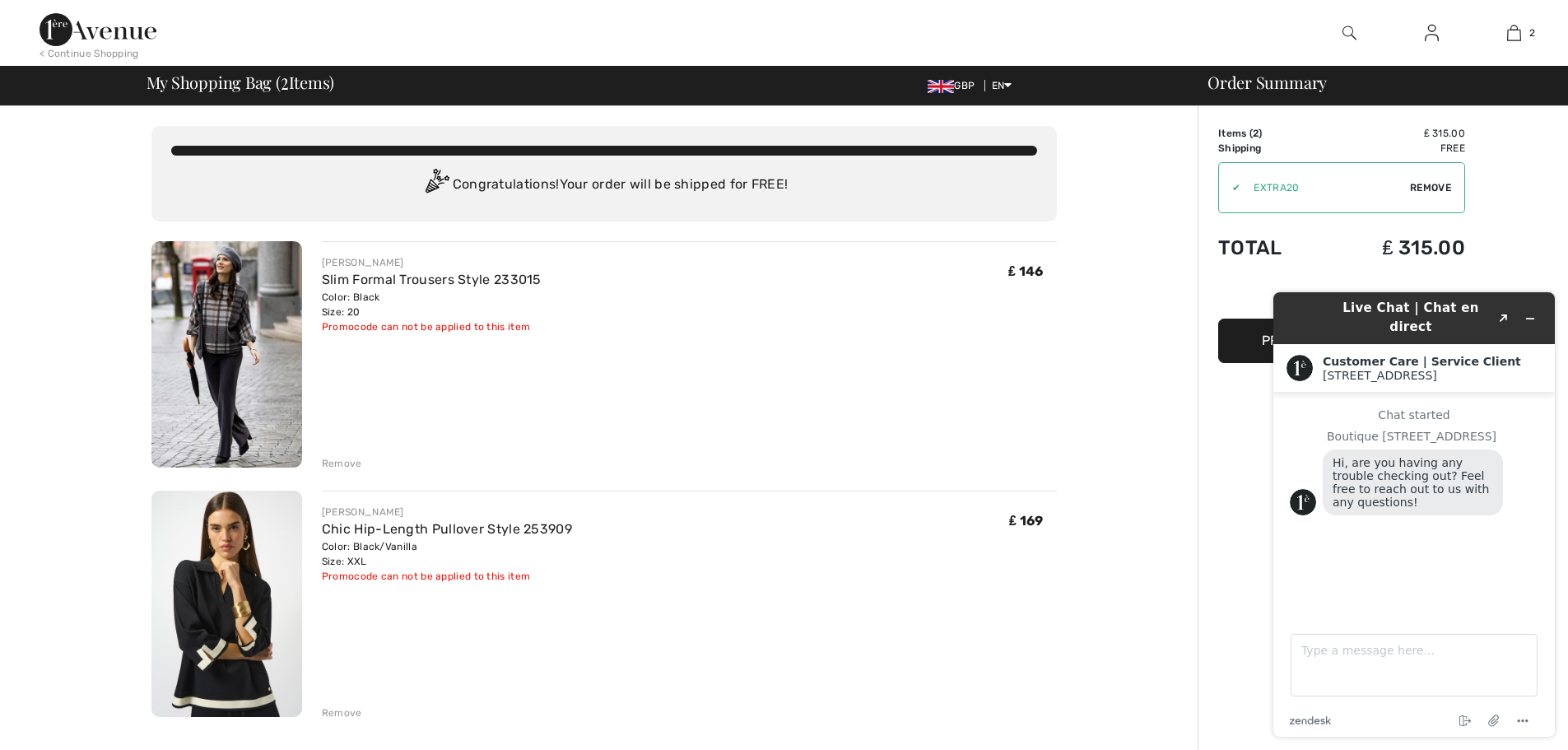
click at [341, 461] on div "Remove" at bounding box center [342, 463] width 40 height 15
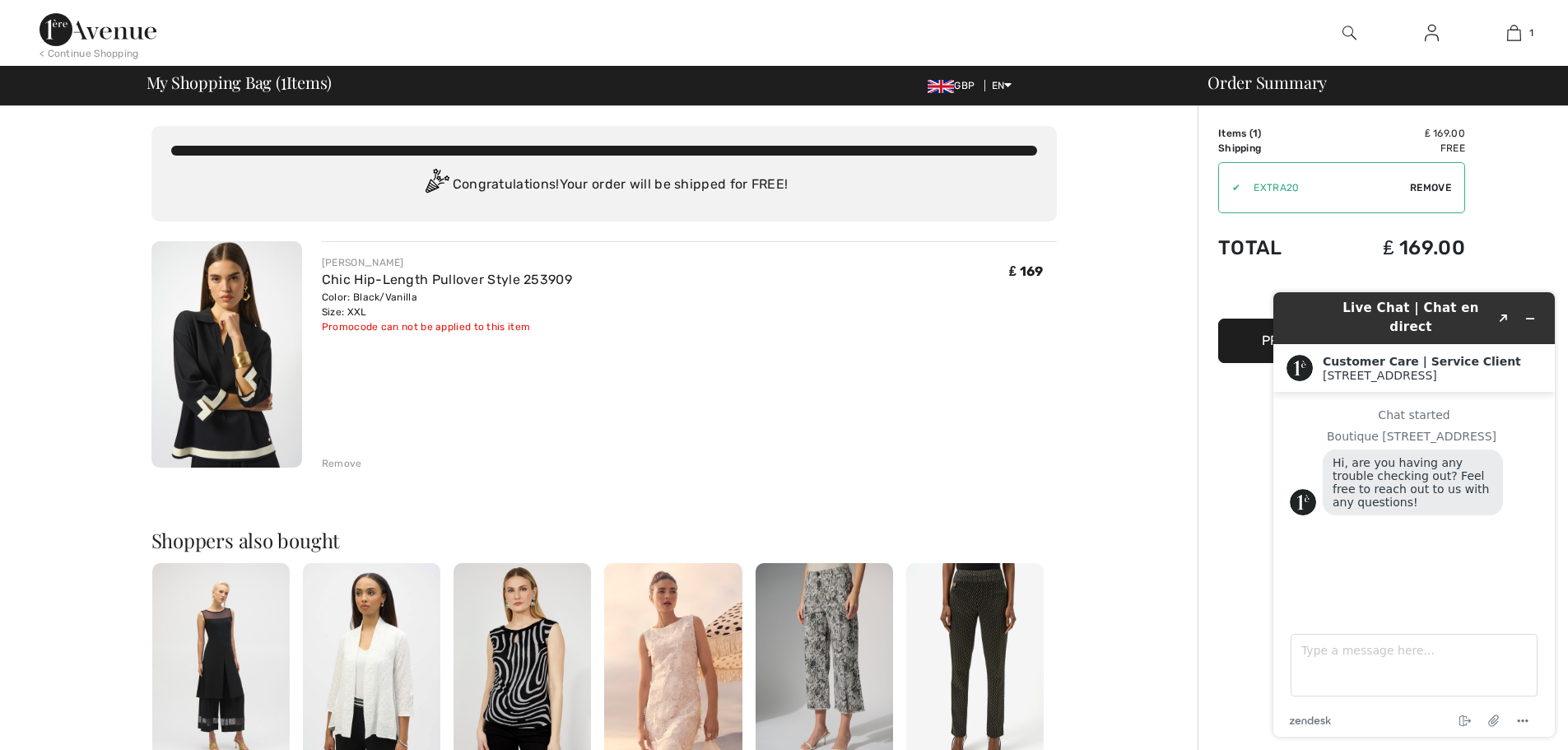
click at [342, 461] on div "Remove" at bounding box center [342, 463] width 40 height 15
